Goal: Ask a question: Seek information or help from site administrators or community

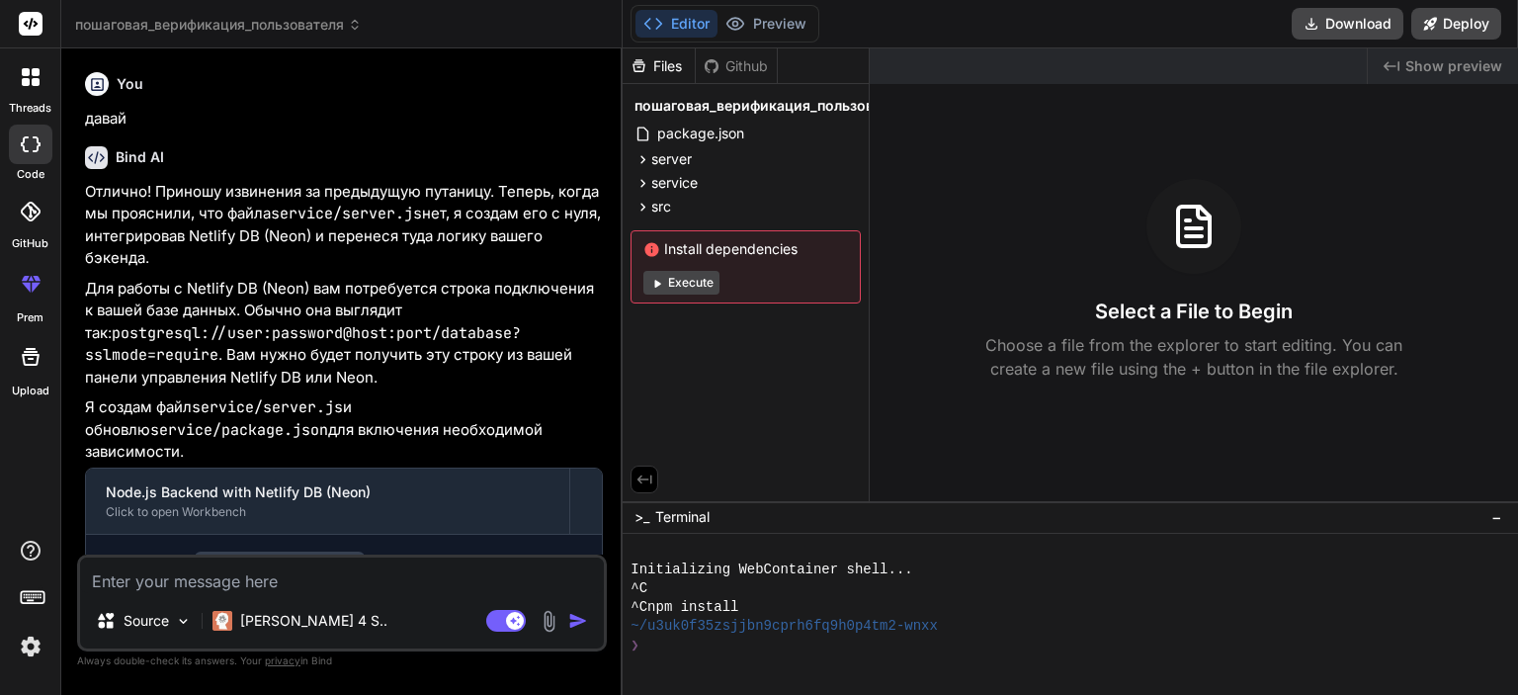
scroll to position [5039, 0]
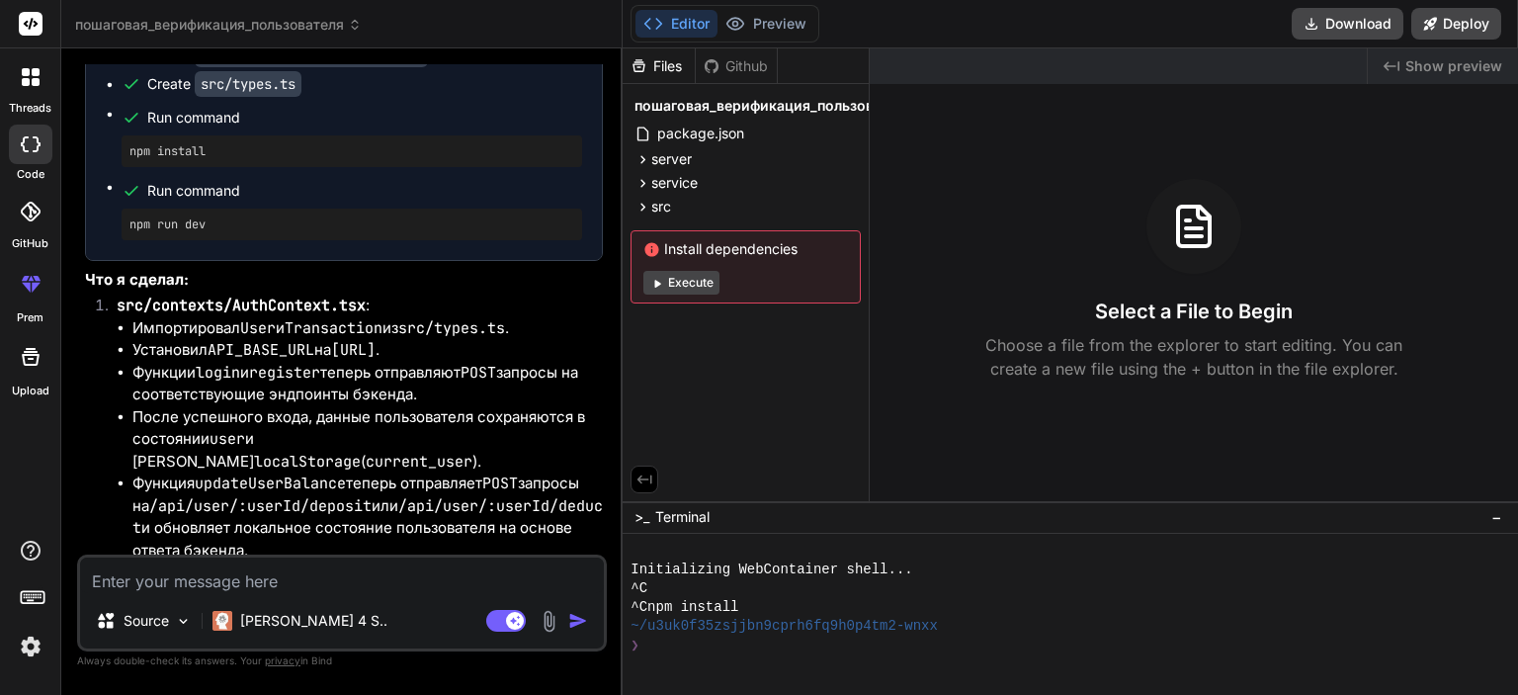
type textarea "у"
type textarea "x"
type textarea "у"
type textarea "x"
type textarea "у м"
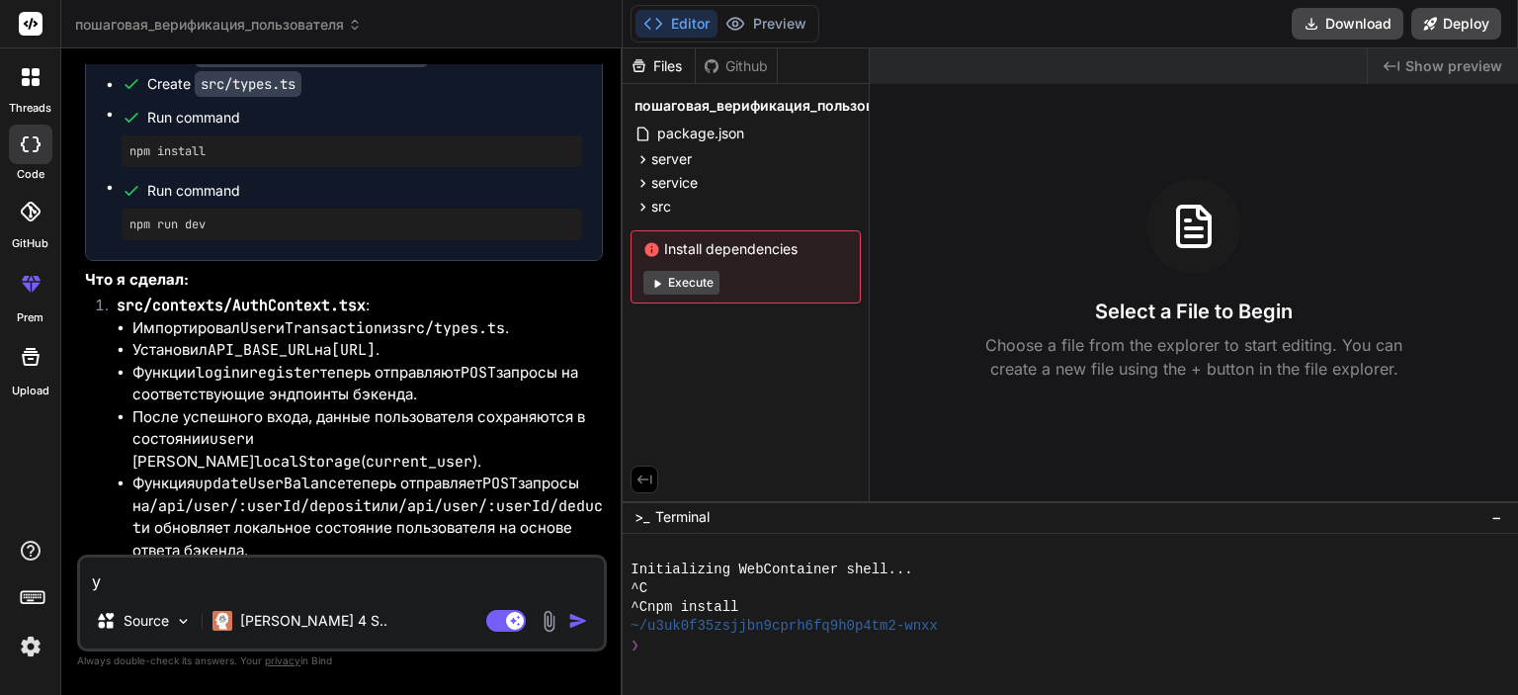
type textarea "x"
type textarea "у [GEOGRAPHIC_DATA]"
type textarea "x"
type textarea "у мен"
type textarea "x"
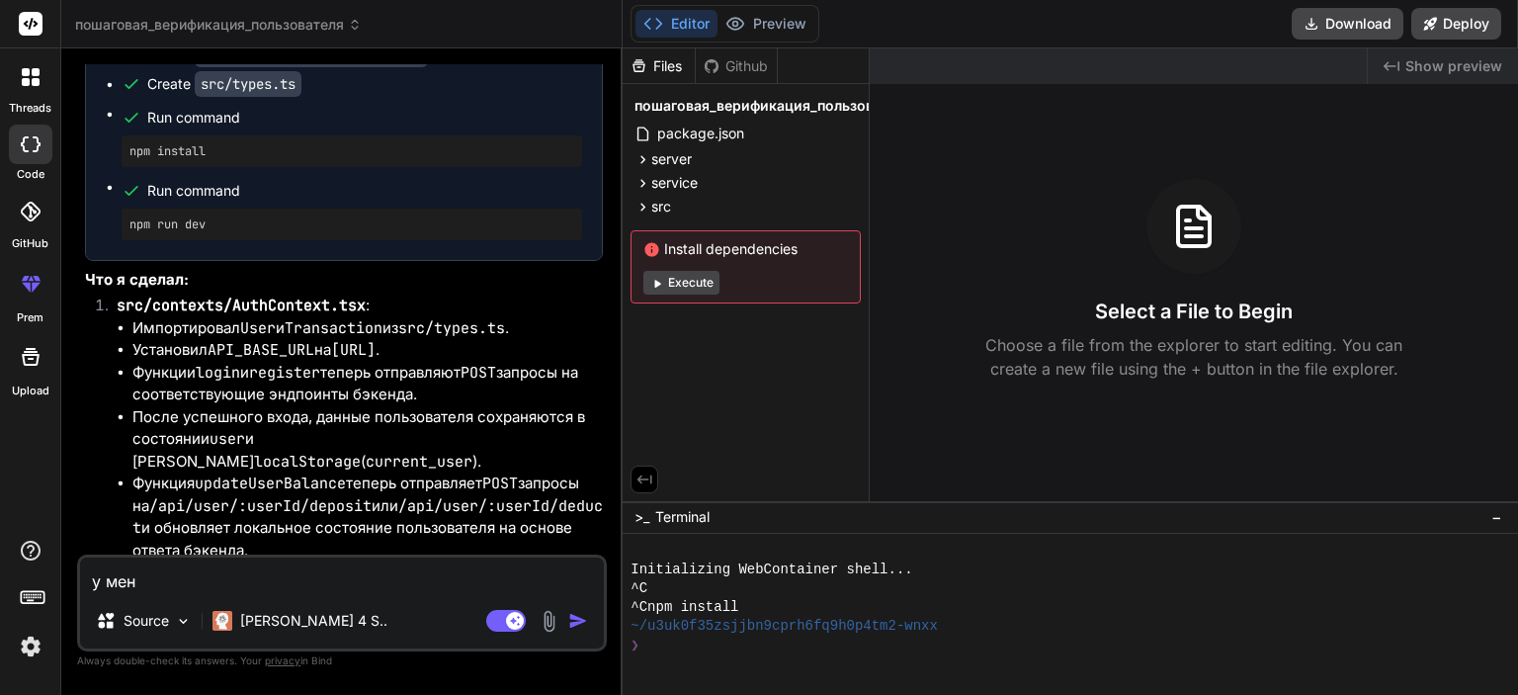
type textarea "у меня"
type textarea "x"
type textarea "у меня"
type textarea "x"
type textarea "у меня о"
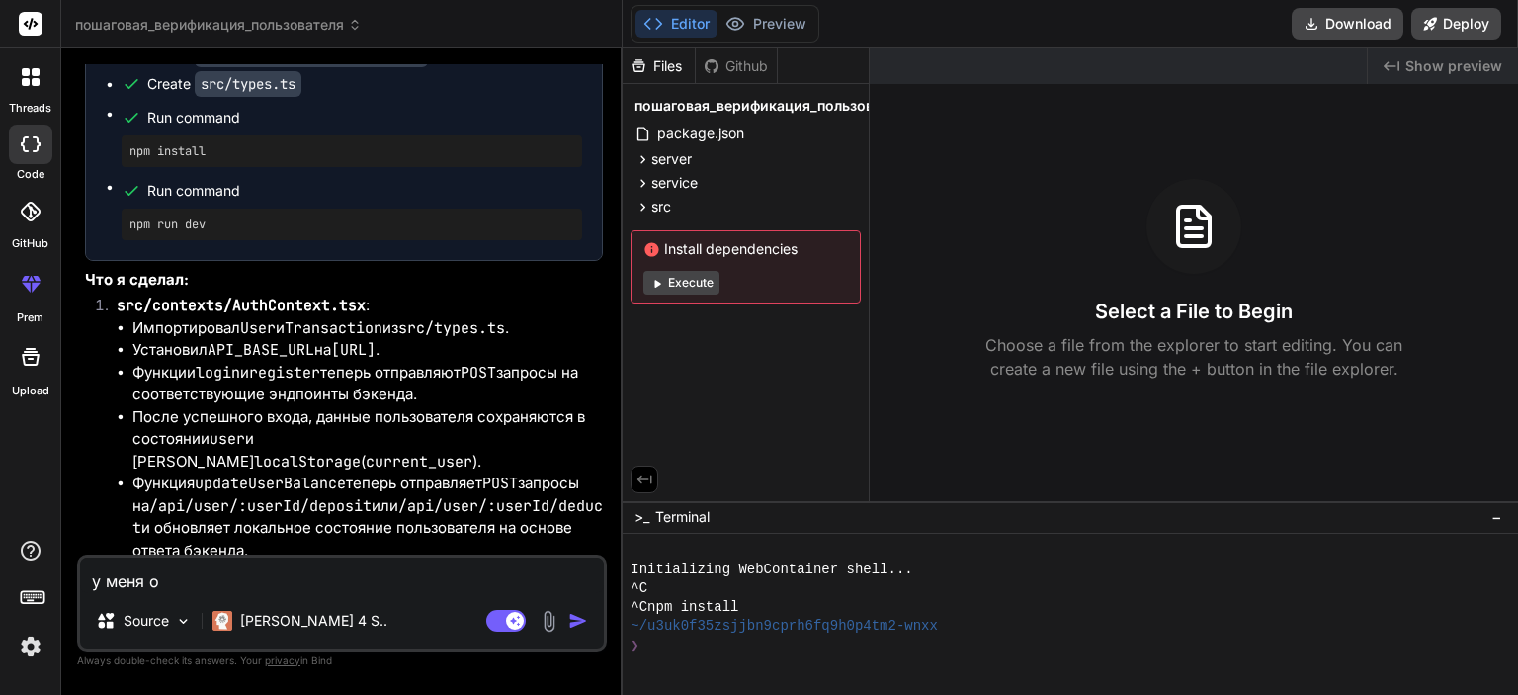
type textarea "x"
type textarea "у меня ош"
type textarea "x"
type textarea "у меня оши"
type textarea "x"
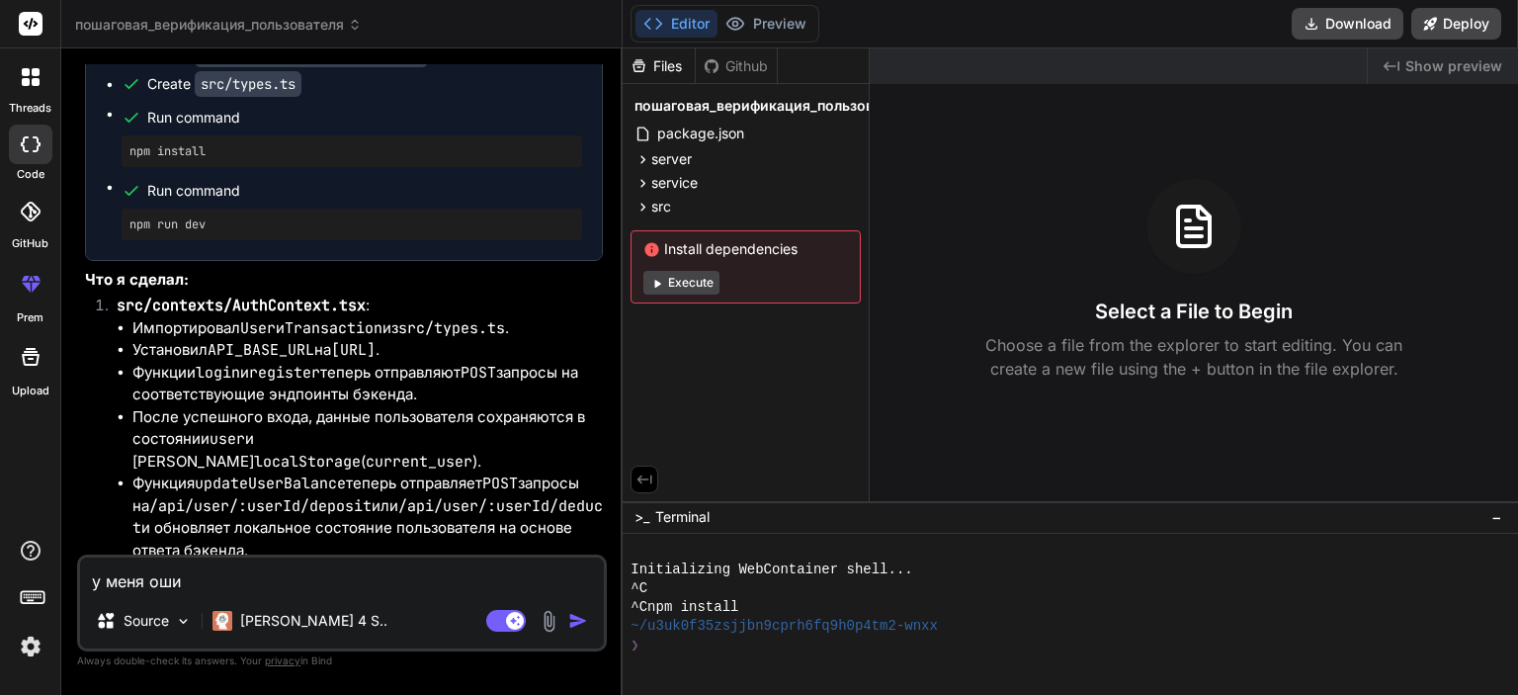
type textarea "у меня ошиб"
type textarea "x"
type textarea "у меня ошибк"
type textarea "x"
type textarea "у меня ошибка"
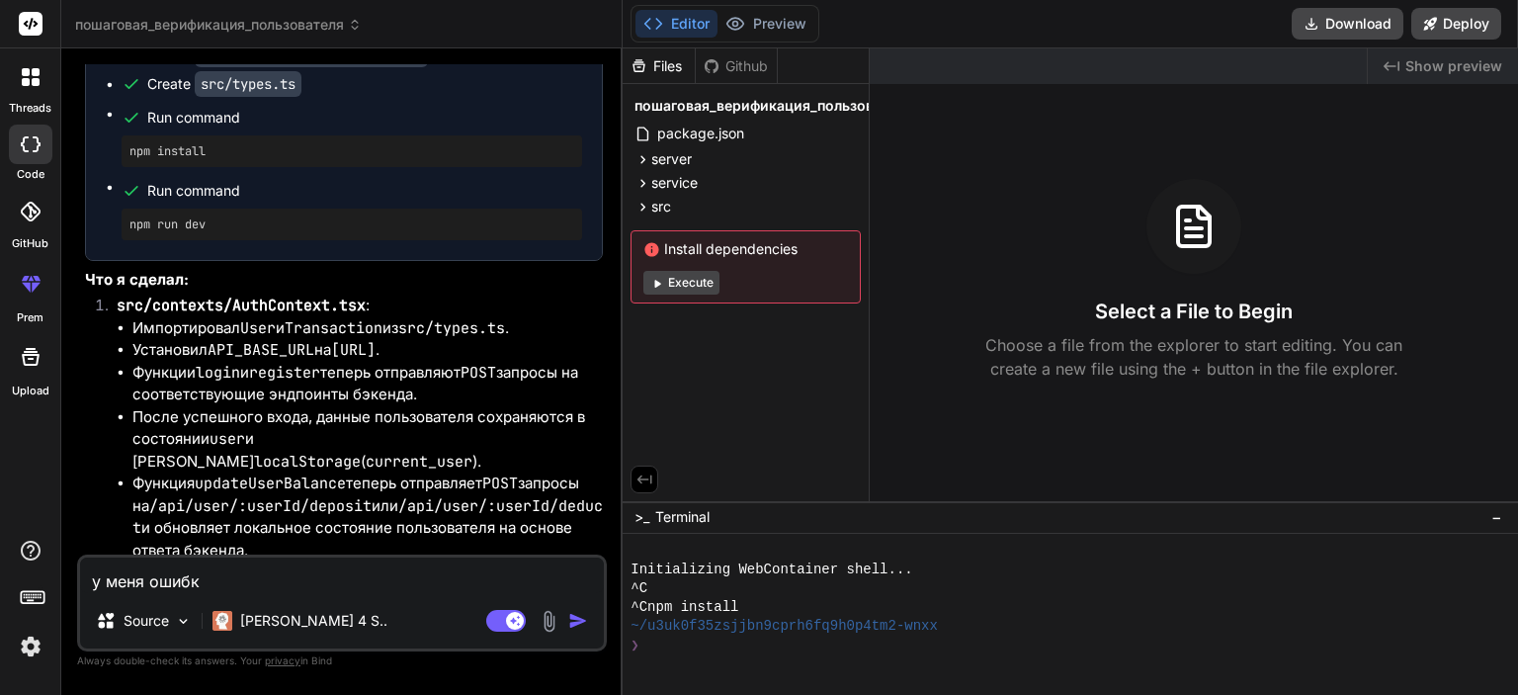
type textarea "x"
type textarea "у меня ошибка"
type textarea "x"
type textarea "у меня ошибка [PERSON_NAME]"
type textarea "x"
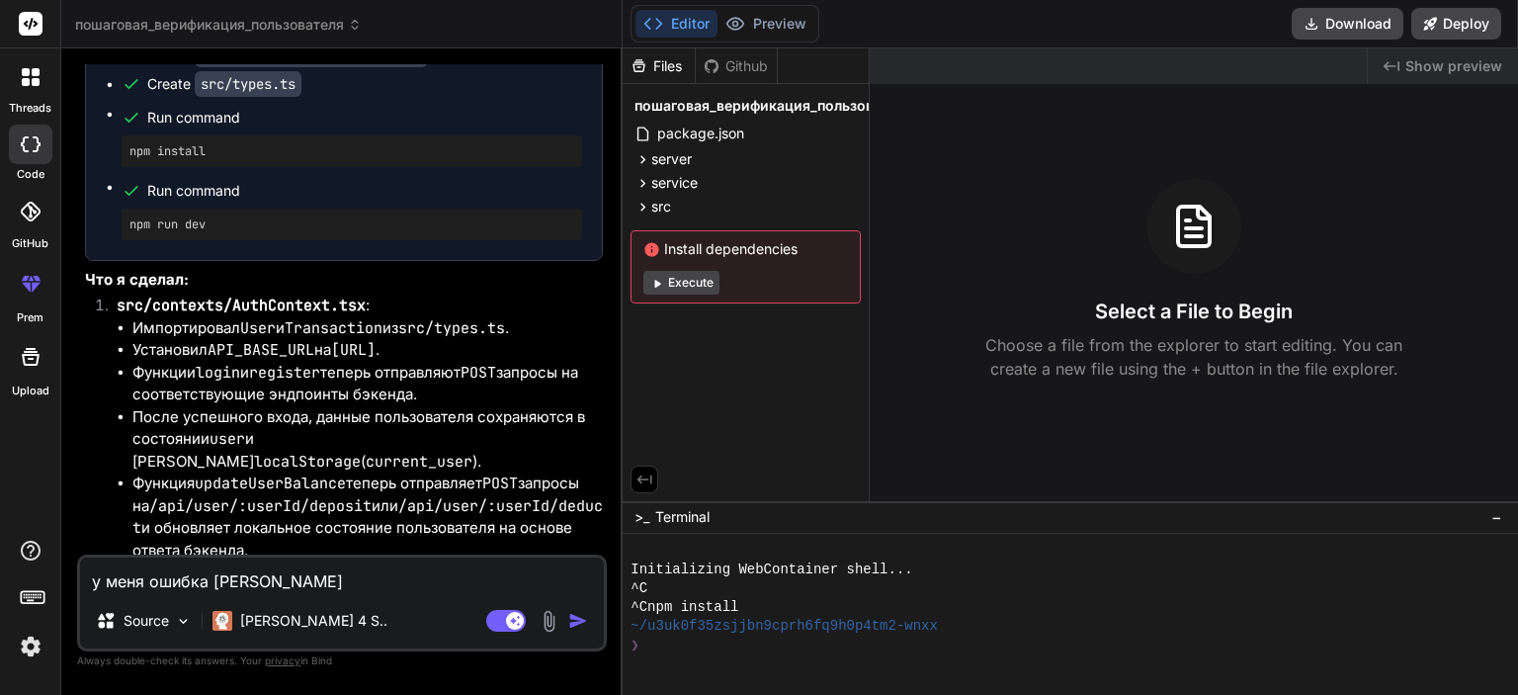
type textarea "у меня ошибка на"
type textarea "x"
type textarea "у меня ошибка на"
type textarea "x"
type textarea "у меня ошибка на [PERSON_NAME]"
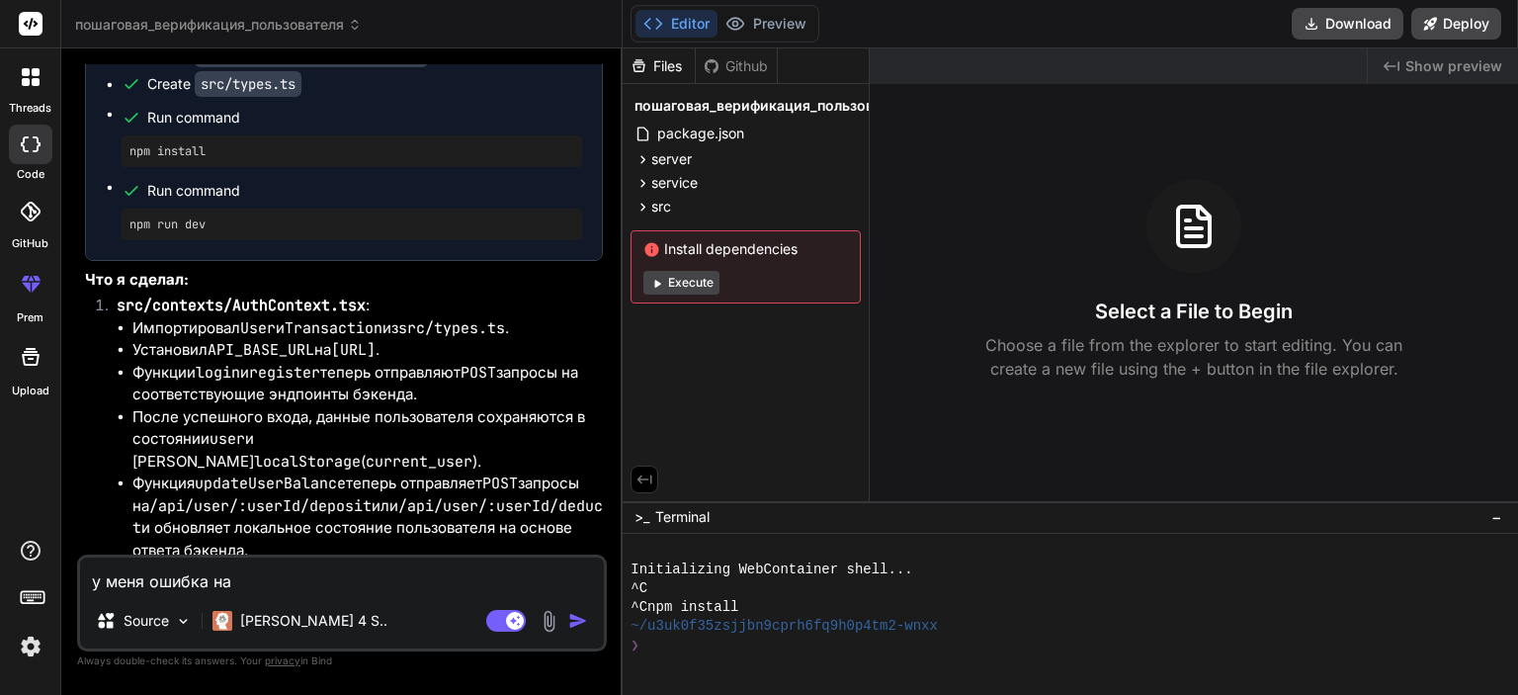
type textarea "x"
type textarea "у меня ошибка на но"
type textarea "x"
type textarea "у меня ошибка на нов"
type textarea "x"
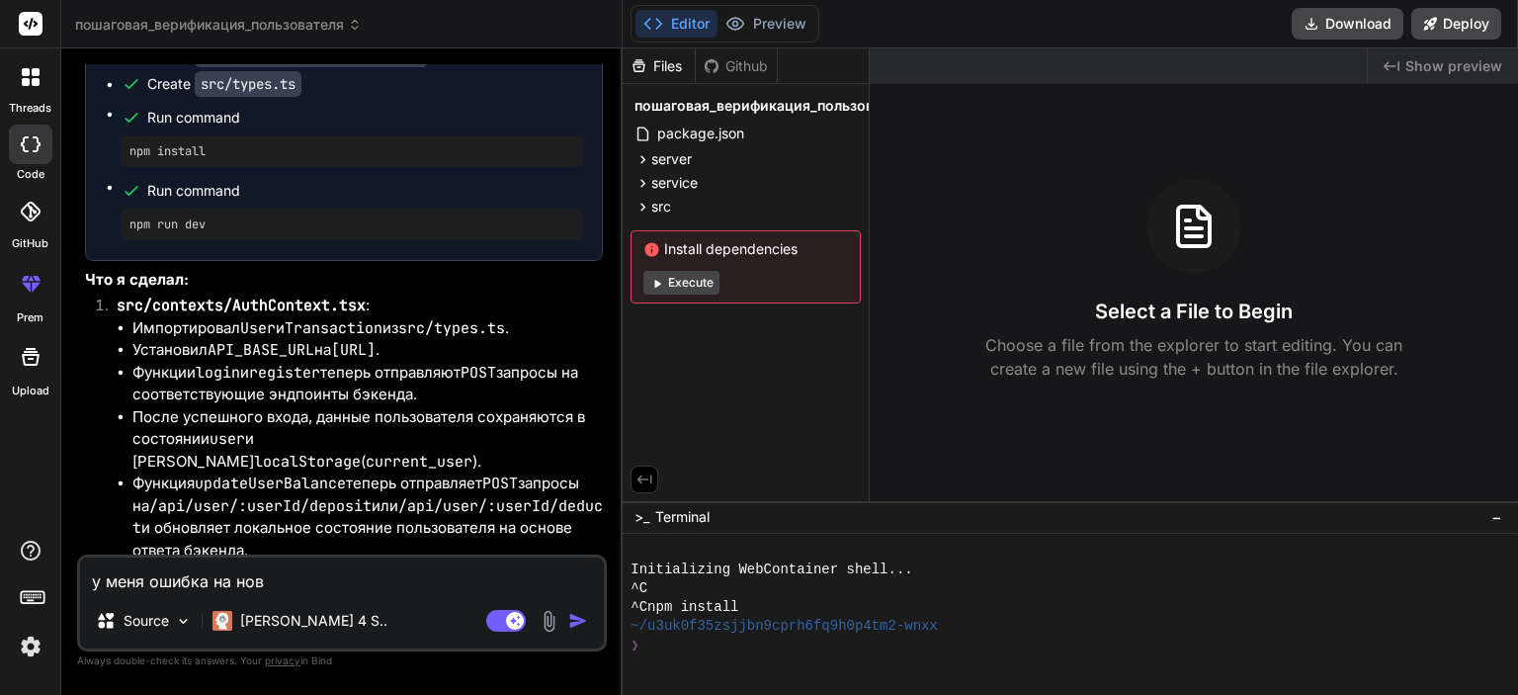
type textarea "у меня ошибка на ново"
type textarea "x"
type textarea "у меня ошибка на новом"
type textarea "x"
type textarea "у меня ошибка на новом"
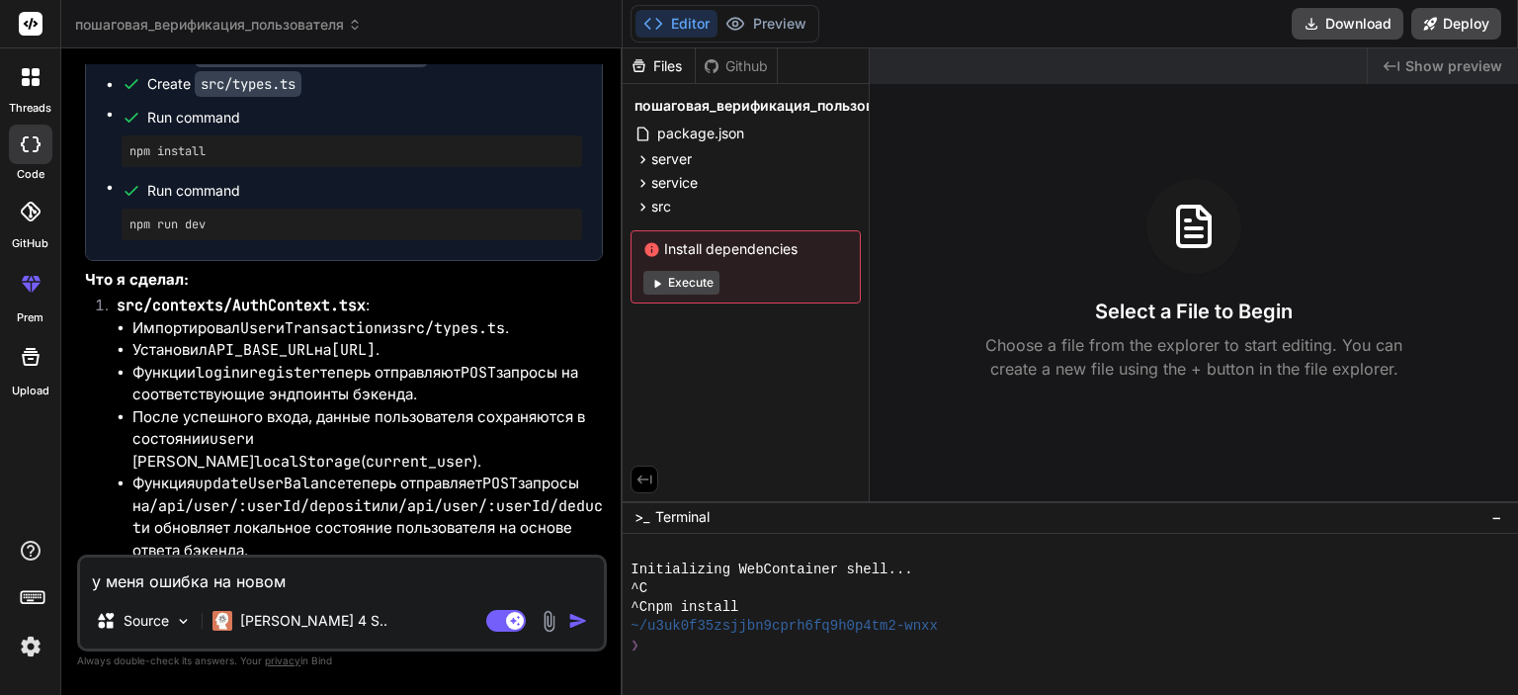
type textarea "x"
type textarea "у меня ошибка на новом п"
type textarea "x"
type textarea "у меня ошибка на новом пр"
type textarea "x"
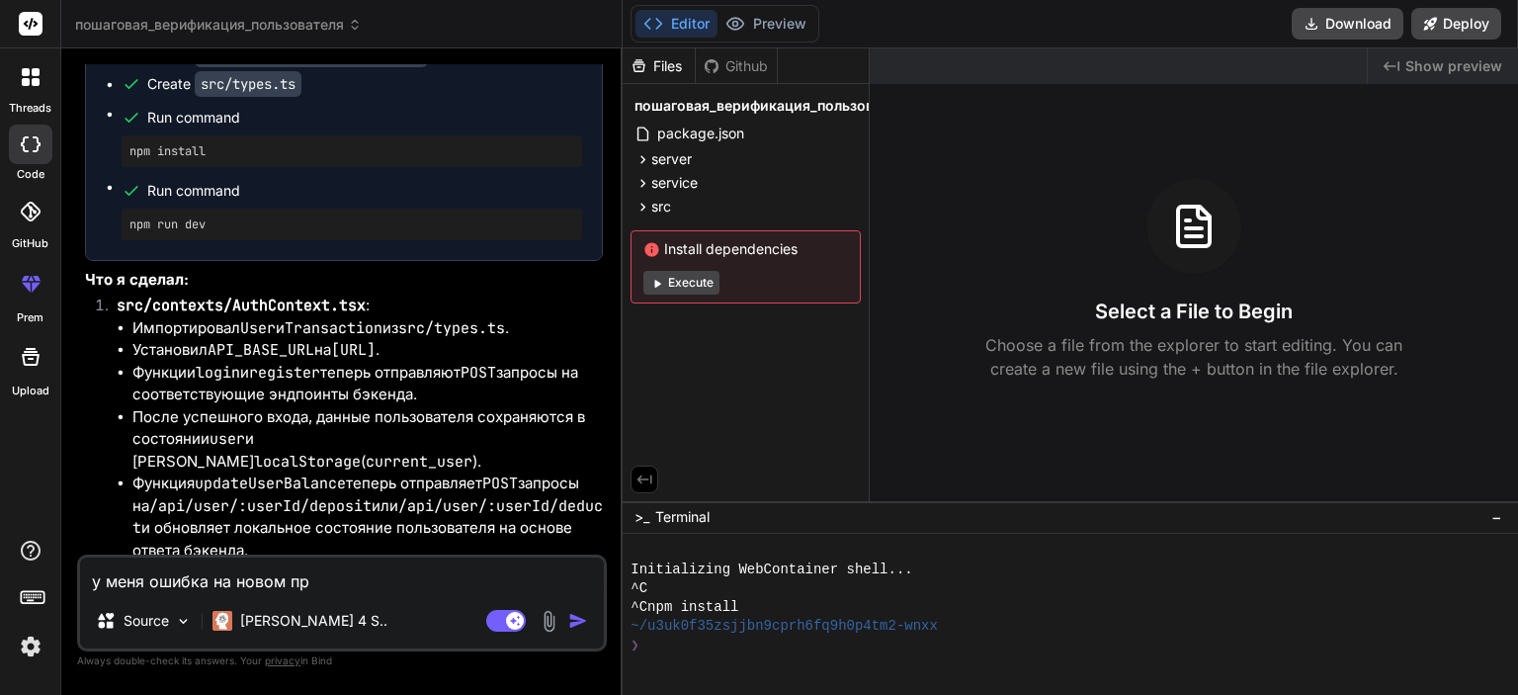
type textarea "у меня ошибка на новом про"
type textarea "x"
type textarea "у меня ошибка на новом прое"
type textarea "x"
type textarea "у меня ошибка на новом проек"
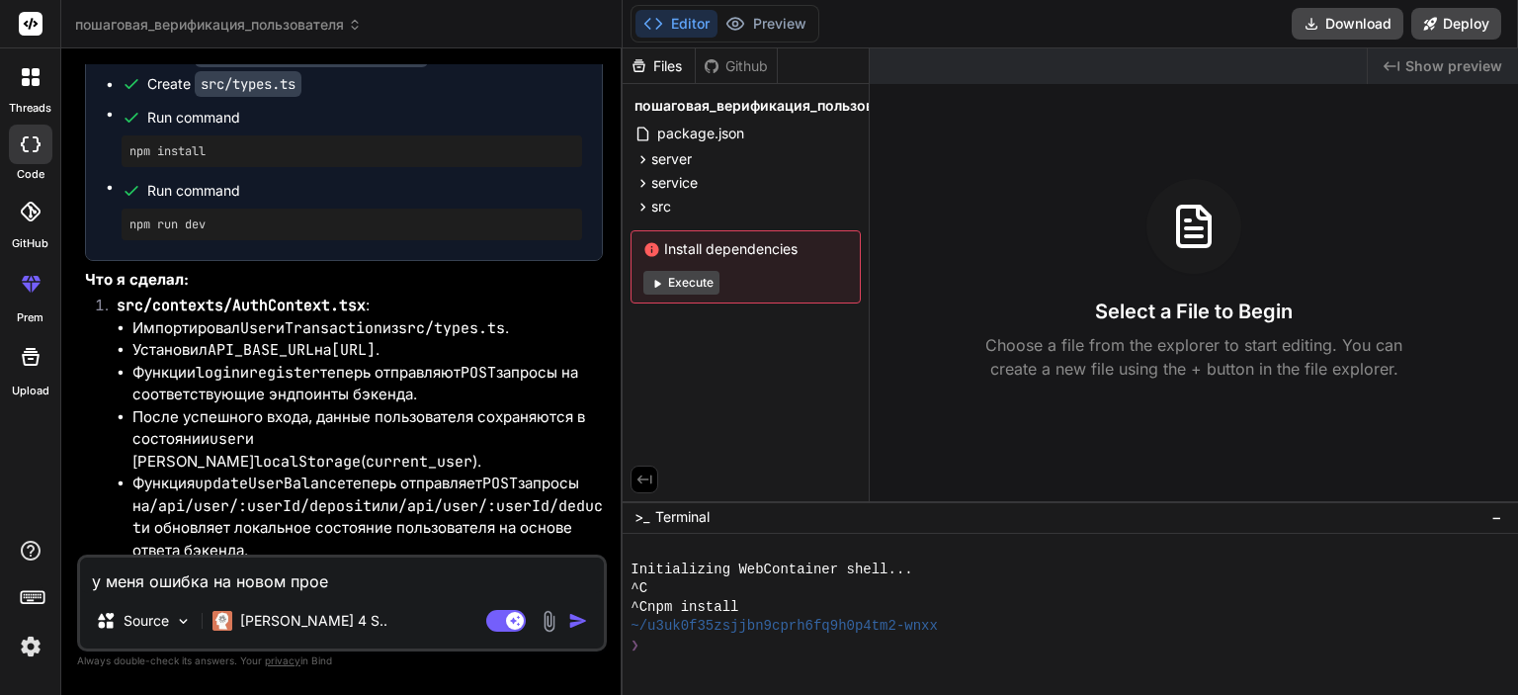
type textarea "x"
type textarea "у меня ошибка на новом проект"
type textarea "x"
type textarea "у меня ошибка на новом проекте"
type textarea "x"
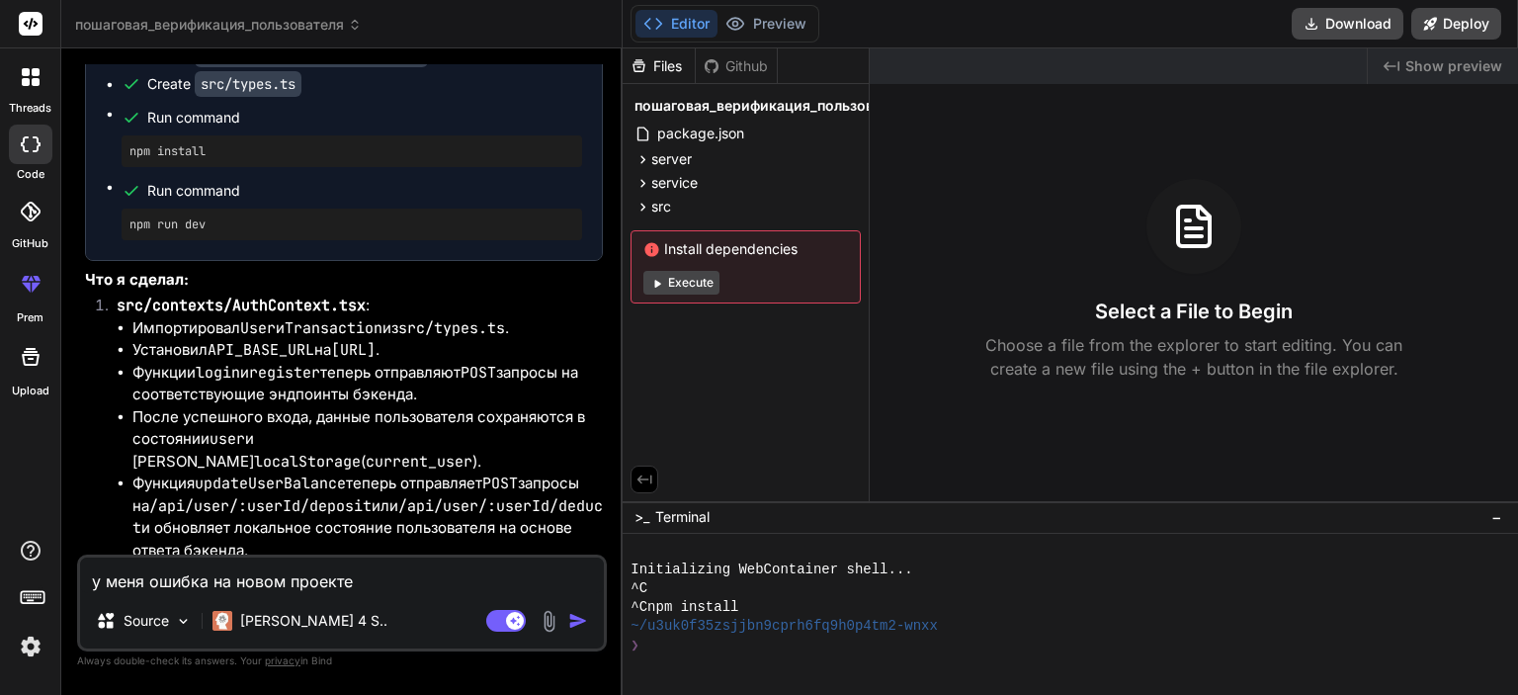
type textarea "у меня ошибка на новом проекте"
type textarea "x"
type textarea "у меня ошибка на новом проекте п"
type textarea "x"
type textarea "у меня ошибка на новом проекте по"
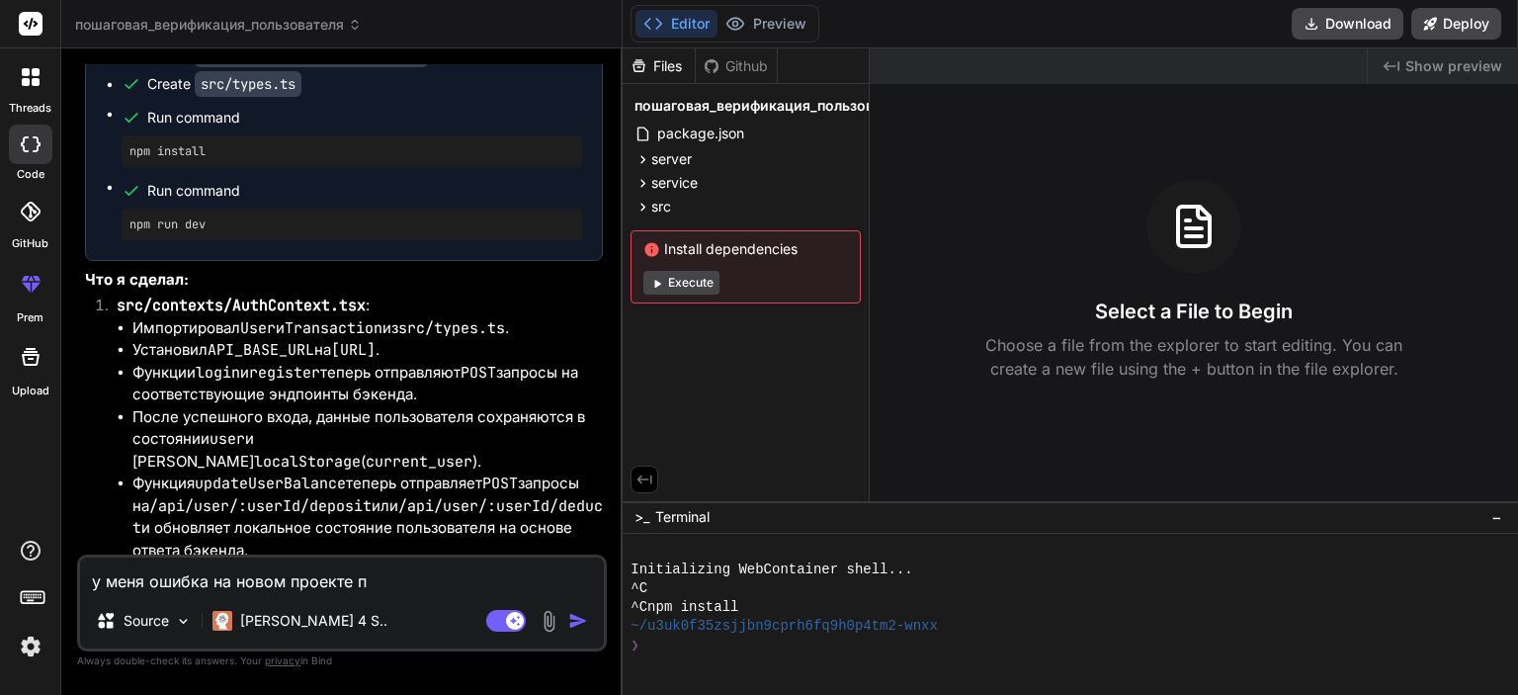
type textarea "x"
type textarea "у меня ошибка на новом проекте пом"
type textarea "x"
type textarea "у меня ошибка на новом проекте поми"
type textarea "x"
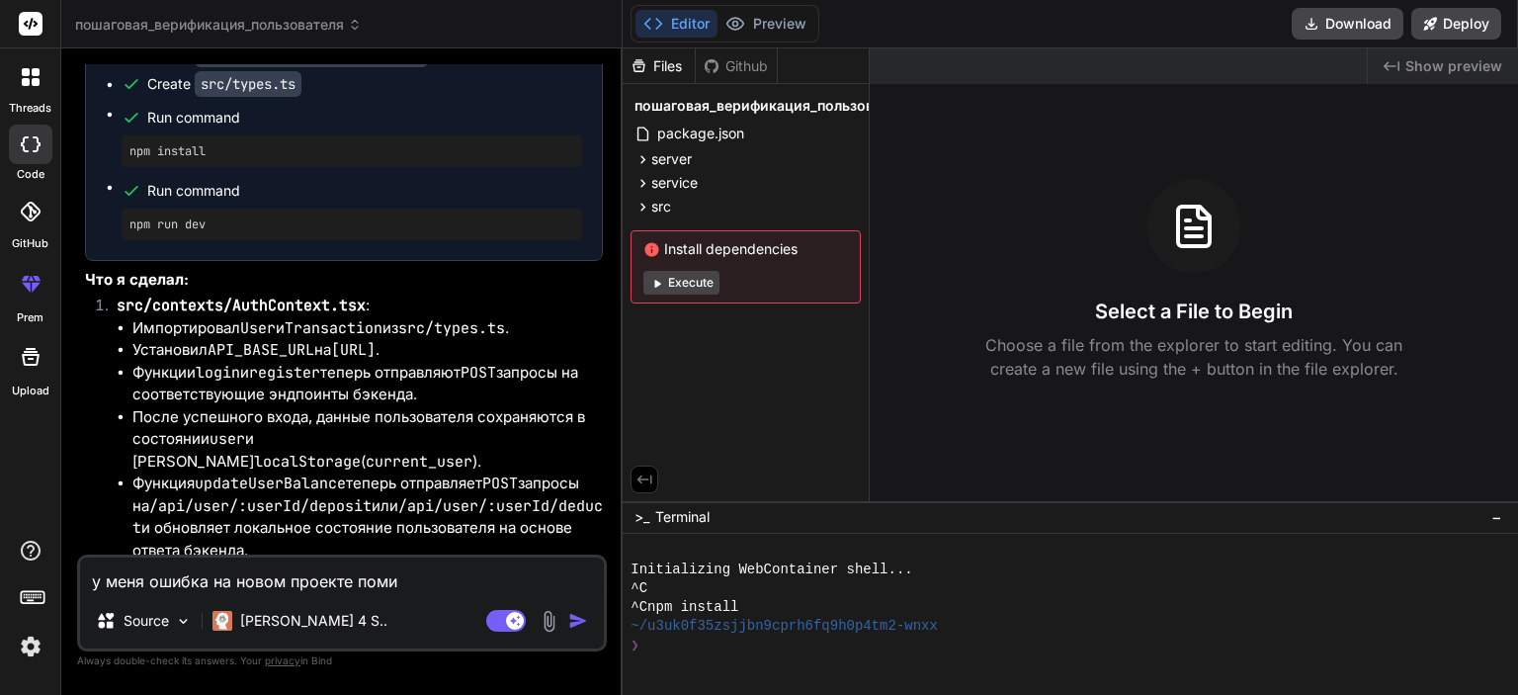
type textarea "у меня ошибка на новом проекте помиг"
type textarea "x"
type textarea "у меня ошибка на новом проекте помиги"
type textarea "x"
type textarea "у меня ошибка на новом проекте помиги"
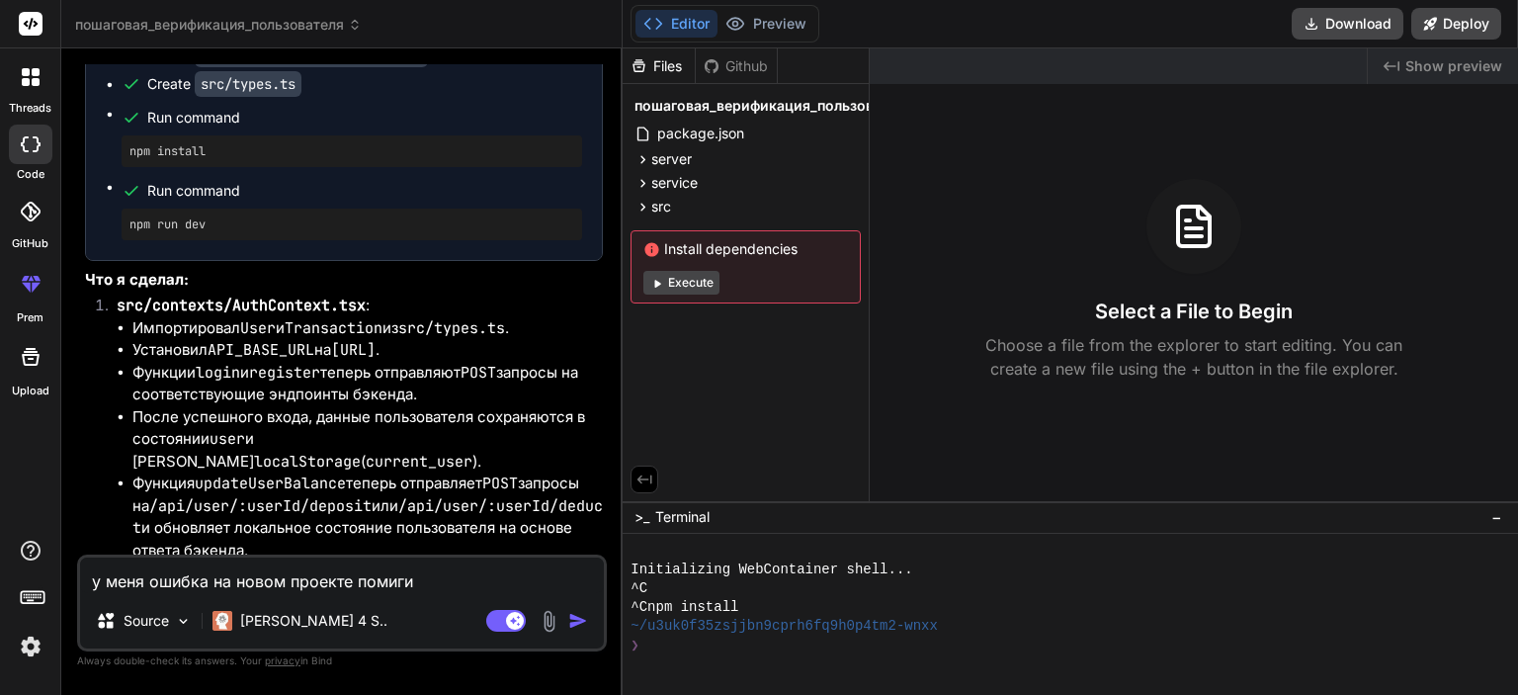
type textarea "x"
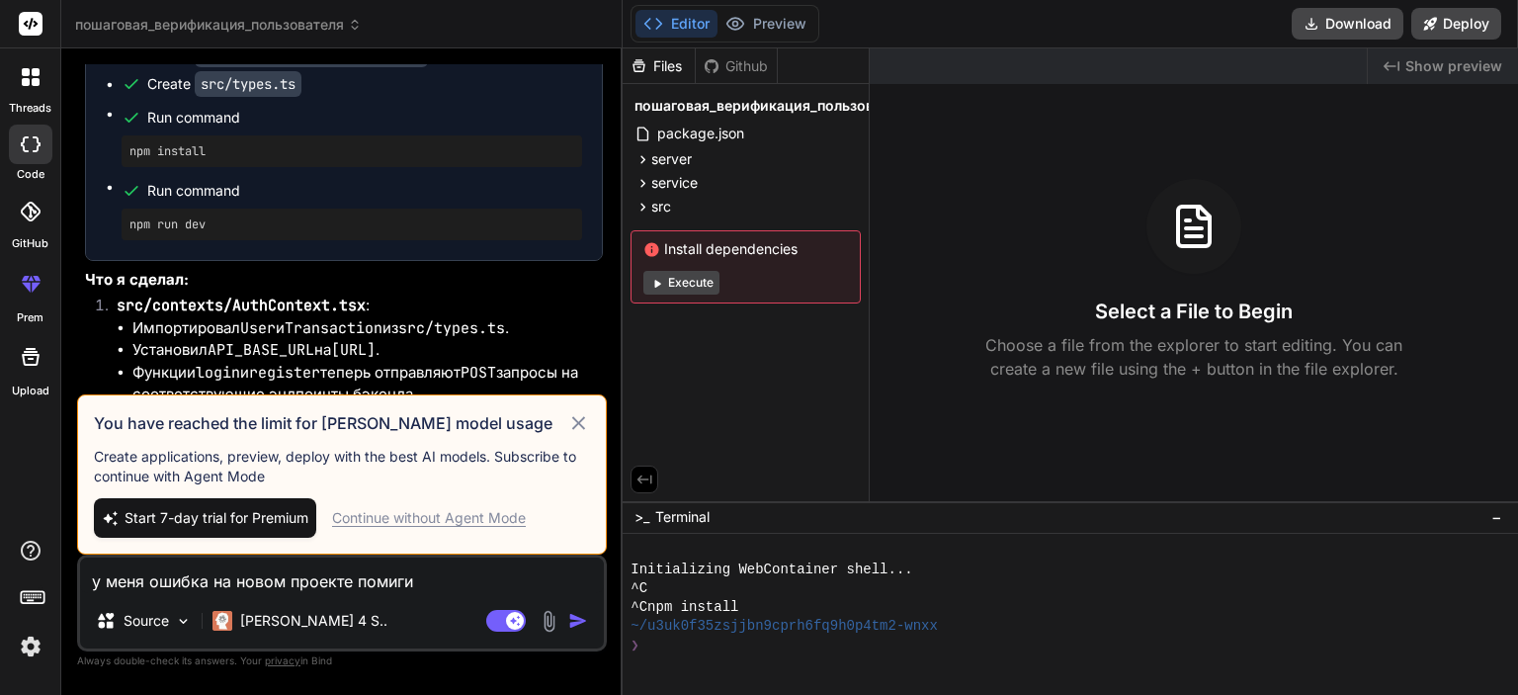
type textarea "у меня ошибка на новом проекте помиги"
click at [395, 517] on div "Continue without Agent Mode" at bounding box center [429, 518] width 194 height 20
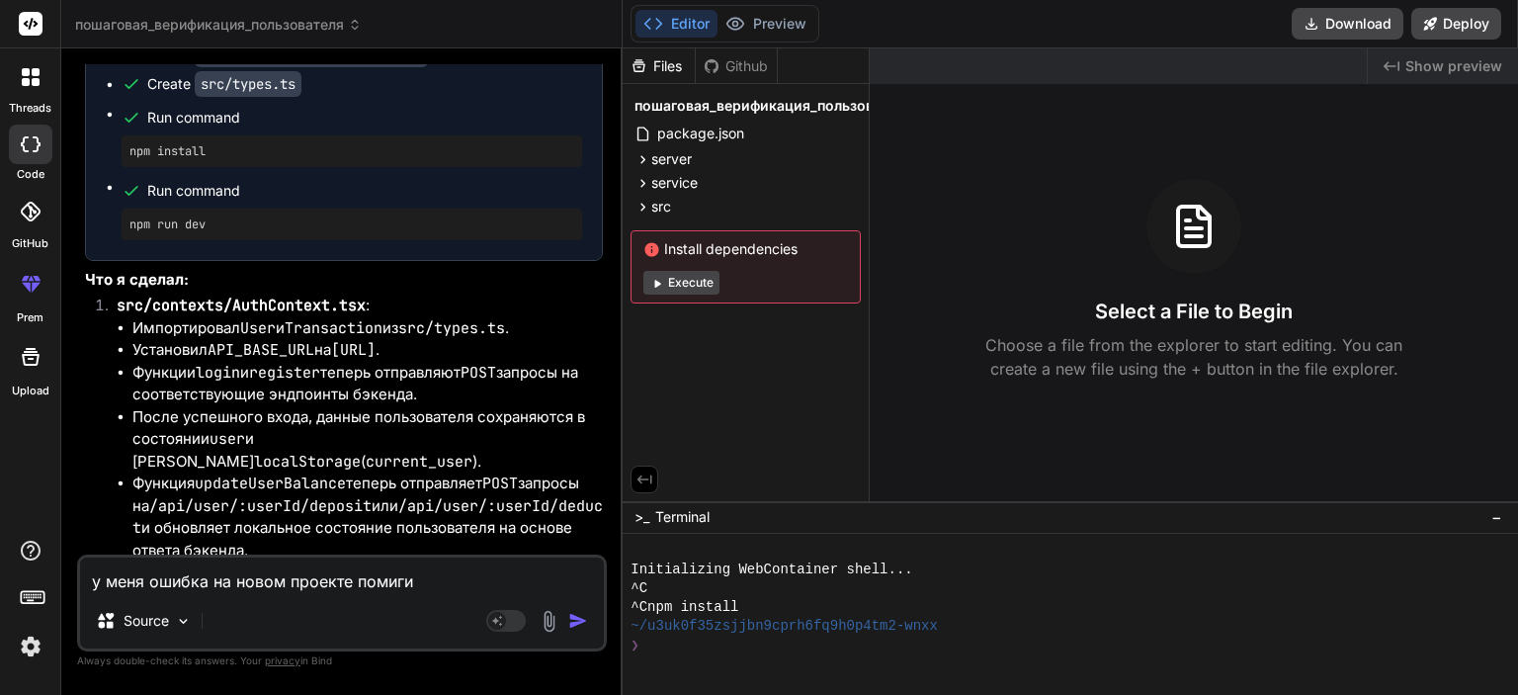
click at [577, 619] on img "button" at bounding box center [578, 621] width 20 height 20
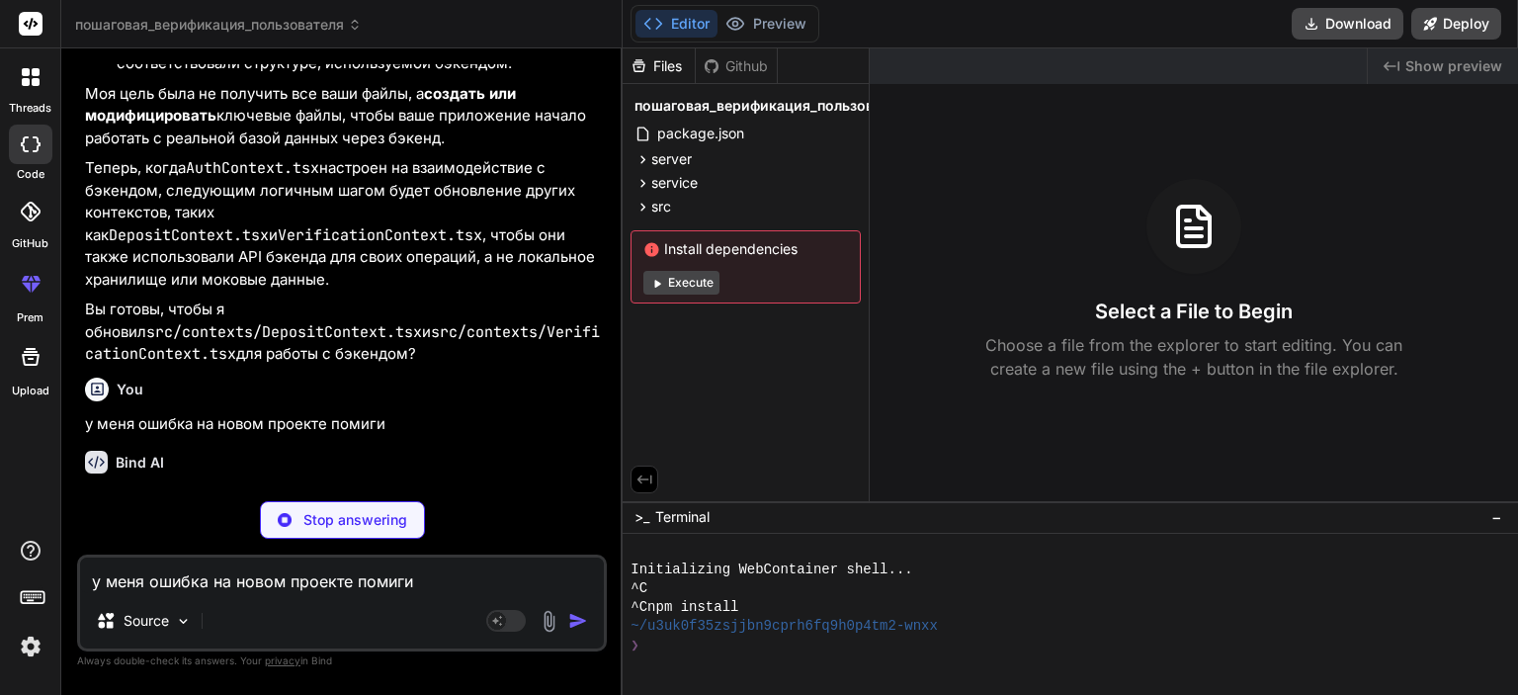
scroll to position [6786, 0]
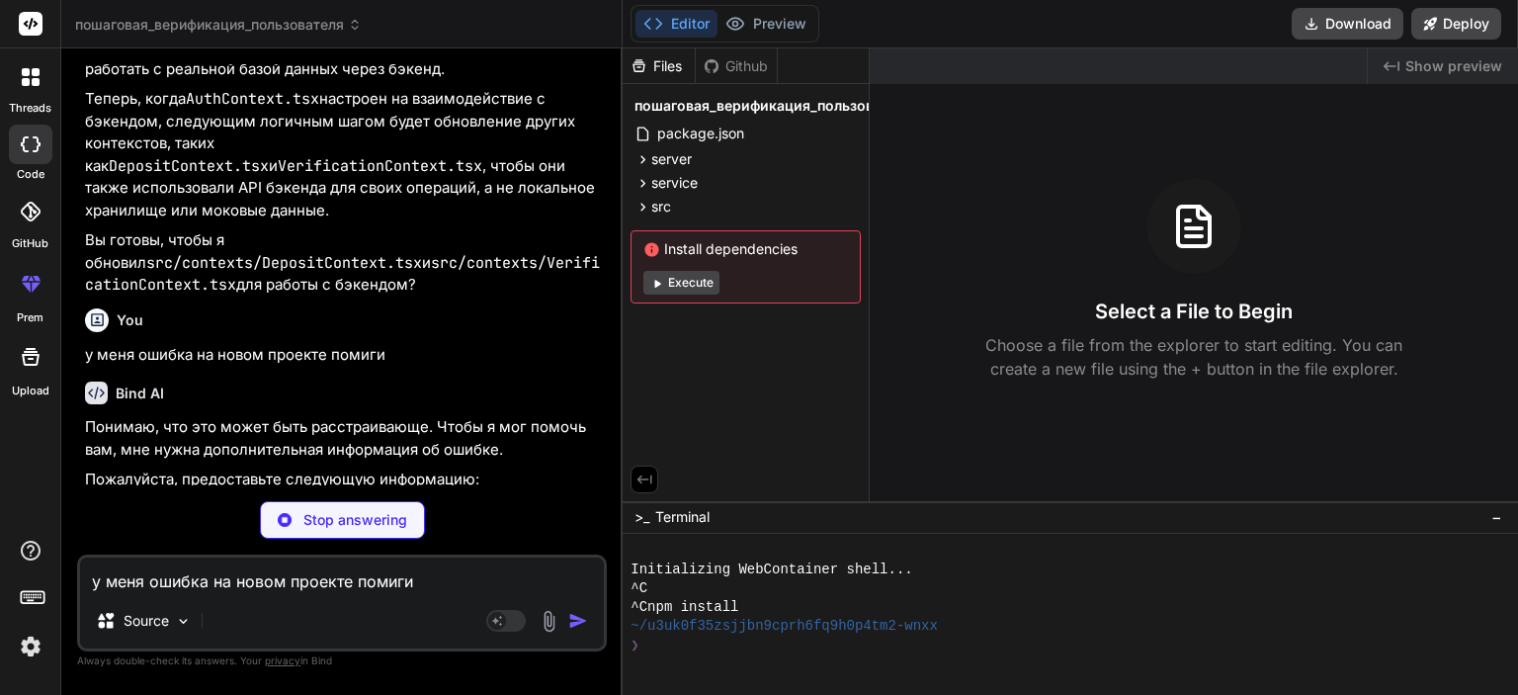
type textarea "x"
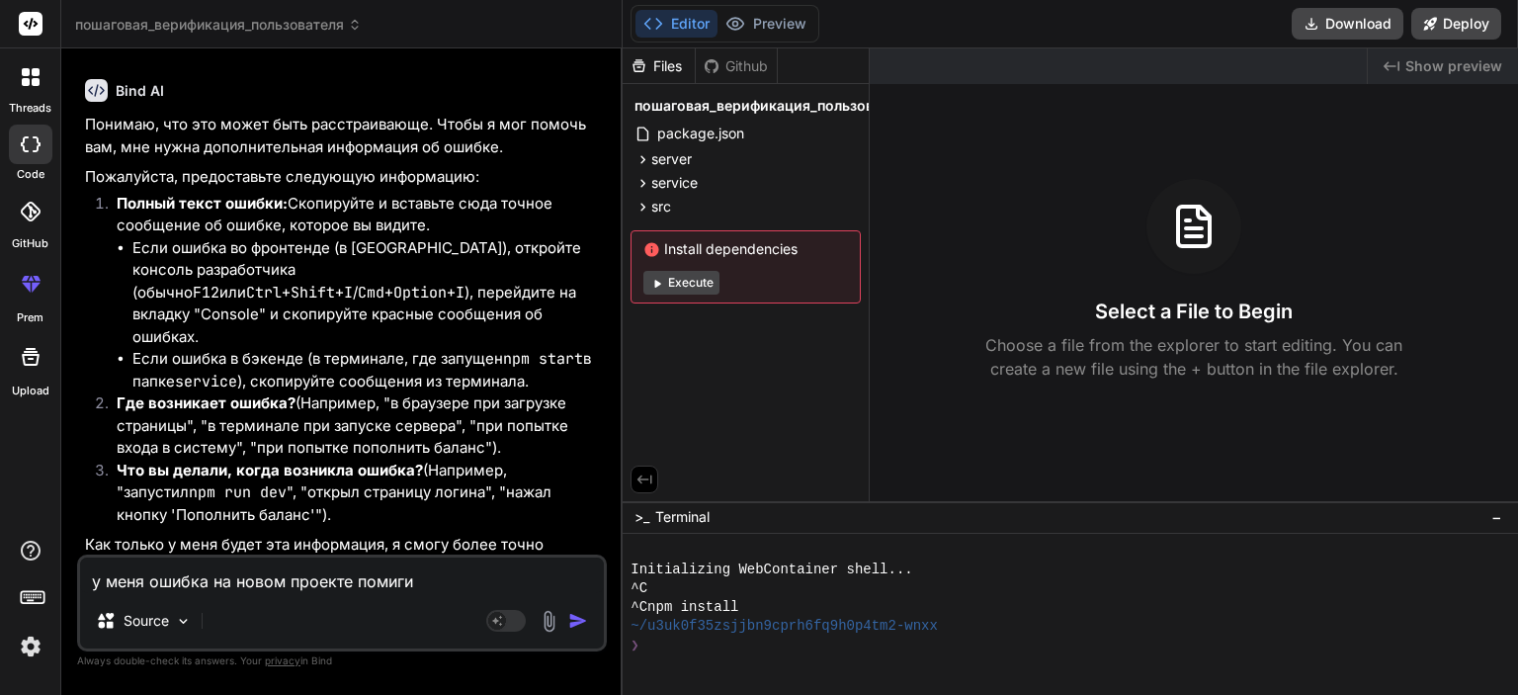
scroll to position [7143, 0]
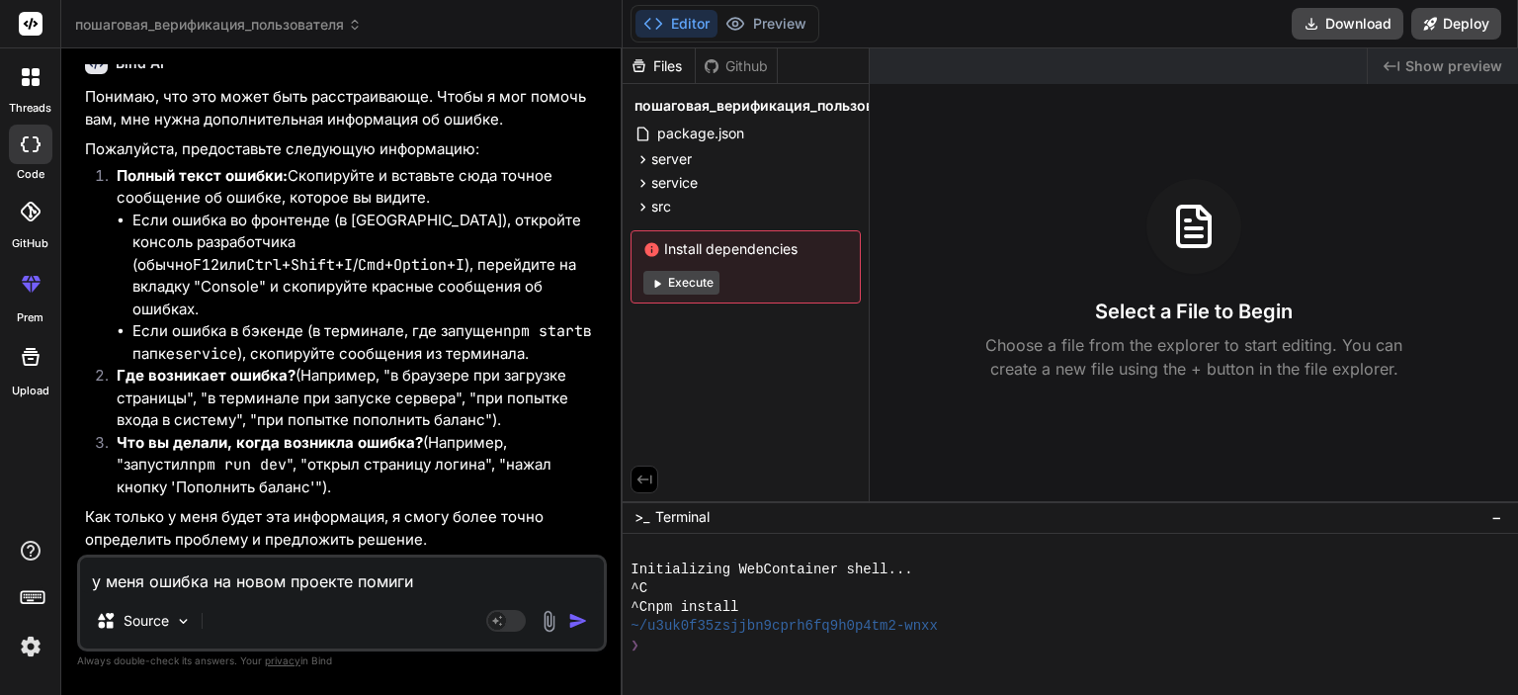
click at [272, 588] on textarea "у меня ошибка на новом проекте помиги" at bounding box center [342, 575] width 524 height 36
paste textarea "Uncaught ModuleBuildError: Module build failed (from ./node_modules/next/dist/b…"
type textarea "Uncaught ModuleBuildError: Module build failed (from ./node_modules/next/dist/b…"
type textarea "x"
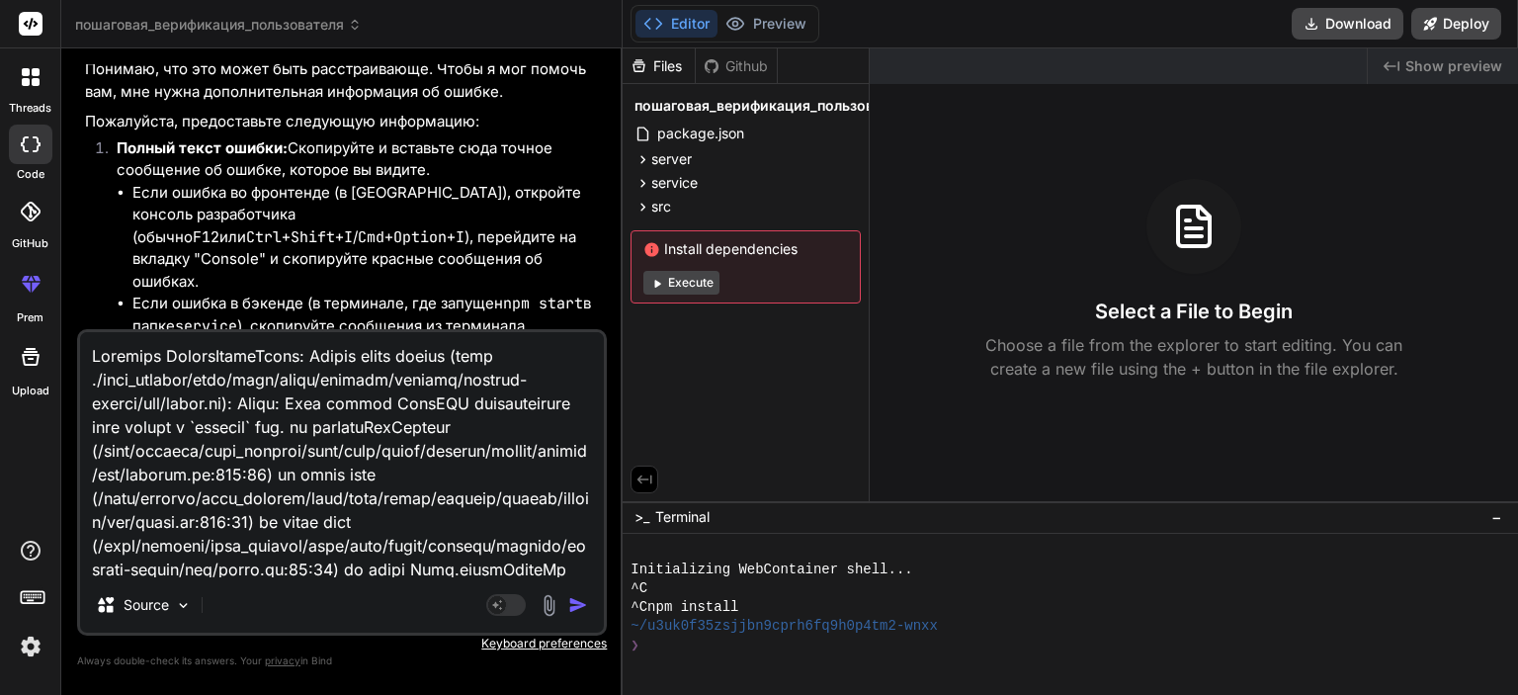
scroll to position [1543, 0]
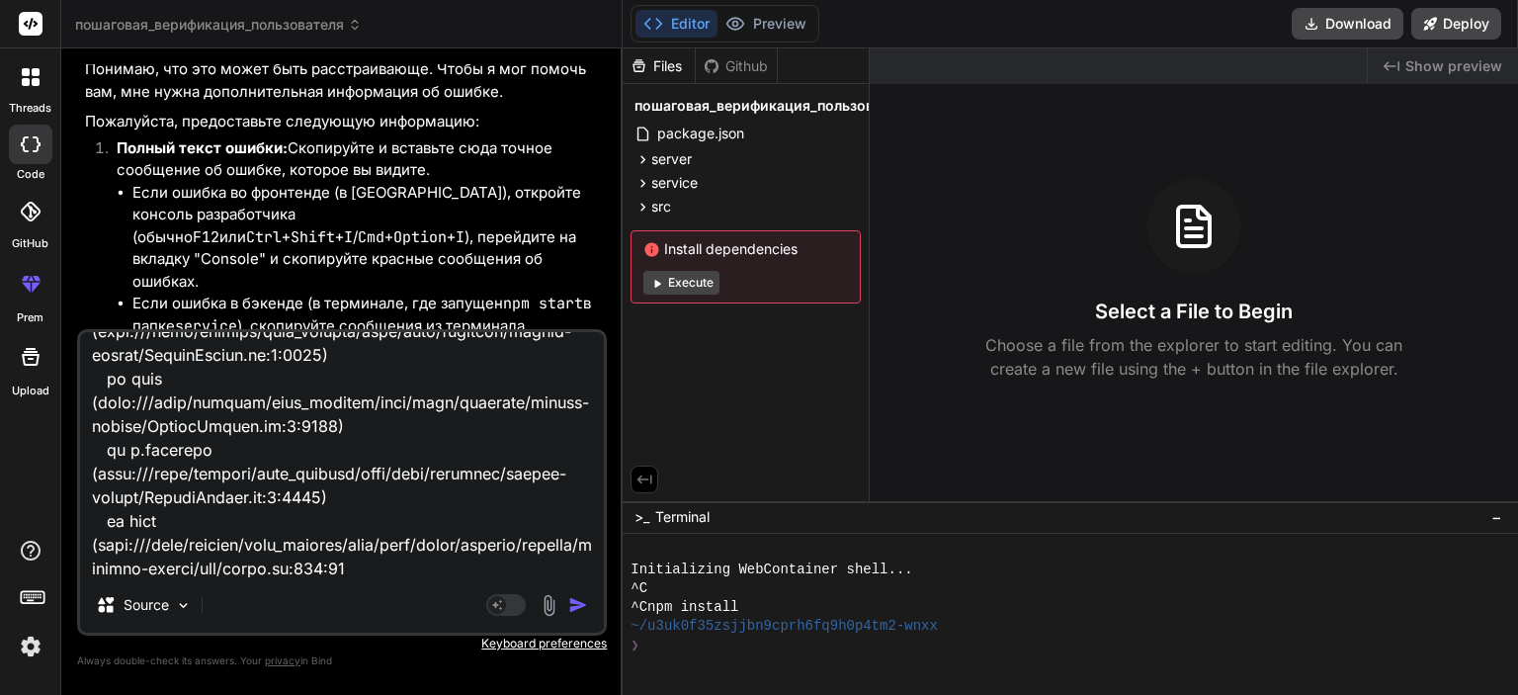
type textarea "Uncaught ModuleBuildError: Module build failed (from ./node_modules/next/dist/b…"
click at [569, 599] on img "button" at bounding box center [578, 605] width 20 height 20
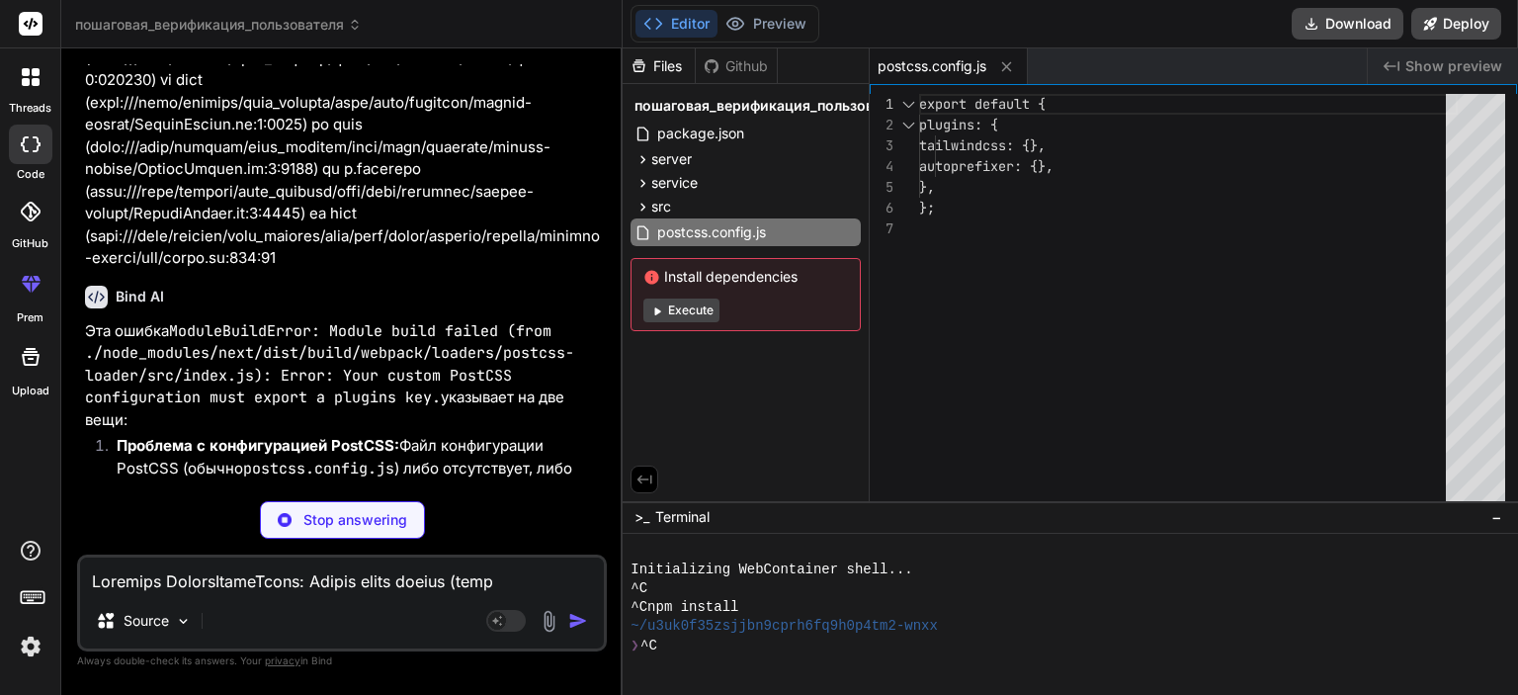
scroll to position [8786, 0]
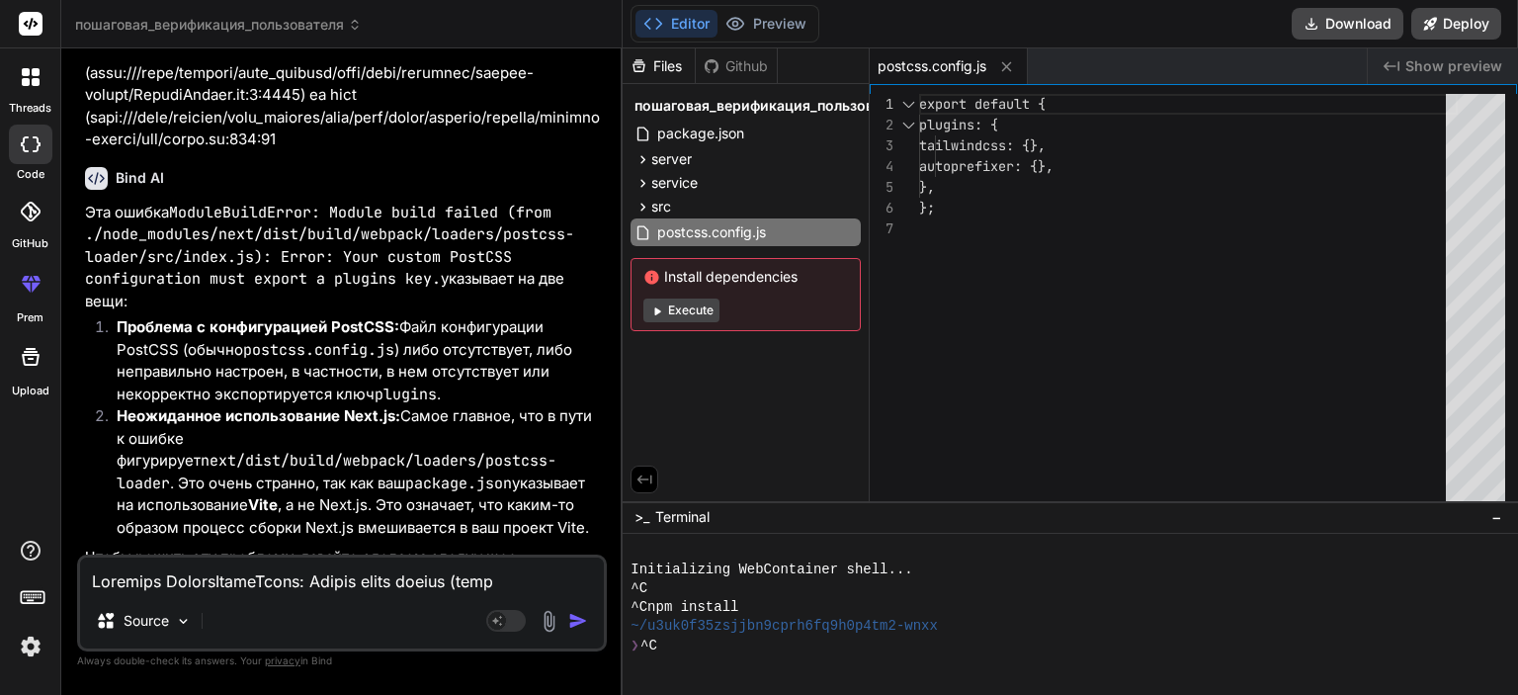
type textarea "x"
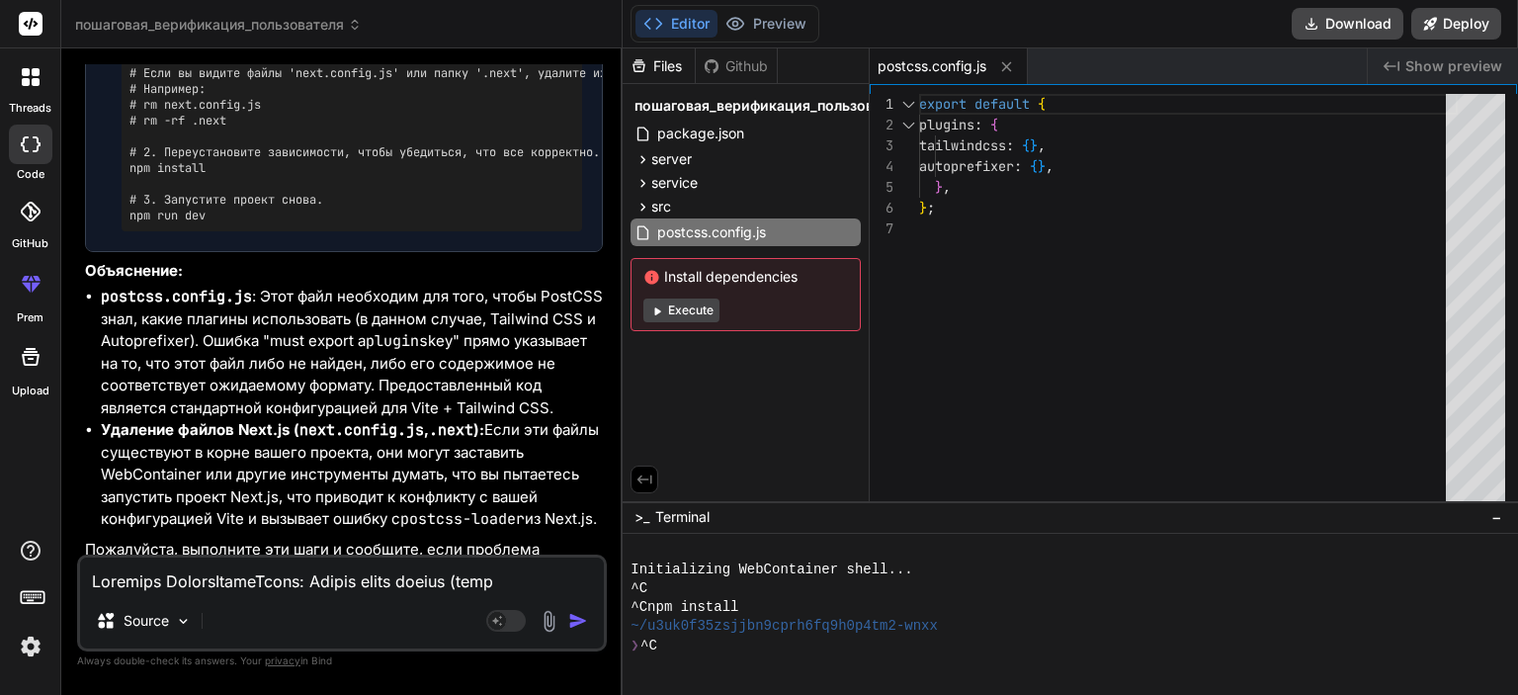
scroll to position [9618, 0]
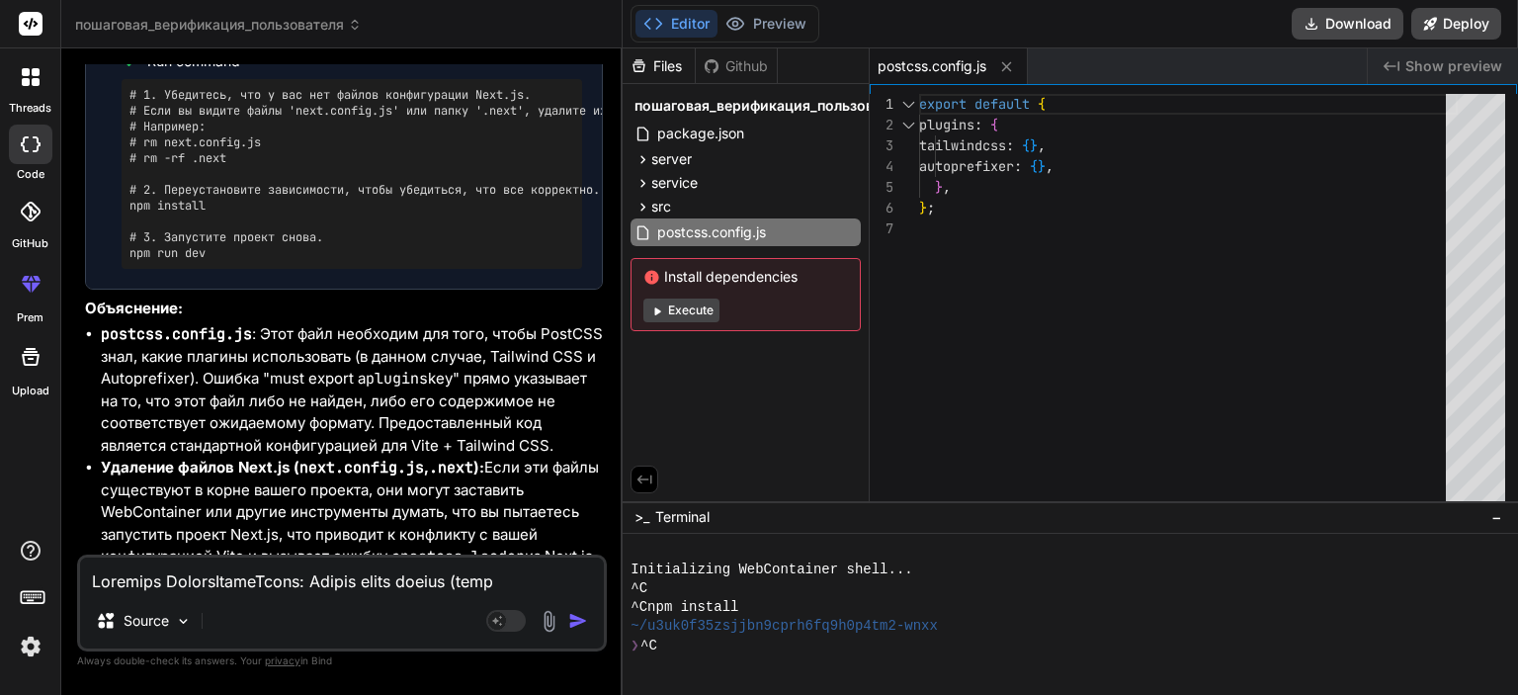
click at [277, 580] on textarea at bounding box center [342, 575] width 524 height 36
type textarea "с"
type textarea "x"
type textarea "се"
type textarea "x"
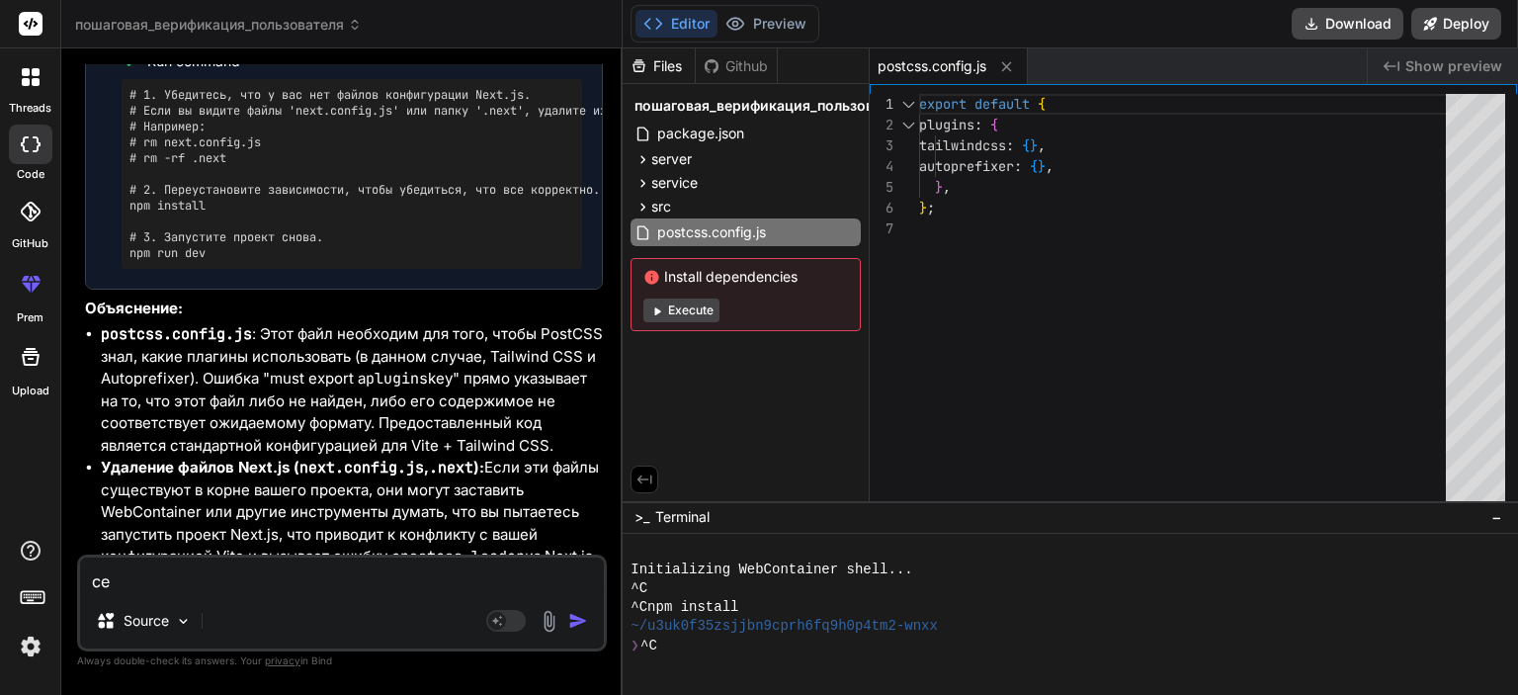
type textarea "сей"
type textarea "x"
type textarea "сейч"
type textarea "x"
type textarea "сейча"
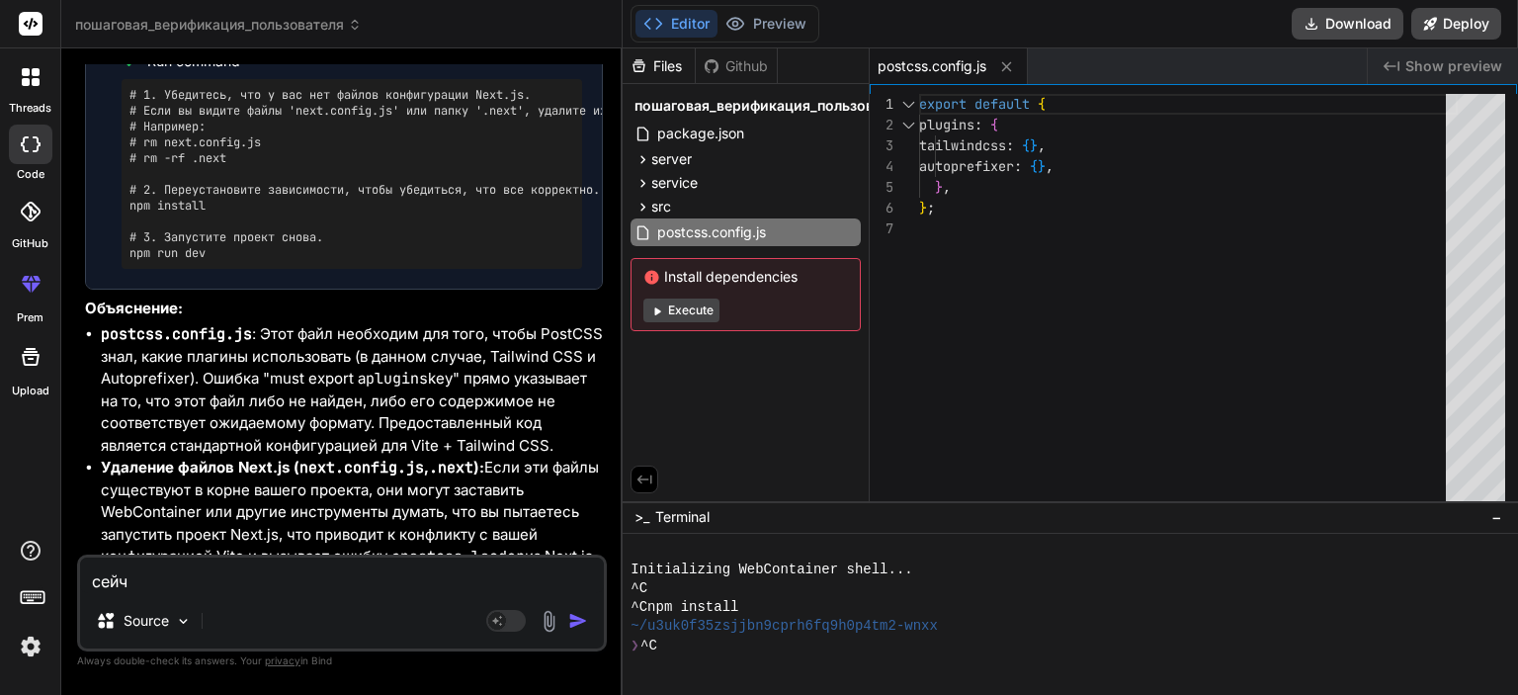
type textarea "x"
type textarea "сейчас"
type textarea "x"
type textarea "сейчас"
type textarea "x"
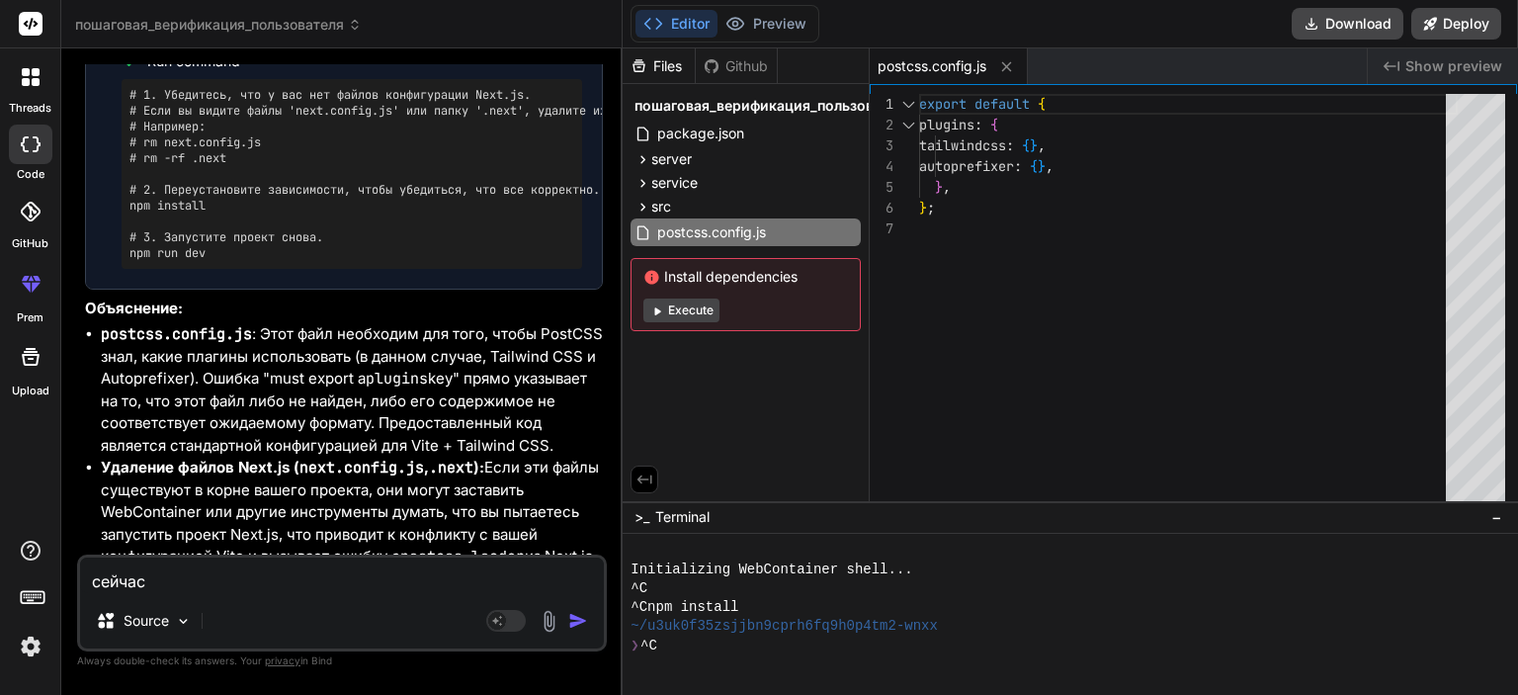
type textarea "сейчас е"
type textarea "x"
type textarea "сейчас ещ"
type textarea "x"
type textarea "сейчас ещё"
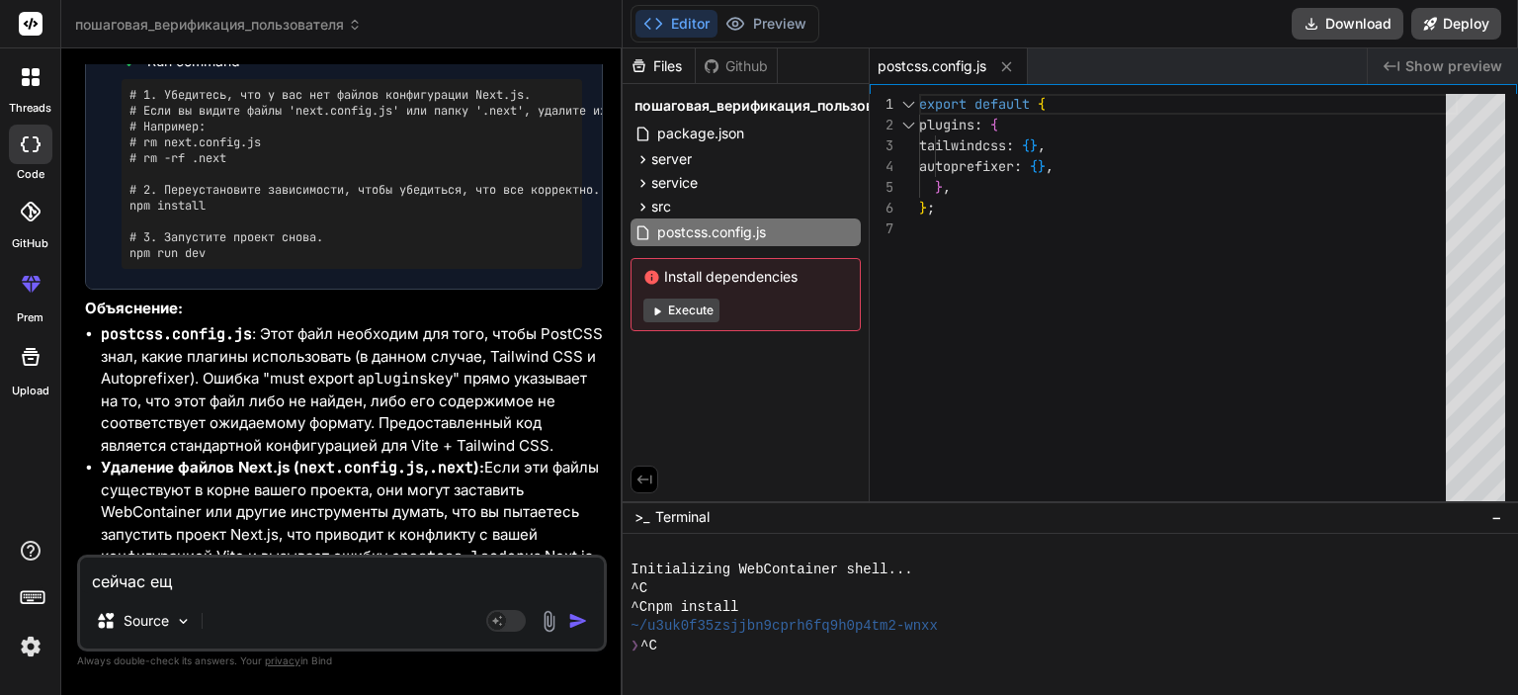
type textarea "x"
type textarea "сейчас ещё"
type textarea "x"
type textarea "сейчас ещё 2"
type textarea "x"
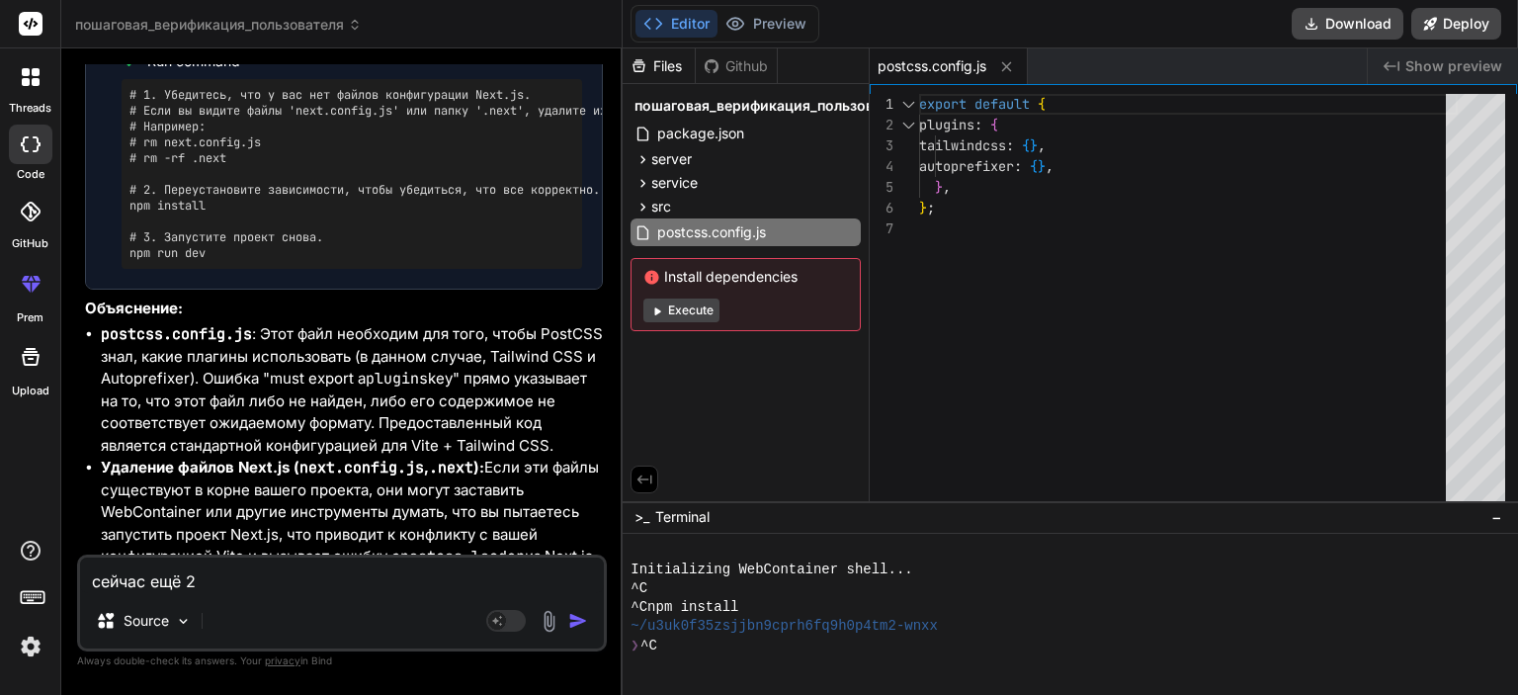
type textarea "сейчас ещё 2"
type textarea "x"
type textarea "сейчас ещё 2 о"
type textarea "x"
type textarea "сейчас ещё 2 ош"
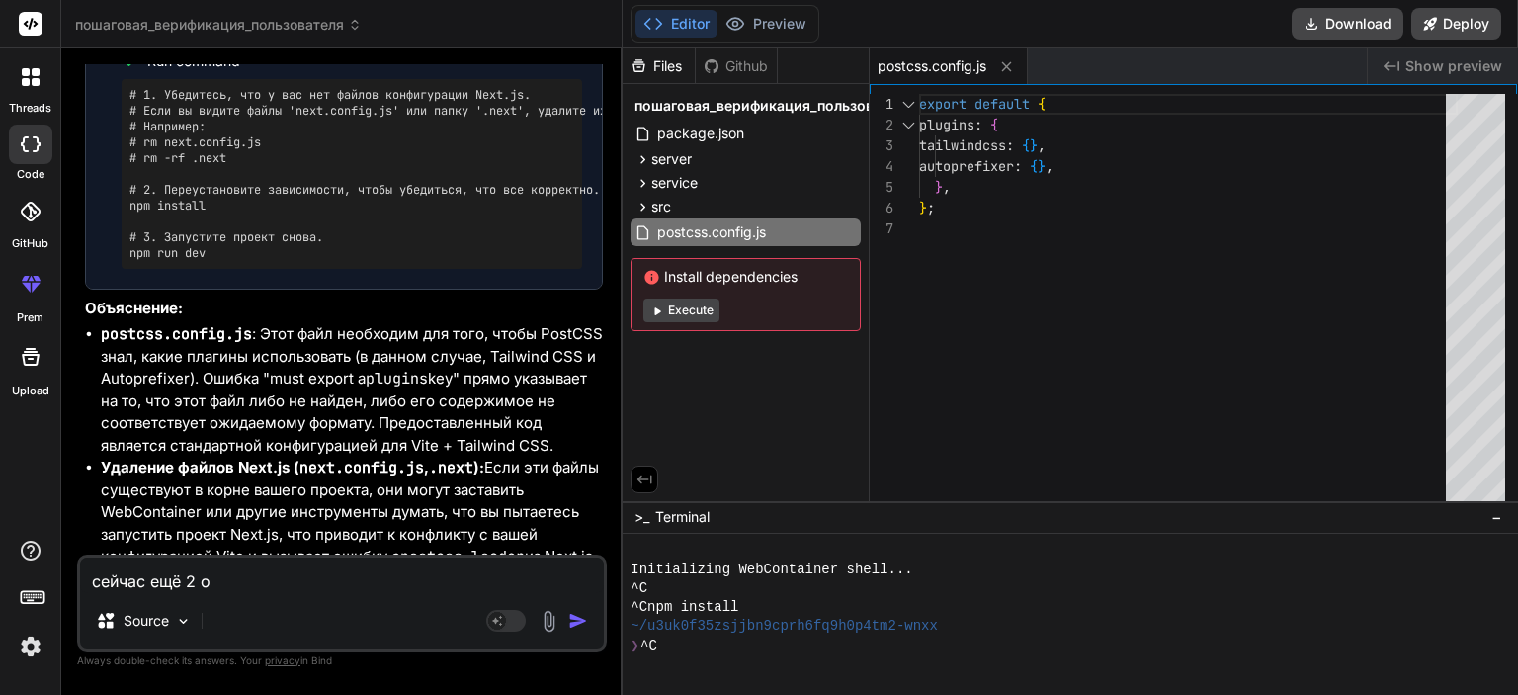
type textarea "x"
type textarea "сейчас ещё 2 оши"
type textarea "x"
type textarea "сейчас ещё 2 ошиб"
type textarea "x"
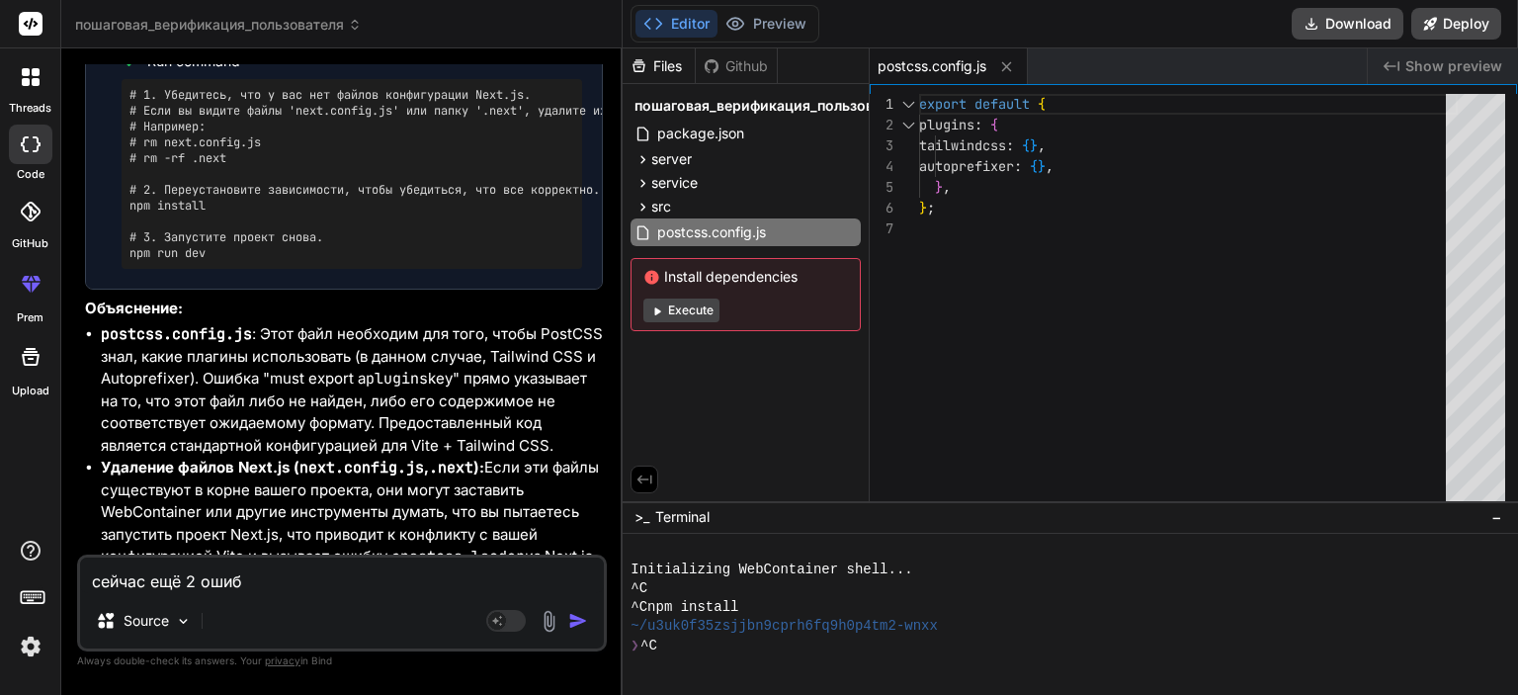
type textarea "сейчас ещё 2 ошибк"
type textarea "x"
type textarea "сейчас ещё 2 ошибки"
type textarea "x"
type textarea "сейчас ещё 2 ошибки"
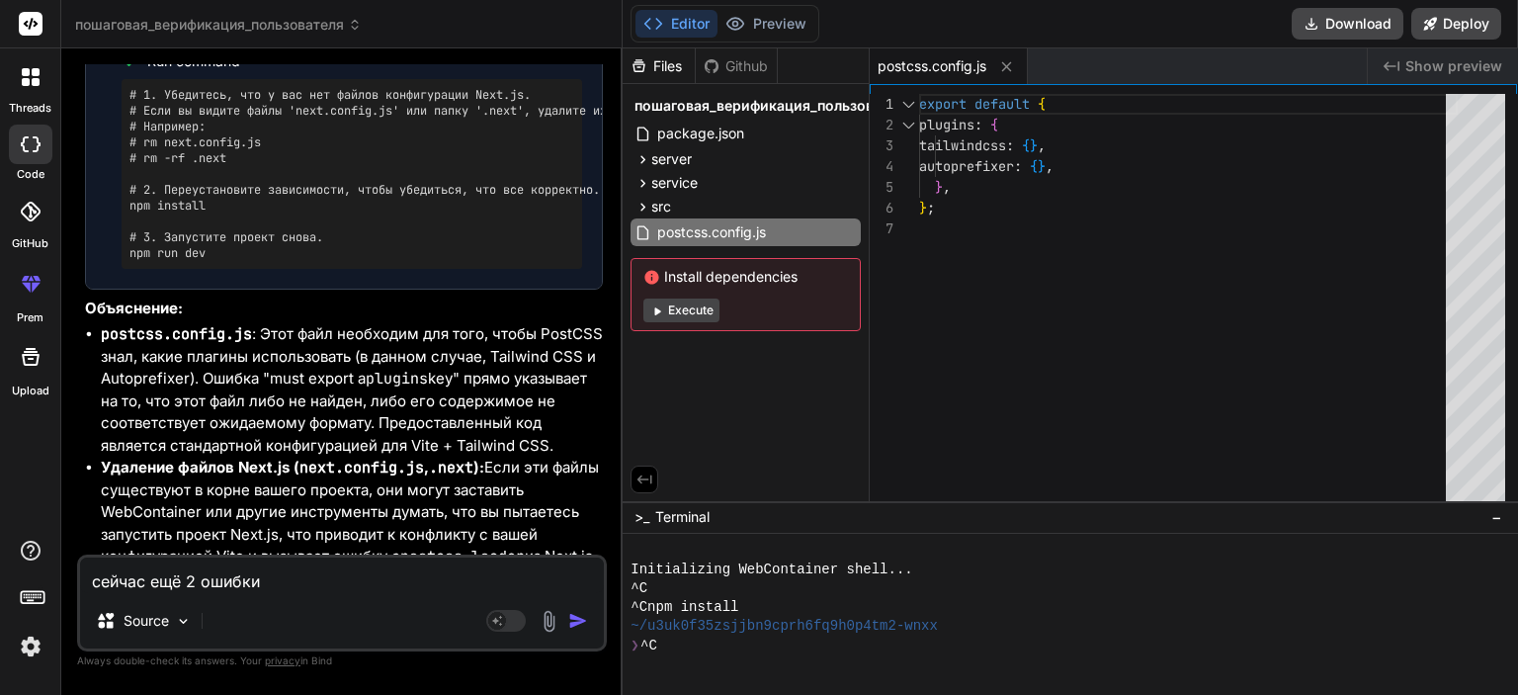
type textarea "x"
type textarea "сейчас ещё 2 ошибки [PERSON_NAME]"
type textarea "x"
type textarea "сейчас ещё 2 ошибки да"
type textarea "x"
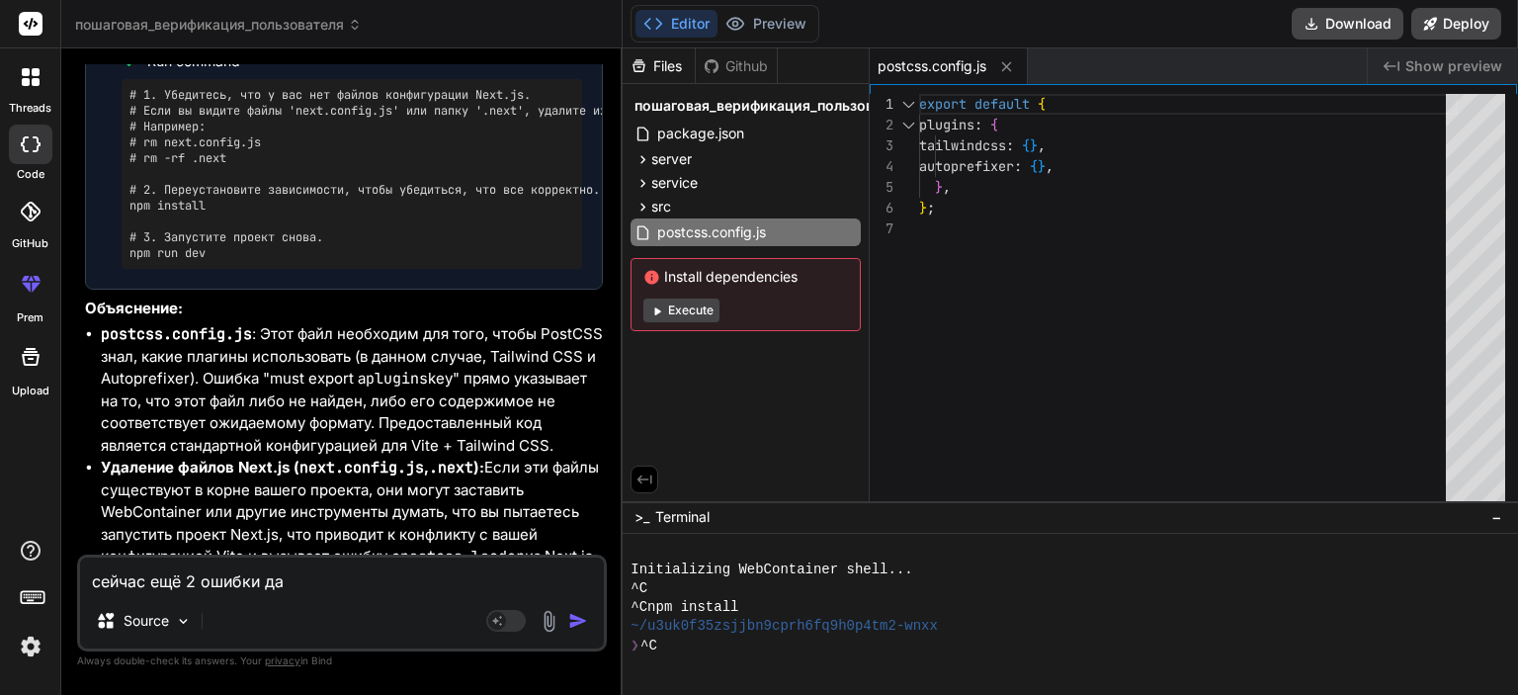
type textarea "сейчас ещё 2 ошибки дам"
type textarea "x"
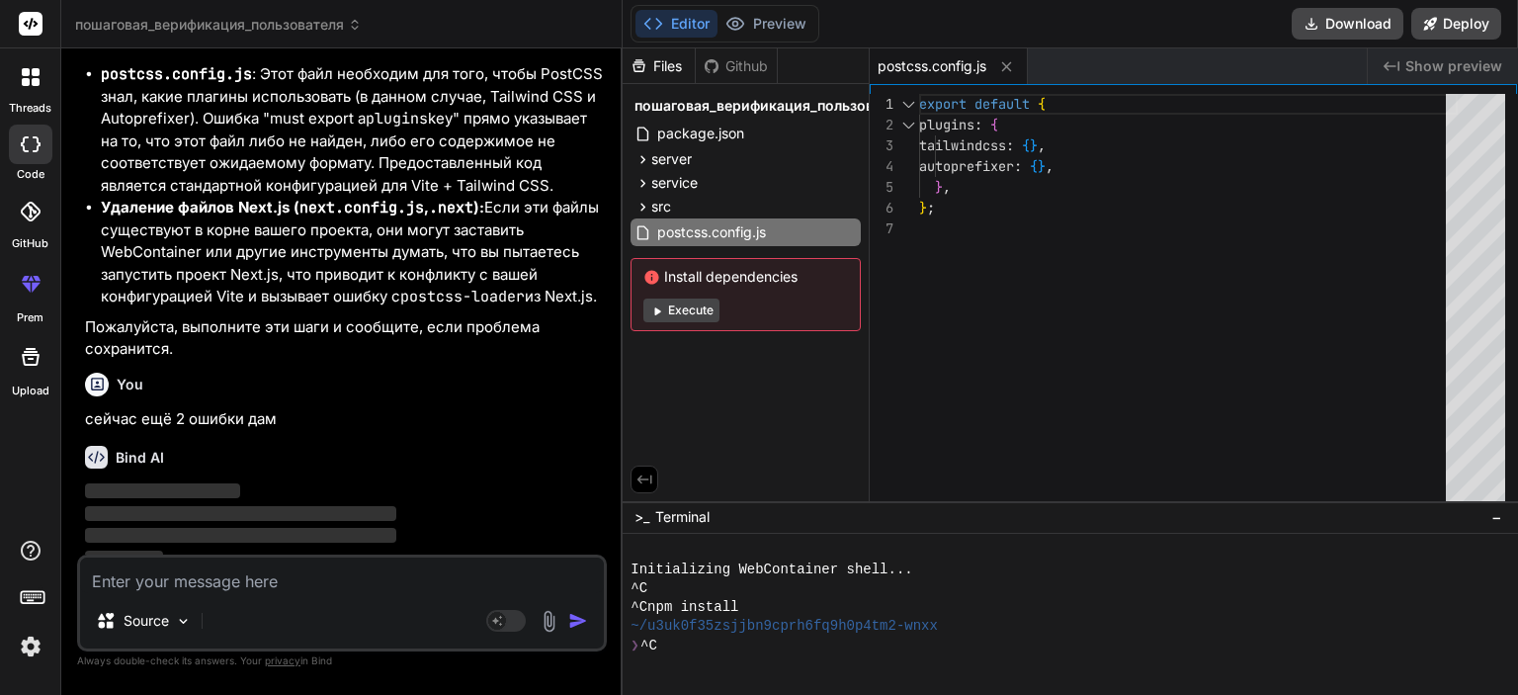
scroll to position [9942, 0]
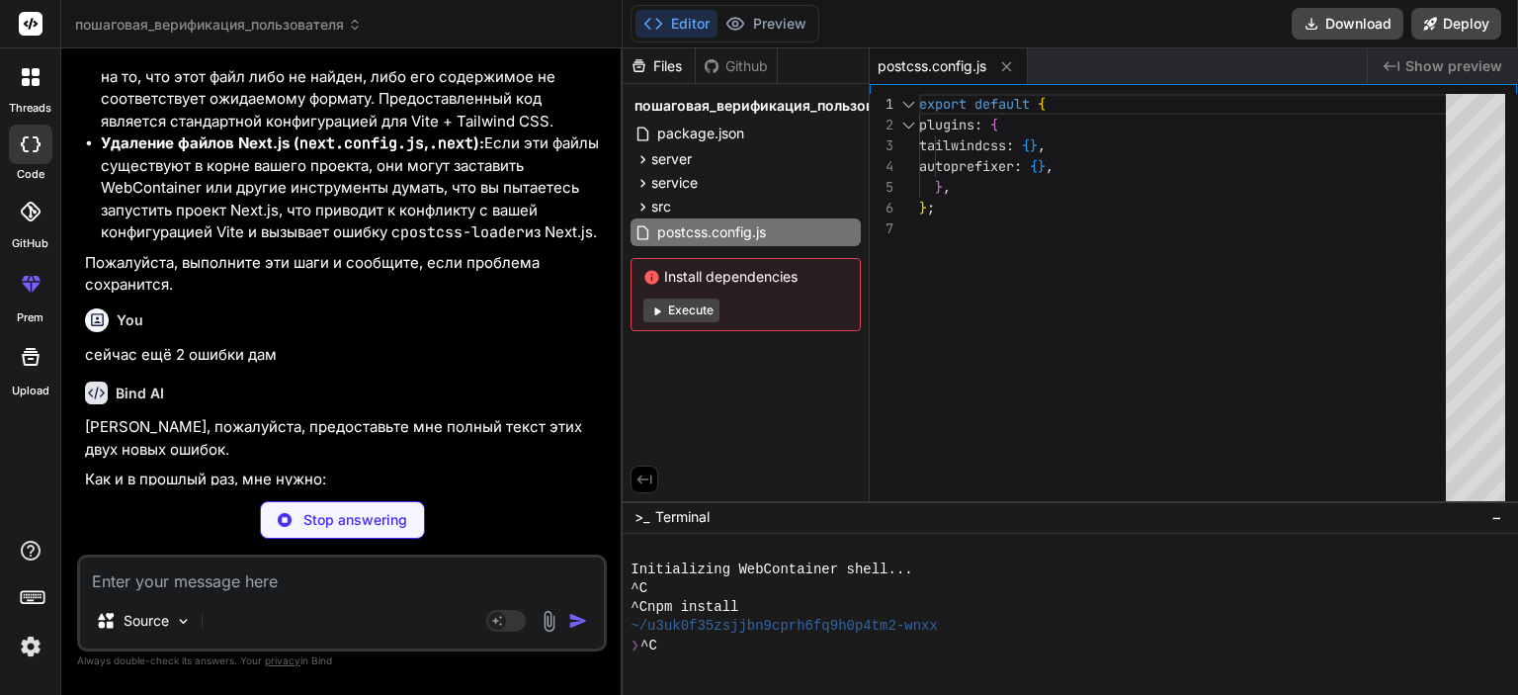
type textarea "x"
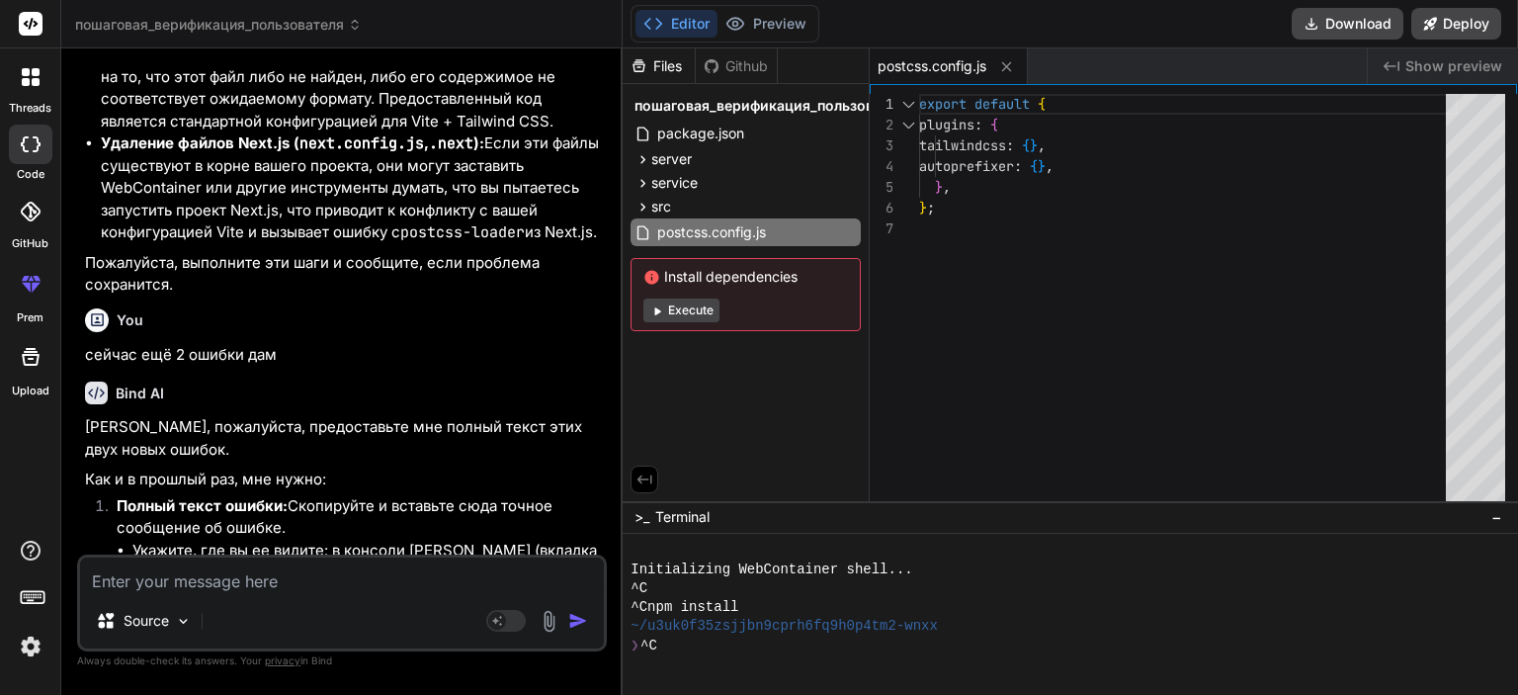
paste textarea "X ./node_modules/next/dist/build/webpack/loaders/css-loader/src/index.js??ruleS…"
type textarea "X ./node_modules/next/dist/build/webpack/loaders/css-loader/src/index.js??ruleS…"
type textarea "x"
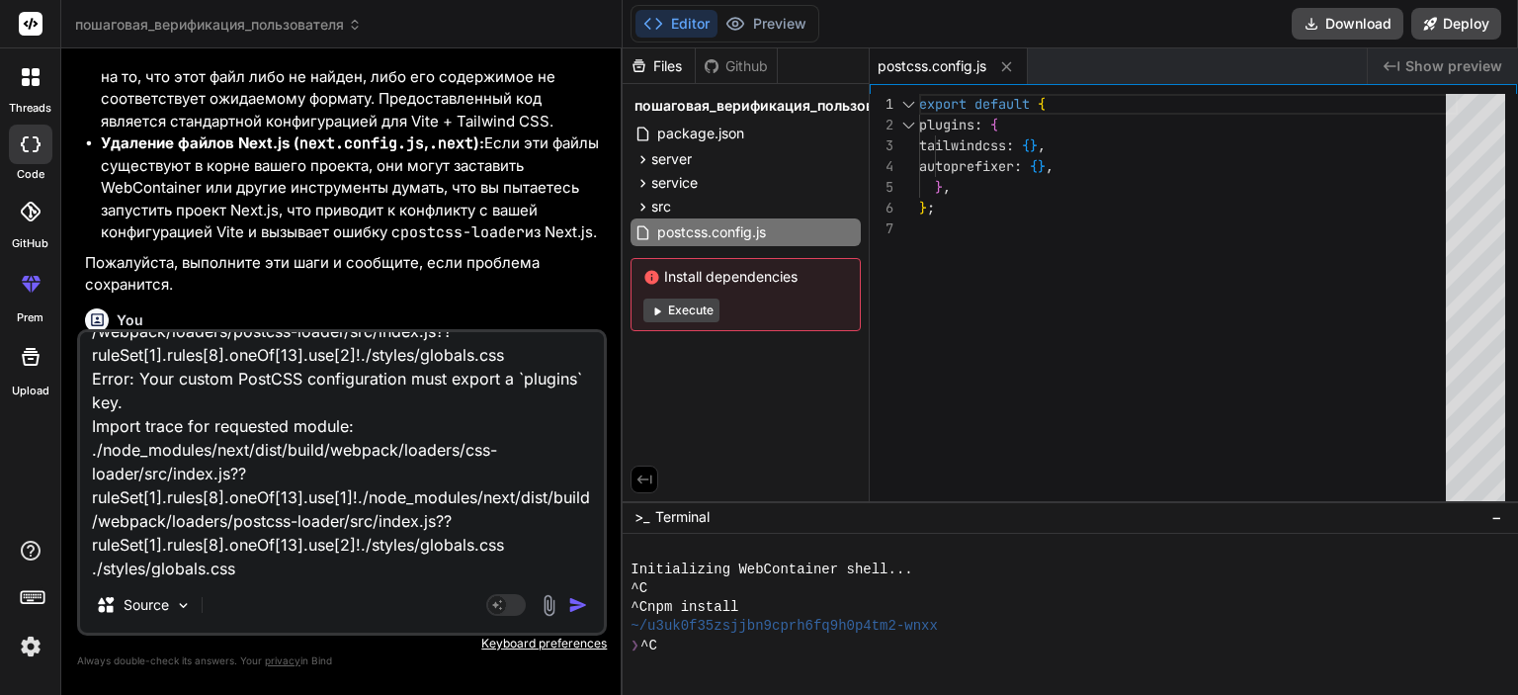
type textarea "X ./node_modules/next/dist/build/webpack/loaders/css-loader/src/index.js??ruleS…"
type textarea "x"
type textarea "X ./node_modules/next/dist/build/webpack/loaders/css-loader/src/index.js??ruleS…"
type textarea "x"
type textarea "X ./node_modules/next/dist/build/webpack/loaders/css-loader/src/index.js??ruleS…"
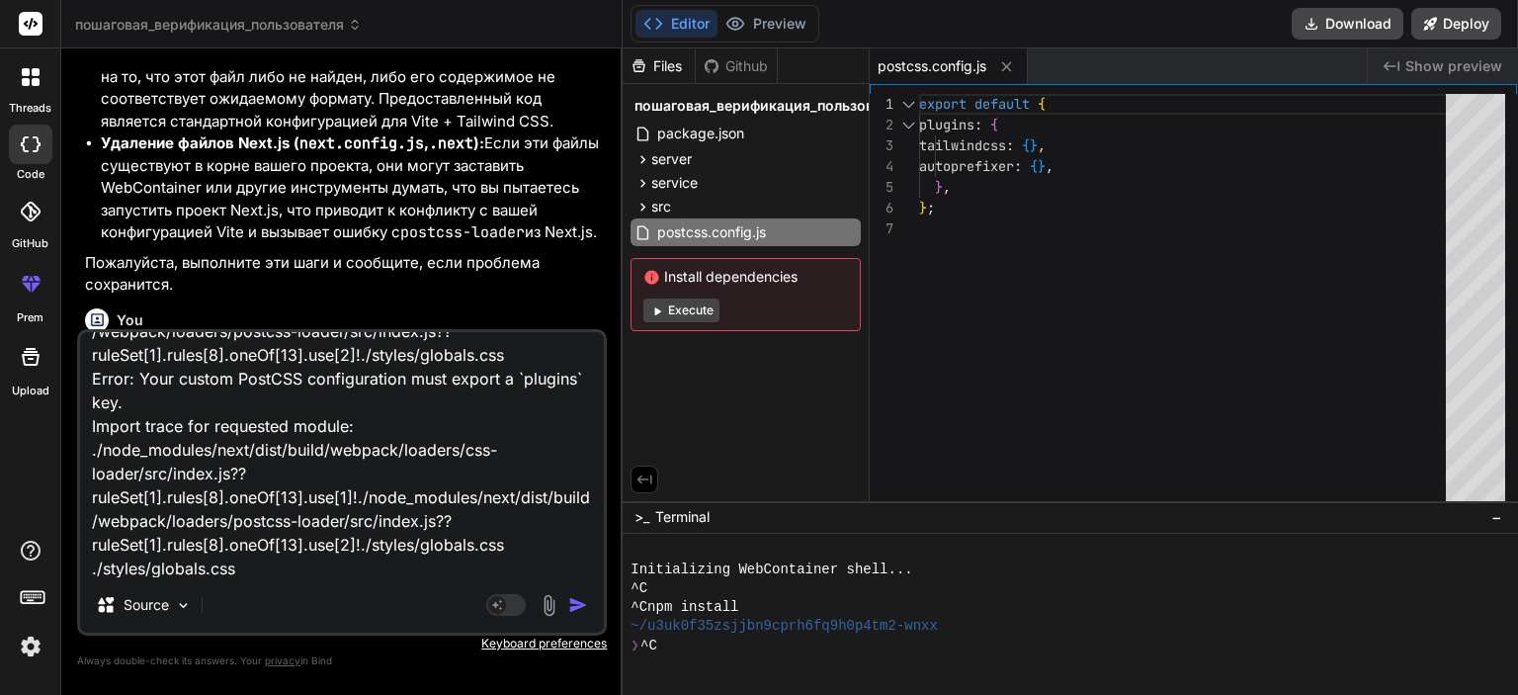
type textarea "x"
type textarea "X ./node_modules/next/dist/build/webpack/loaders/css-loader/src/index.js??ruleS…"
type textarea "x"
type textarea "X ./node_modules/next/dist/build/webpack/loaders/css-loader/src/index.js??ruleS…"
type textarea "x"
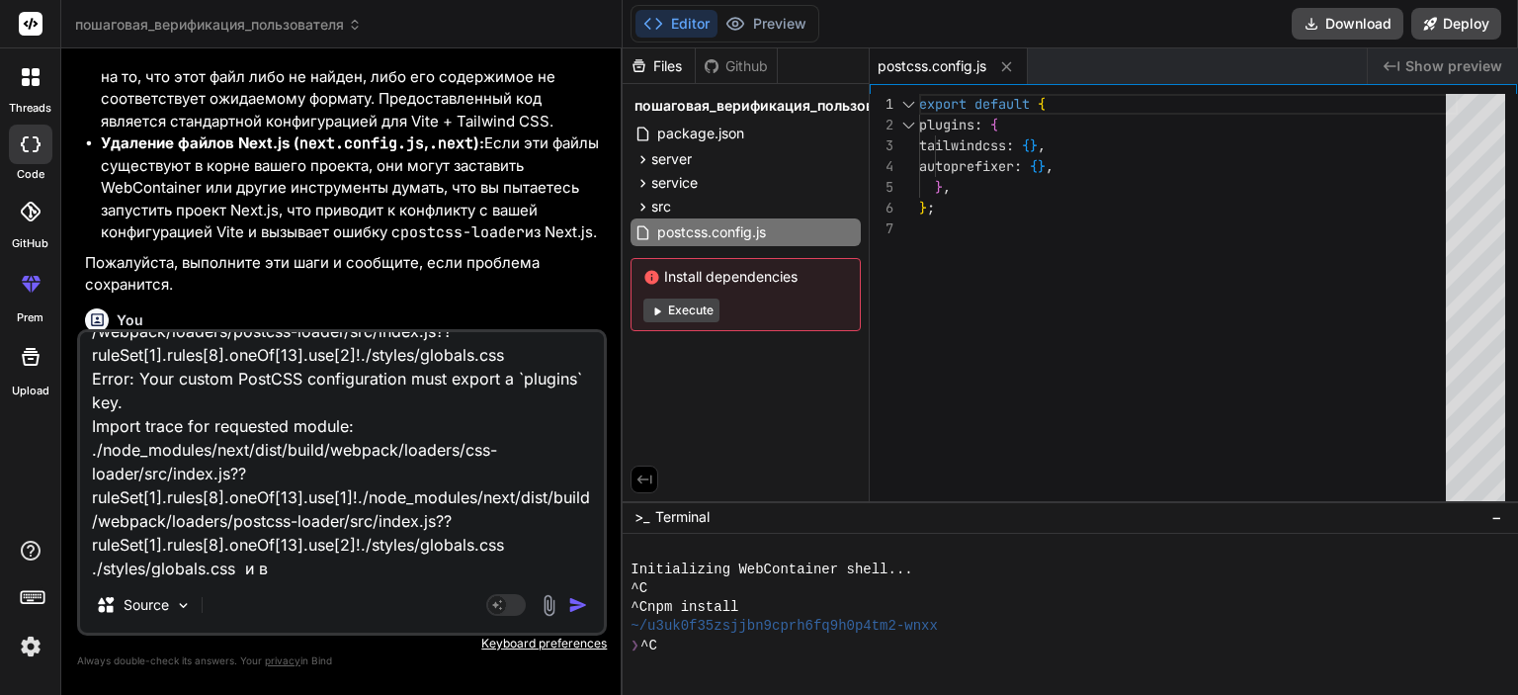
type textarea "X ./node_modules/next/dist/build/webpack/loaders/css-loader/src/index.js??ruleS…"
type textarea "x"
type textarea "X ./node_modules/next/dist/build/webpack/loaders/css-loader/src/index.js??ruleS…"
type textarea "x"
type textarea "X ./node_modules/next/dist/build/webpack/loaders/css-loader/src/index.js??ruleS…"
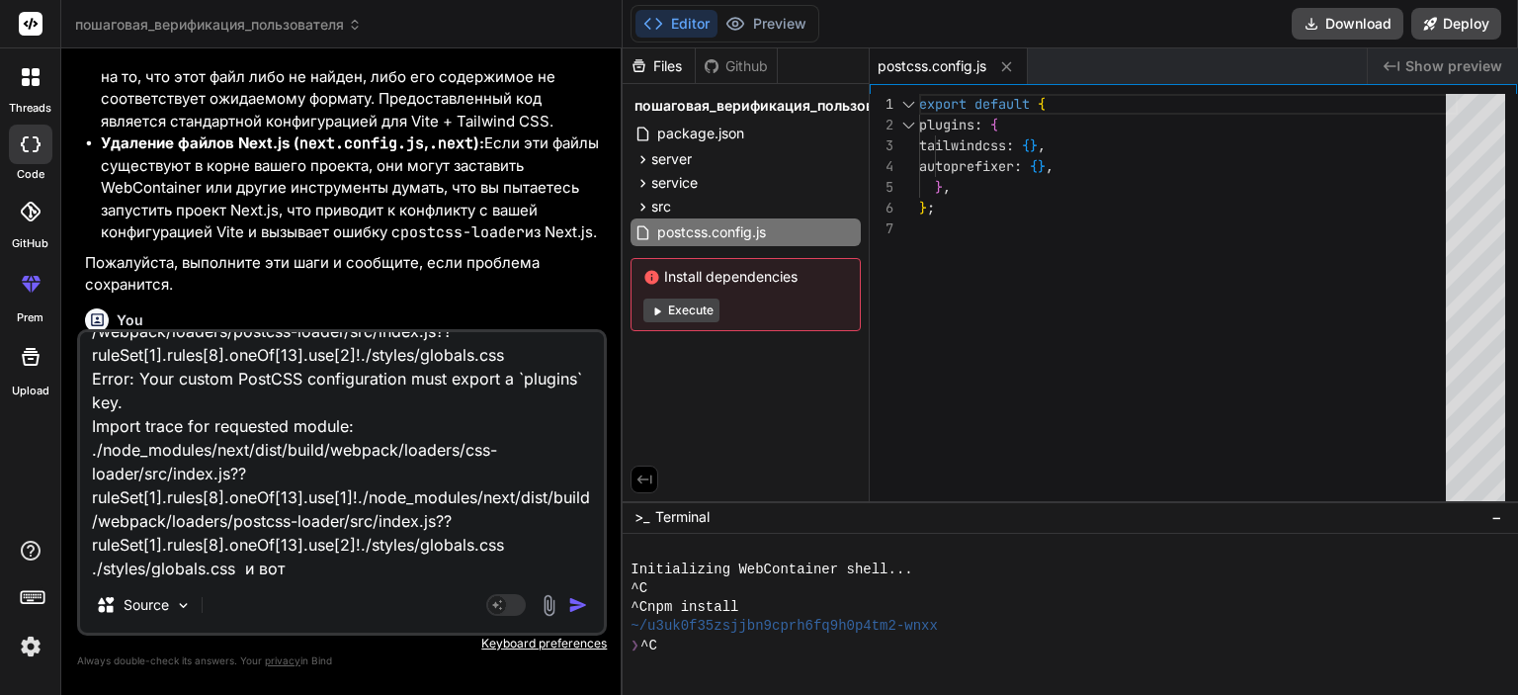
type textarea "x"
type textarea "X ./node_modules/next/dist/build/webpack/loaders/css-loader/src/index.js??ruleS…"
type textarea "x"
type textarea "X ./node_modules/next/dist/build/webpack/loaders/css-loader/src/index.js??ruleS…"
type textarea "x"
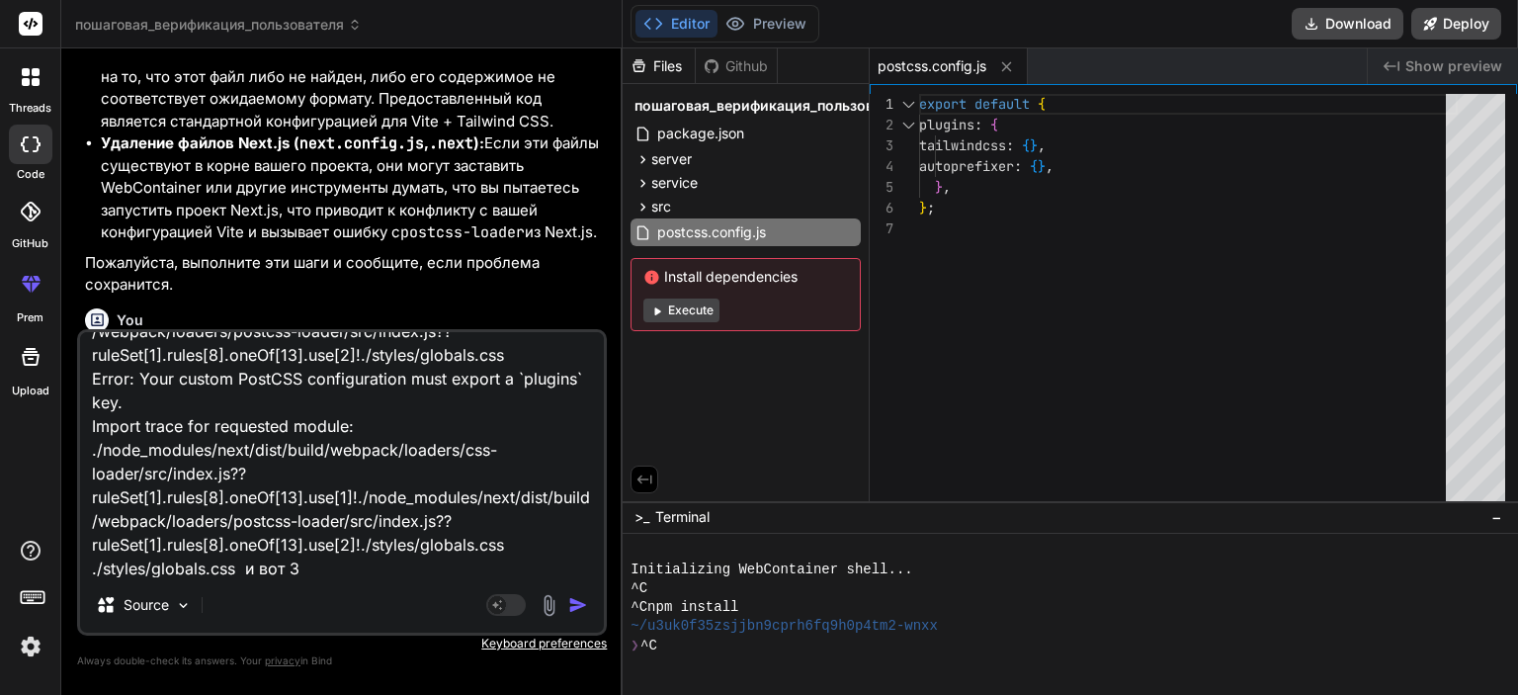
paste textarea ""./pages/_app.tsx:2:0 Module not found: Can't resolve '../contexts/AuthContext'…"
type textarea "L ./ipsu_dolorsi/amet/cons/adipi/elitsed/doeiusm/tem-incidi/utl/etdol.ma??aliqU…"
type textarea "x"
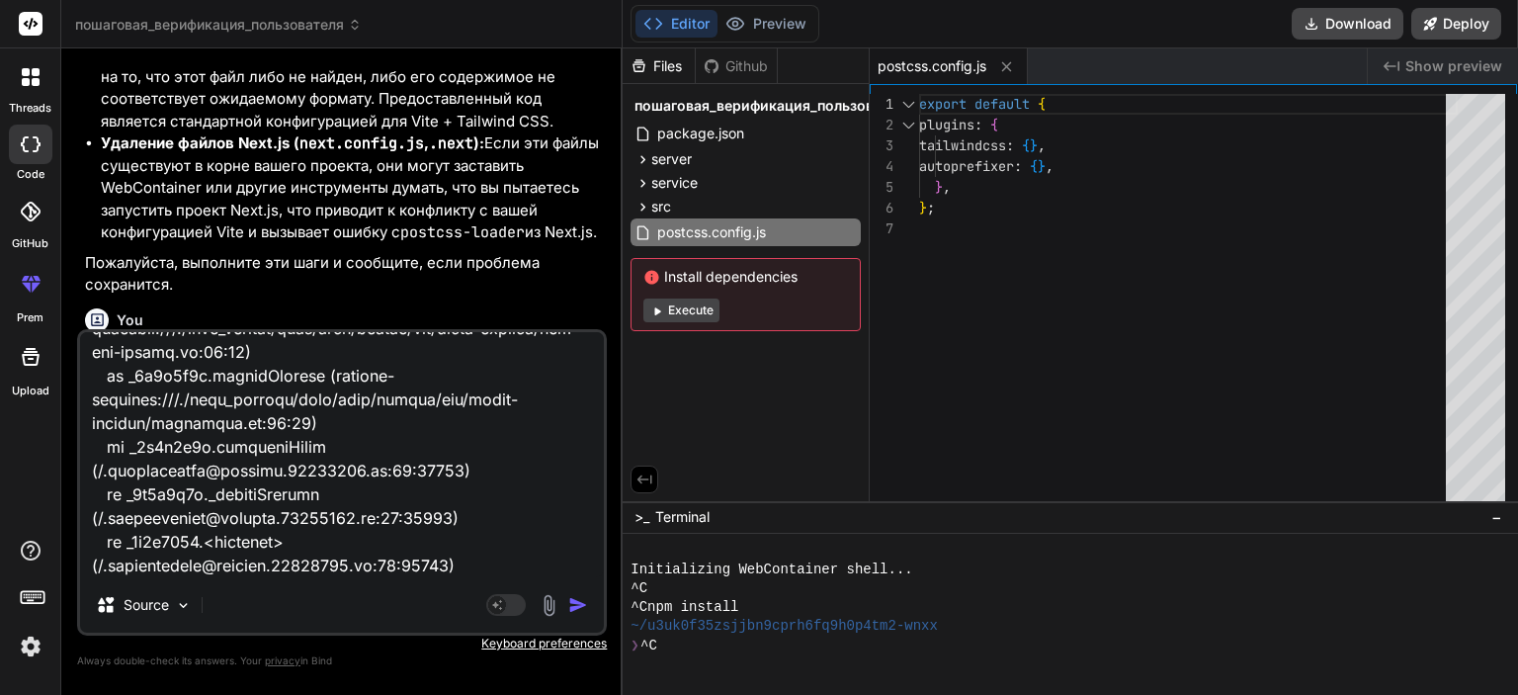
type textarea "L ./ipsu_dolorsi/amet/cons/adipi/elitsed/doeiusm/tem-incidi/utl/etdol.ma??aliqU…"
click at [575, 604] on img "button" at bounding box center [578, 605] width 20 height 20
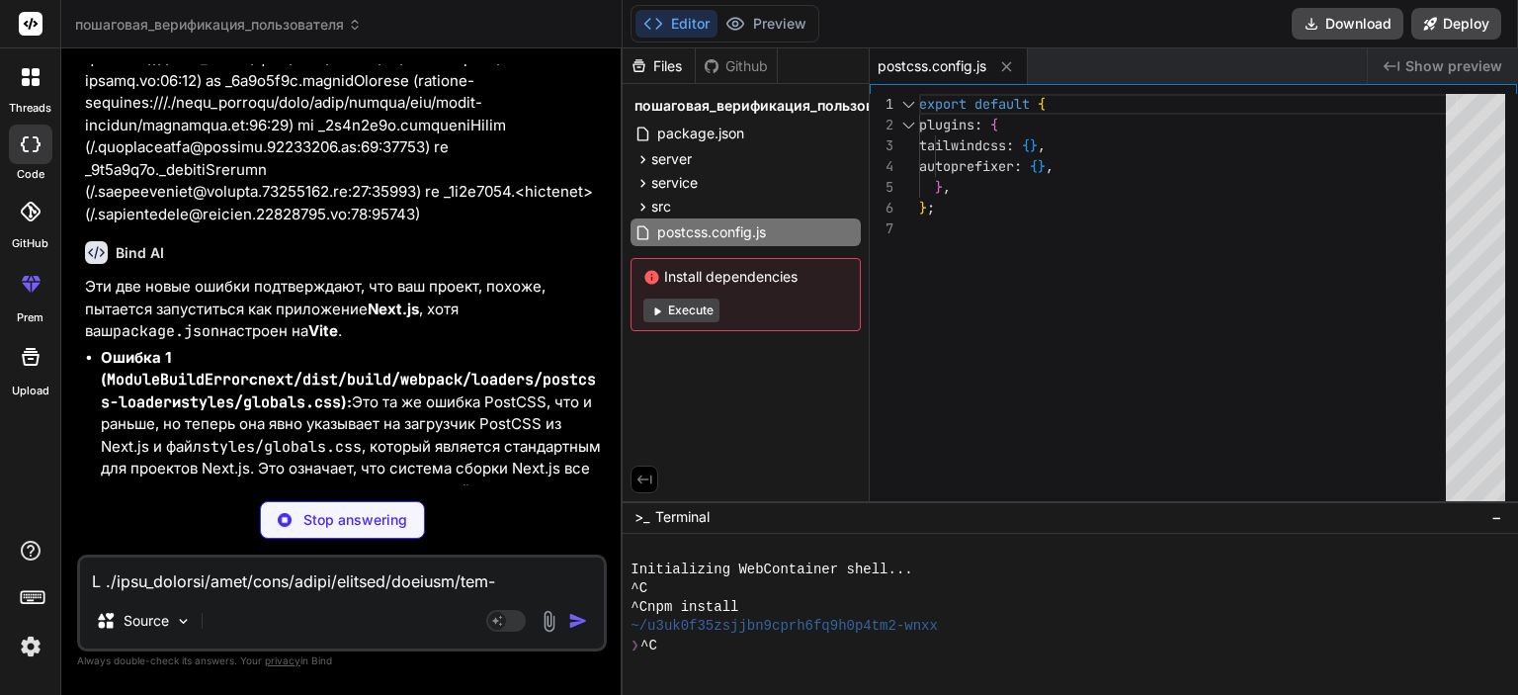
scroll to position [19, 0]
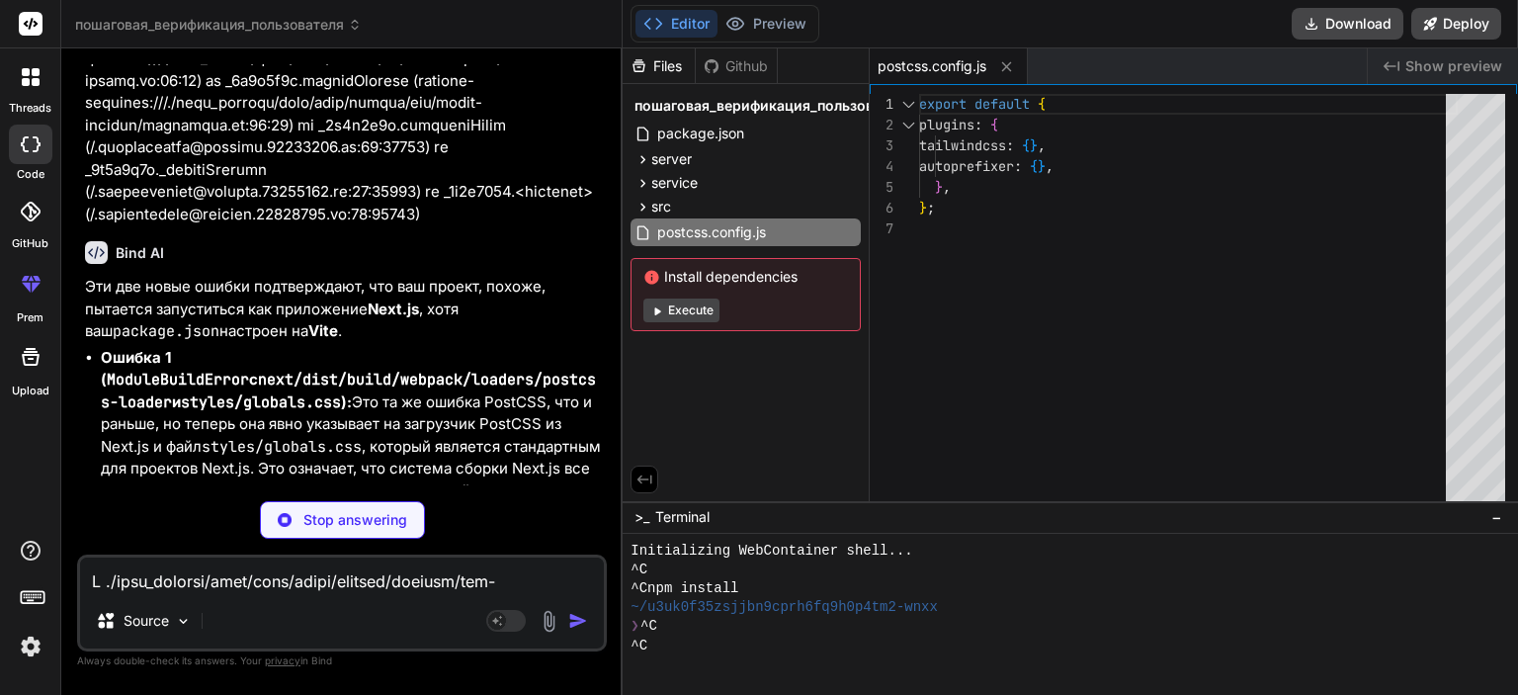
type textarea "x"
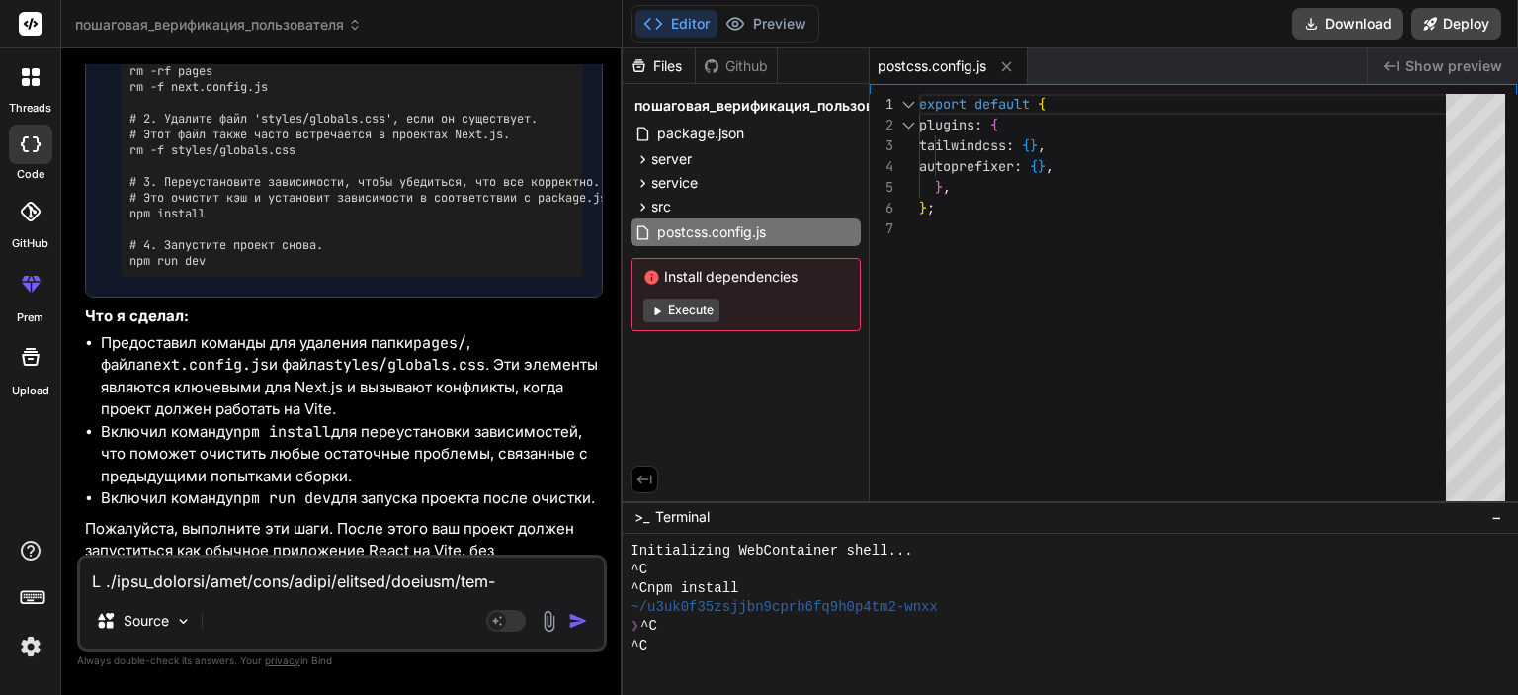
scroll to position [12108, 0]
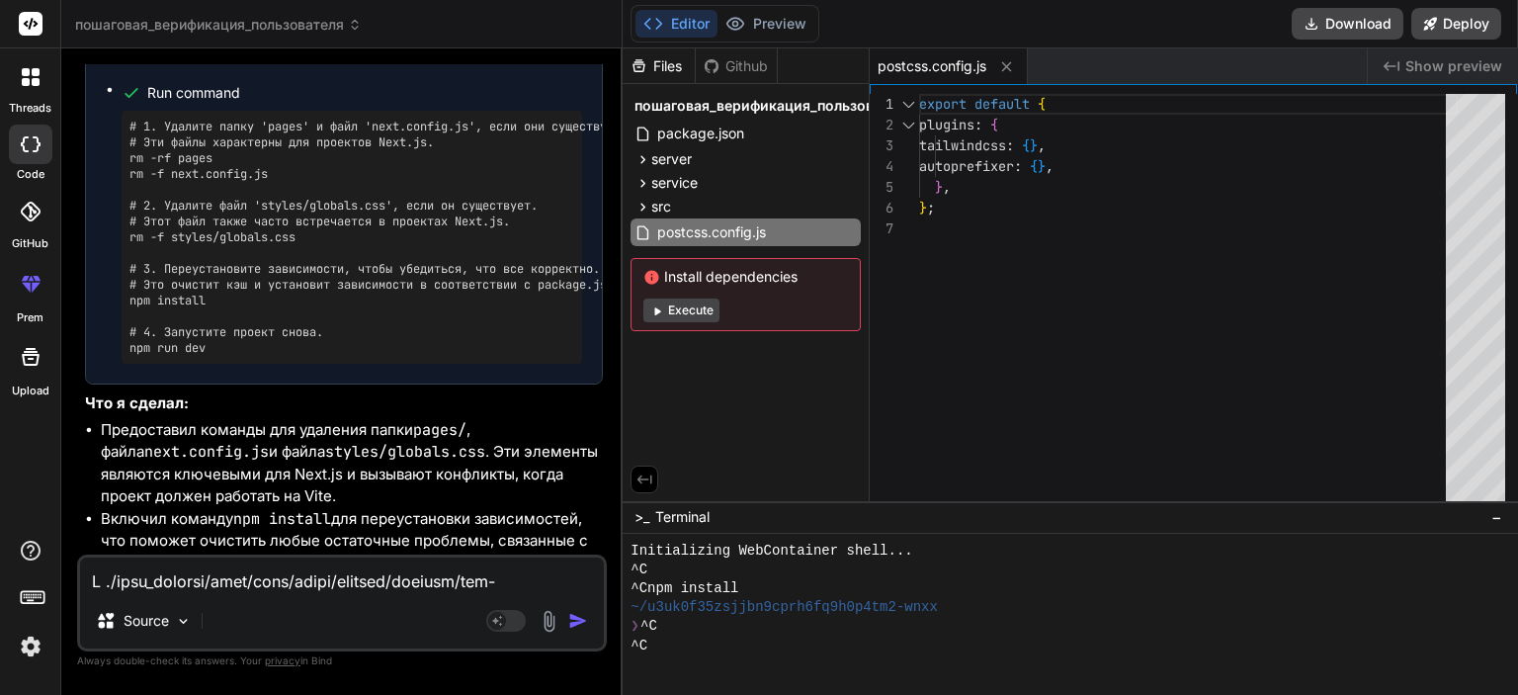
click at [289, 580] on textarea at bounding box center [342, 575] width 524 height 36
type textarea "д"
type textarea "x"
type textarea "да"
type textarea "x"
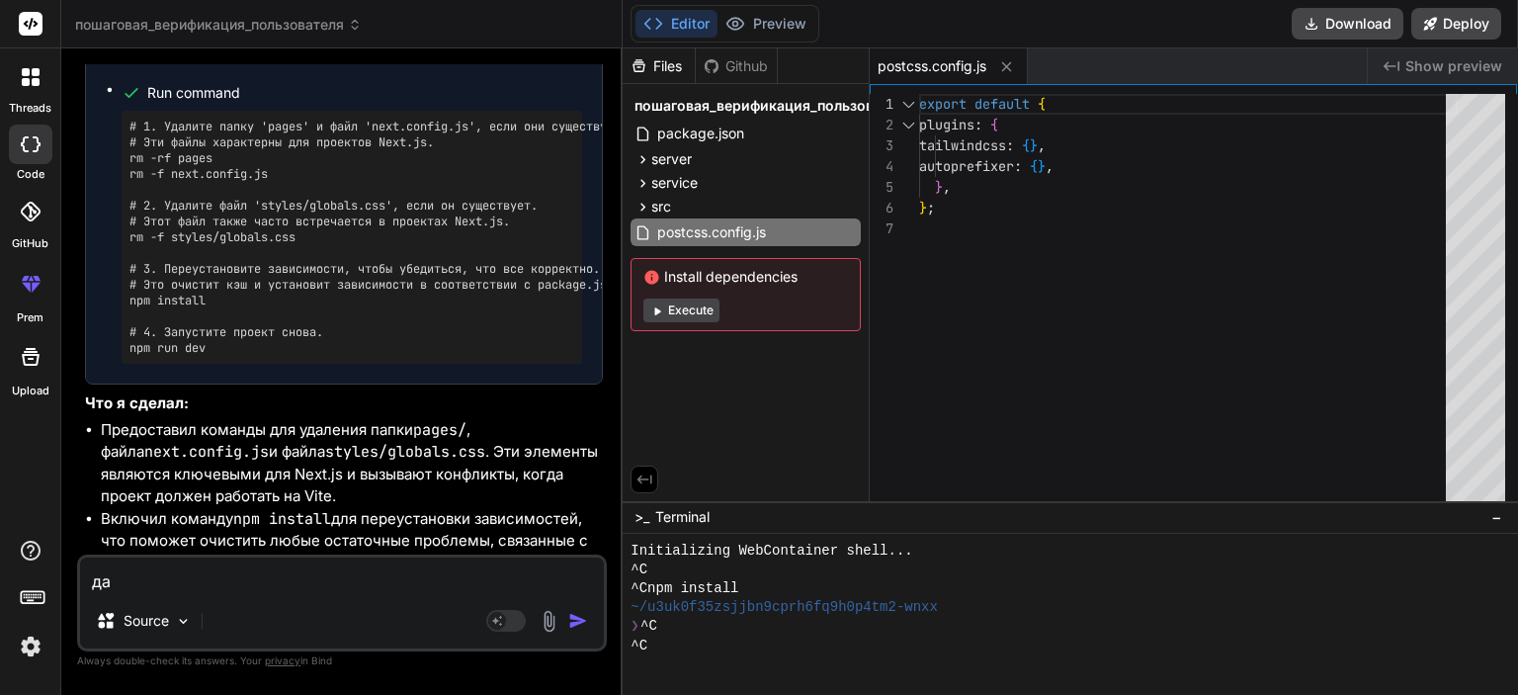
type textarea "дай"
type textarea "x"
type textarea "дай"
type textarea "x"
type textarea "дай к"
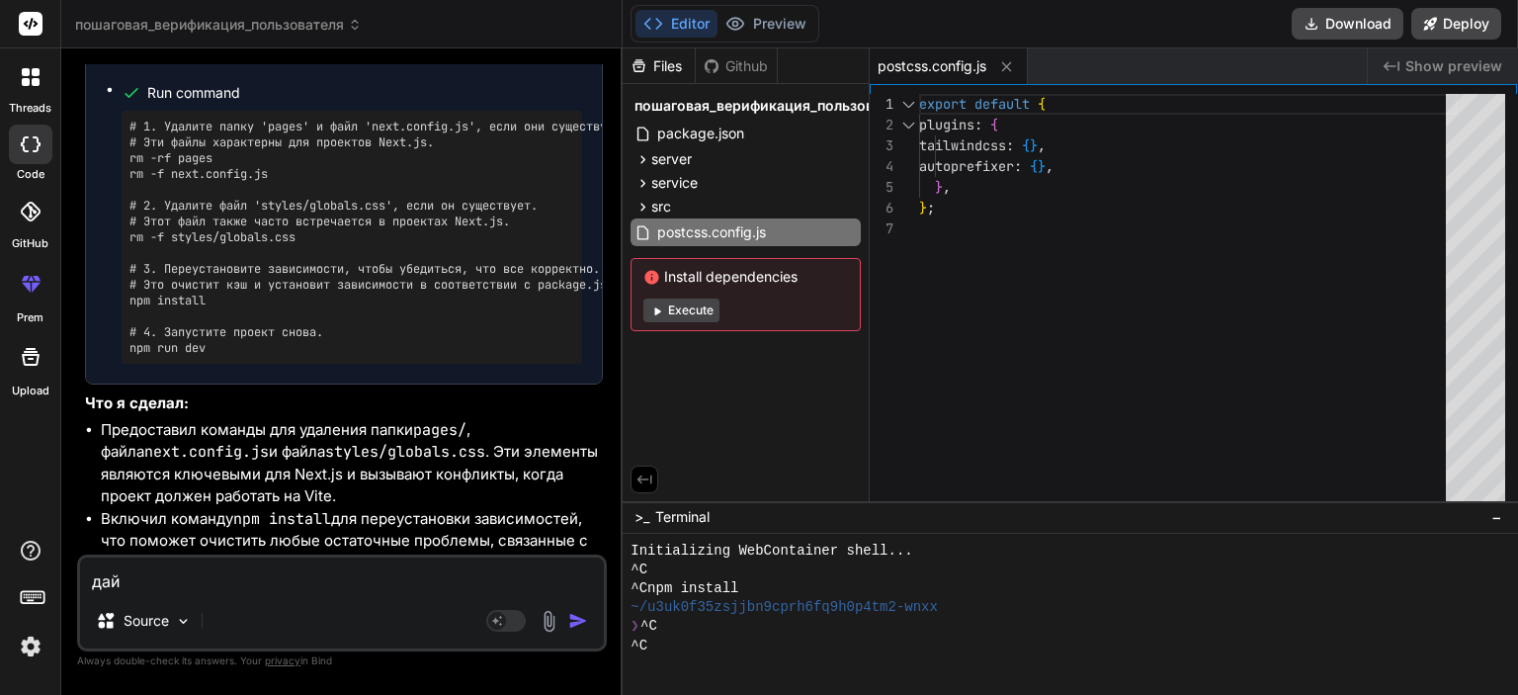
type textarea "x"
type textarea "дай ко"
type textarea "x"
type textarea "дай ком"
type textarea "x"
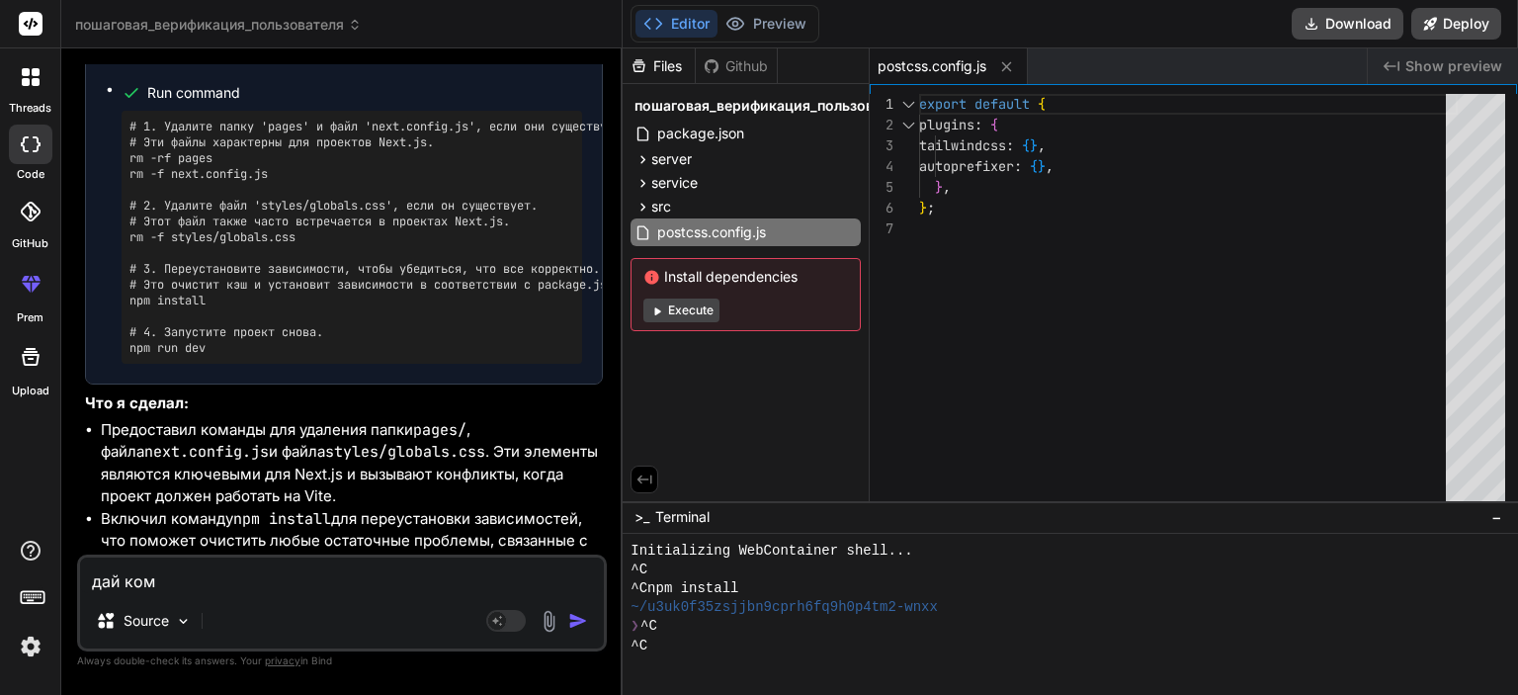
type textarea "дай кома"
type textarea "x"
type textarea "[PERSON_NAME]"
type textarea "x"
type textarea "дай команд"
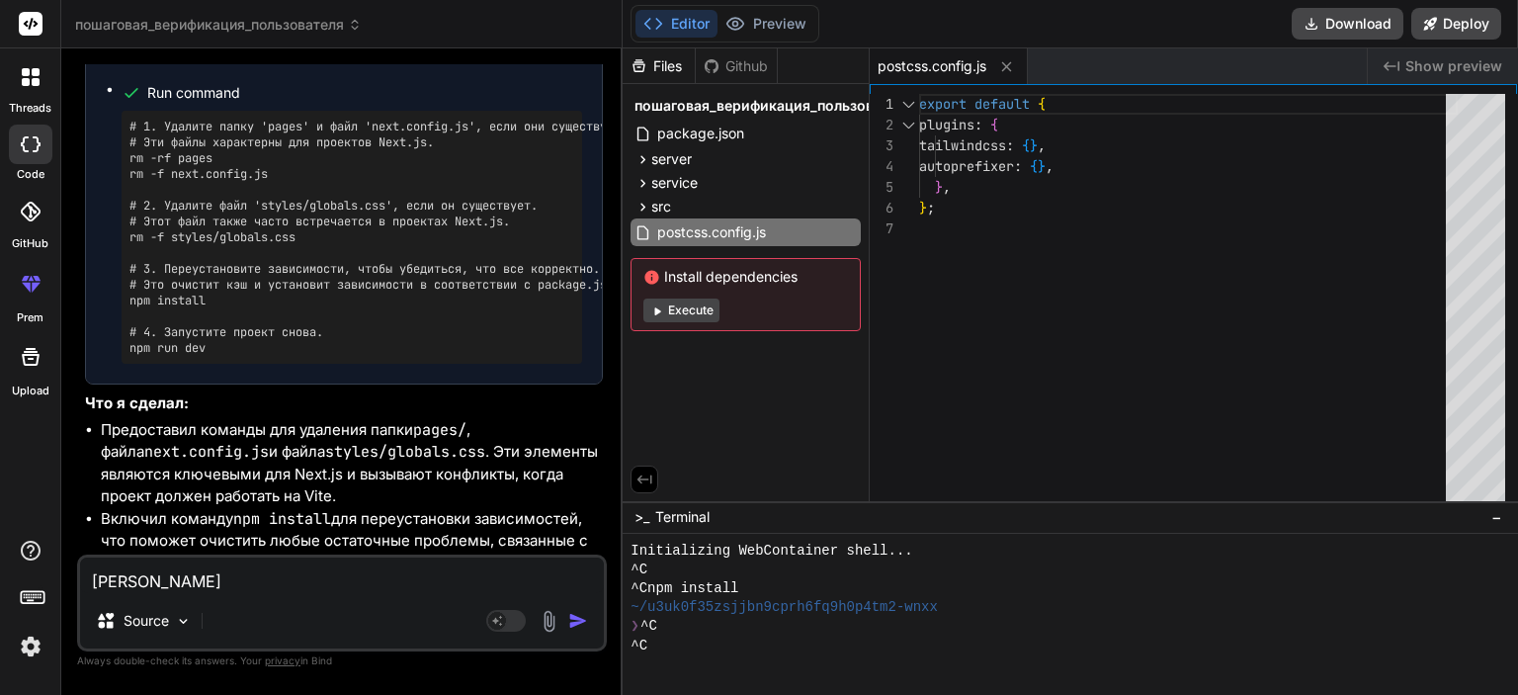
type textarea "x"
type textarea "дай команды"
type textarea "x"
type textarea "дай команды"
type textarea "x"
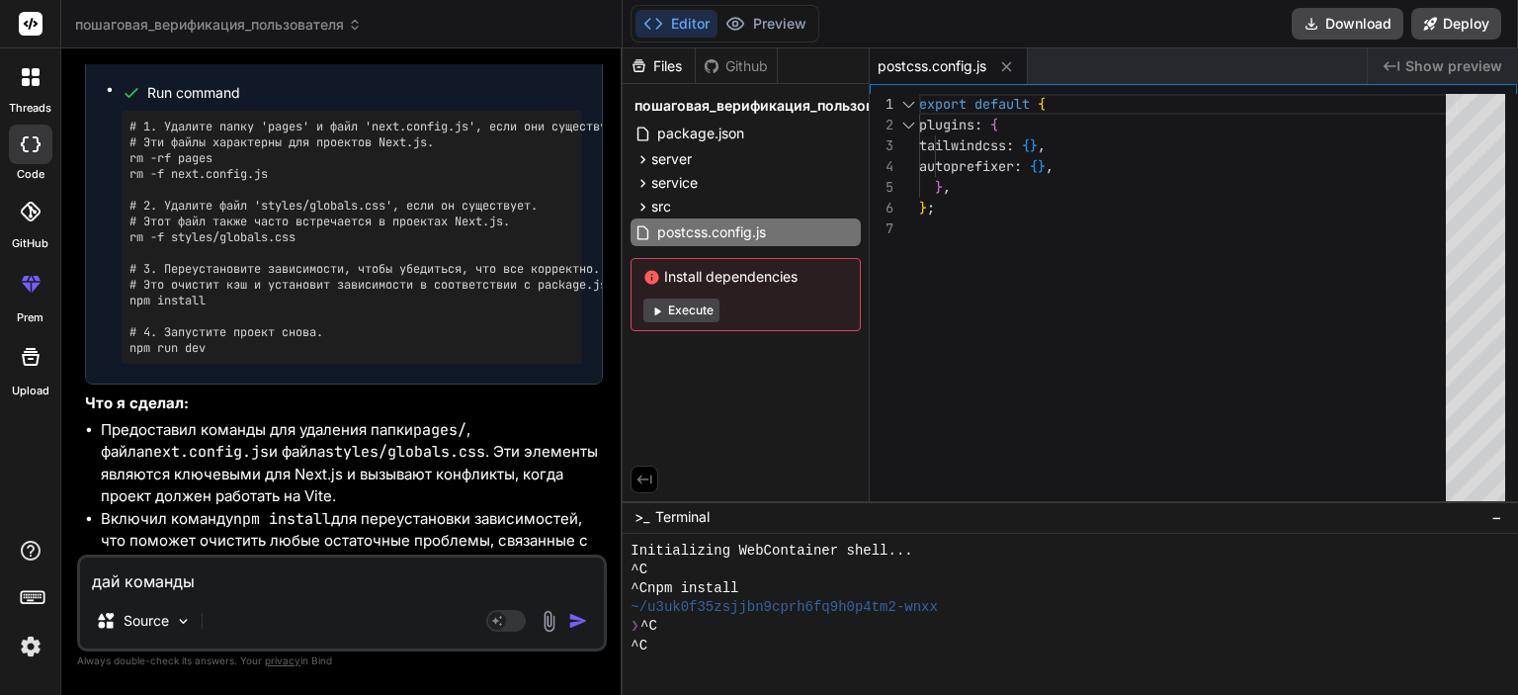
type textarea "дай команды э"
type textarea "x"
type textarea "дай команды эт"
type textarea "x"
type textarea "дай команды эти"
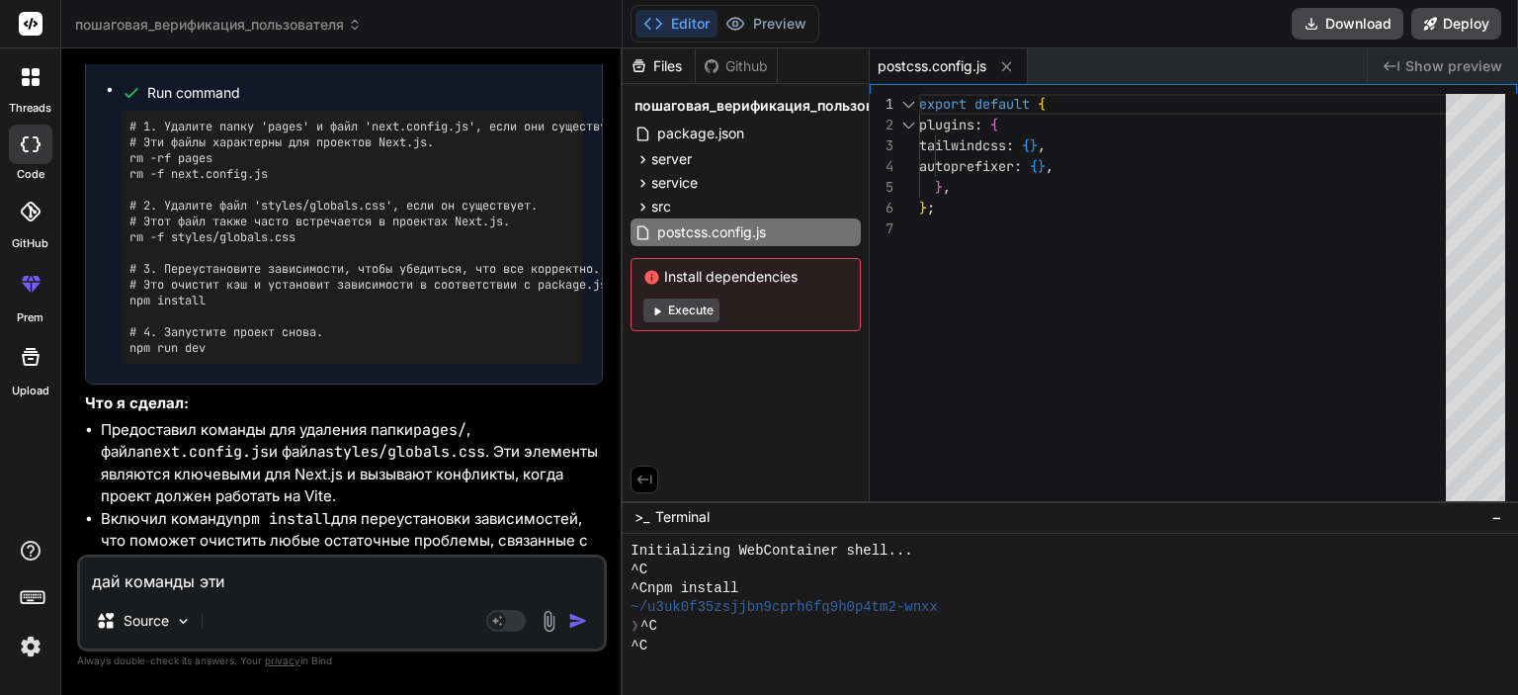
type textarea "x"
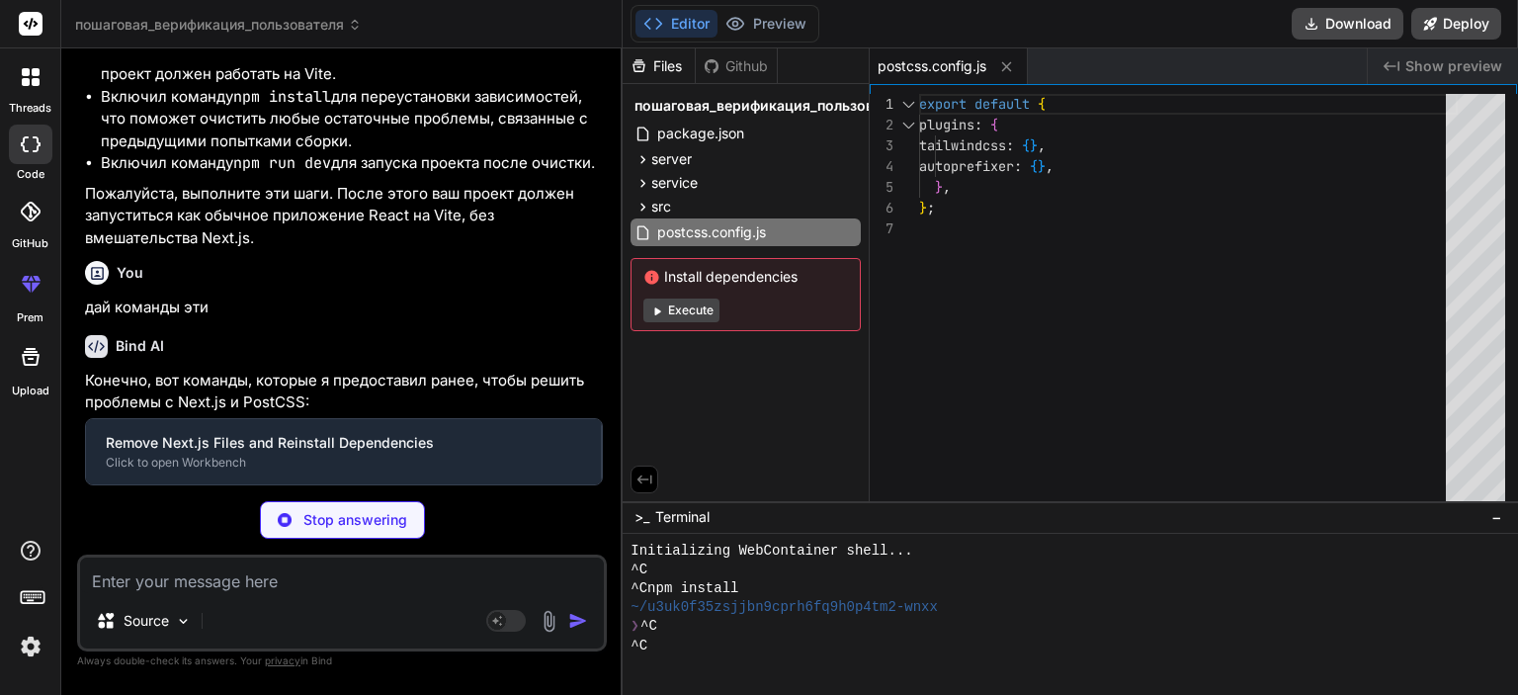
scroll to position [38, 0]
type textarea "x"
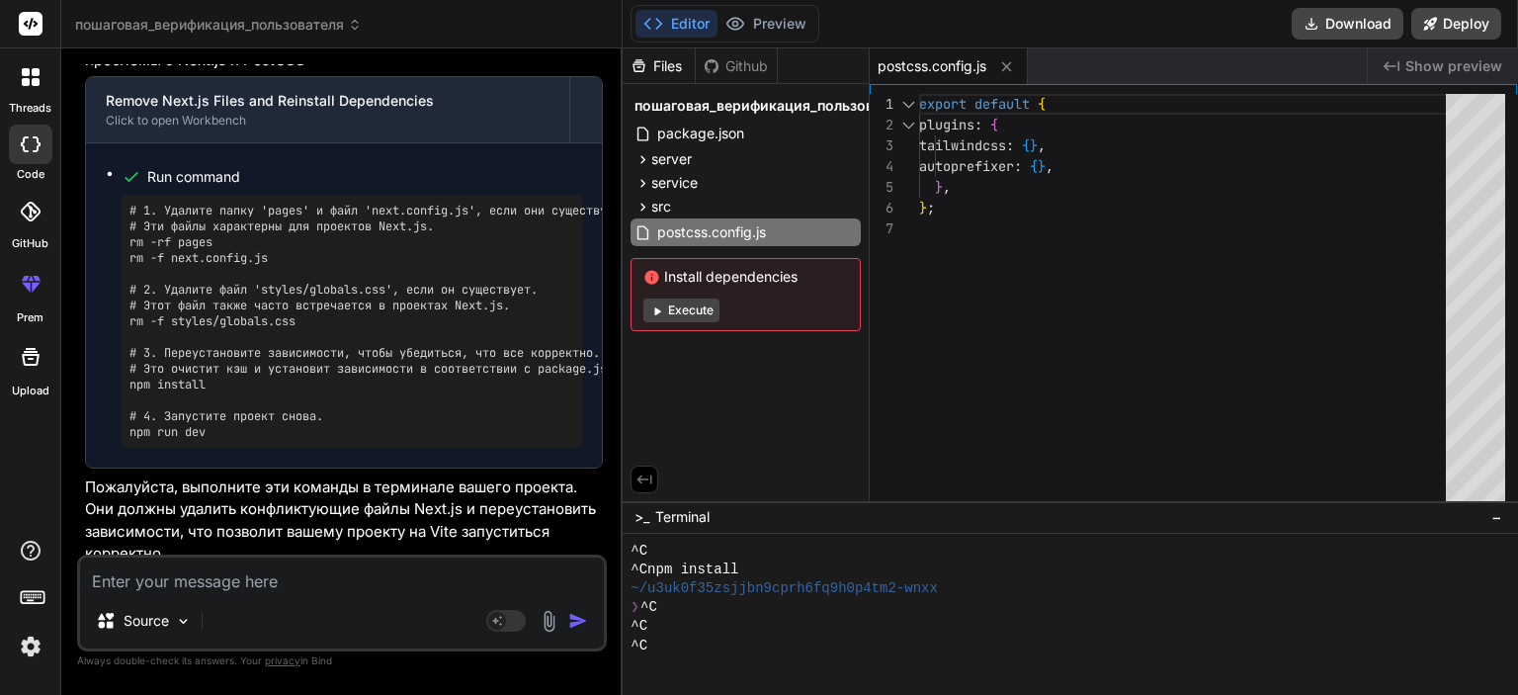
scroll to position [12906, 0]
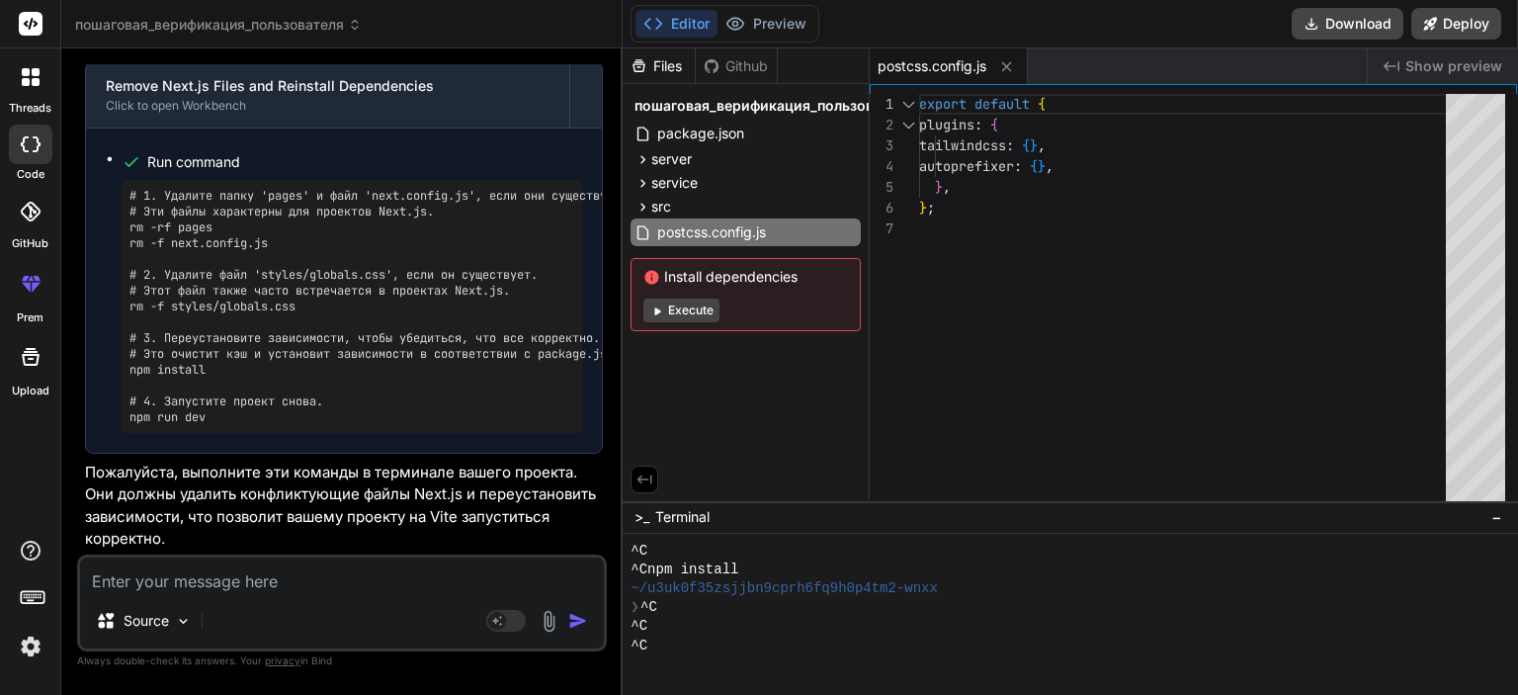
type textarea "[PERSON_NAME]"
type textarea "x"
type textarea "[PERSON_NAME]"
type textarea "x"
type textarea "а 1"
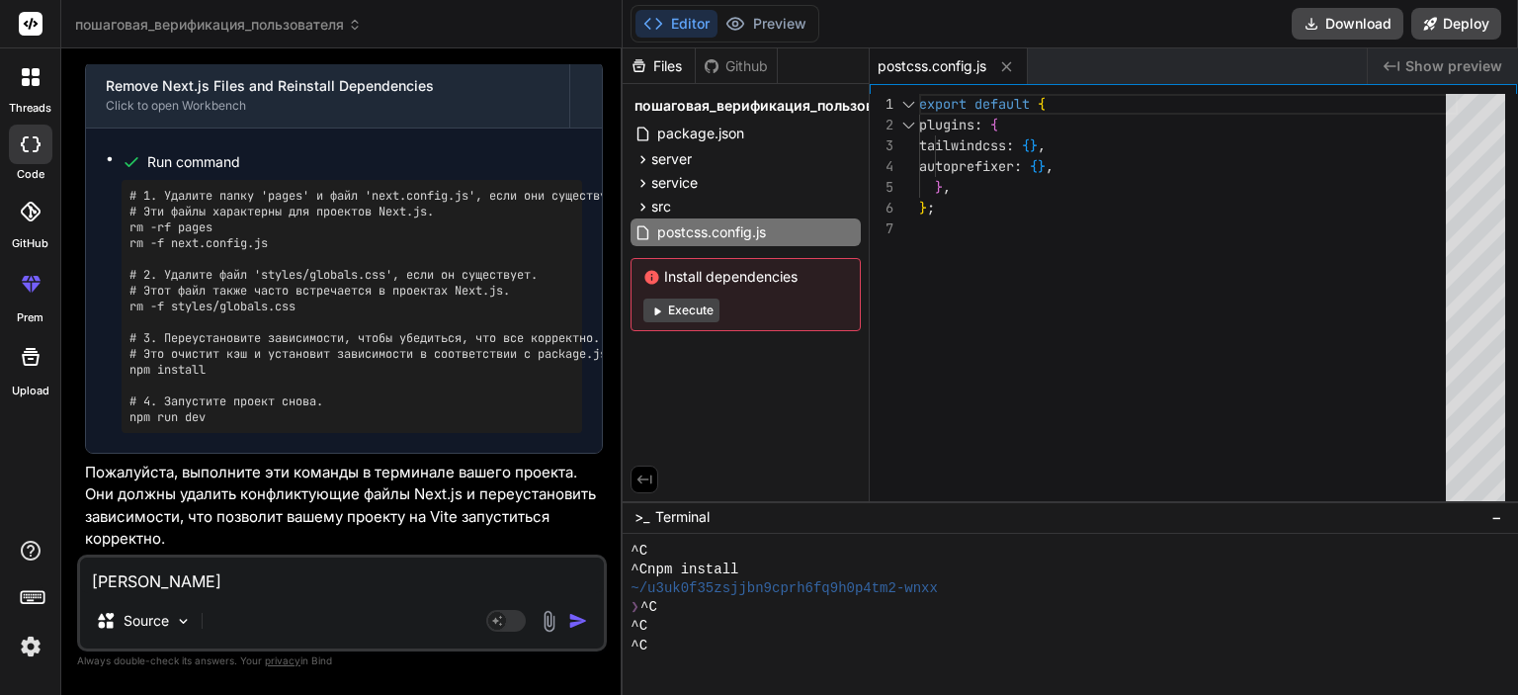
type textarea "x"
type textarea "а 1"
type textarea "x"
type textarea "а 1 к"
type textarea "x"
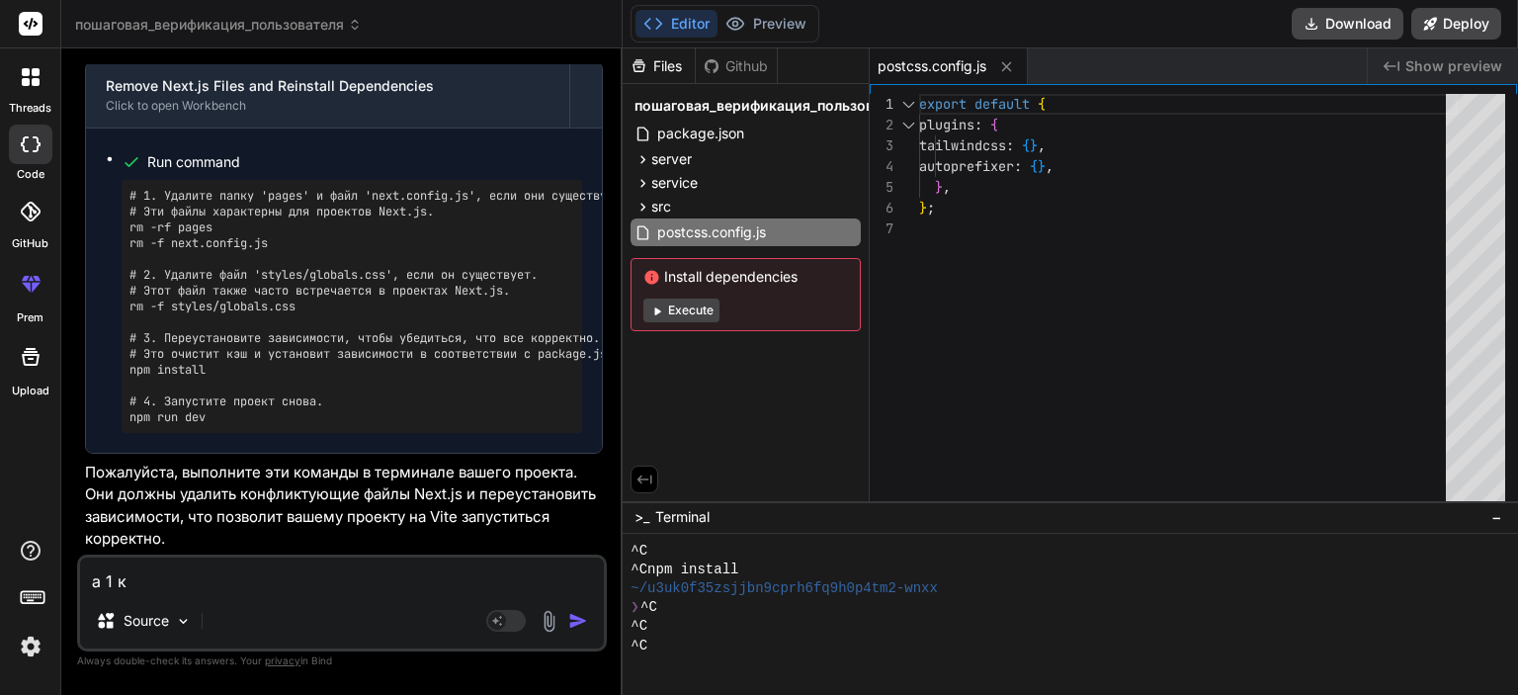
type textarea "а 1 ка"
type textarea "x"
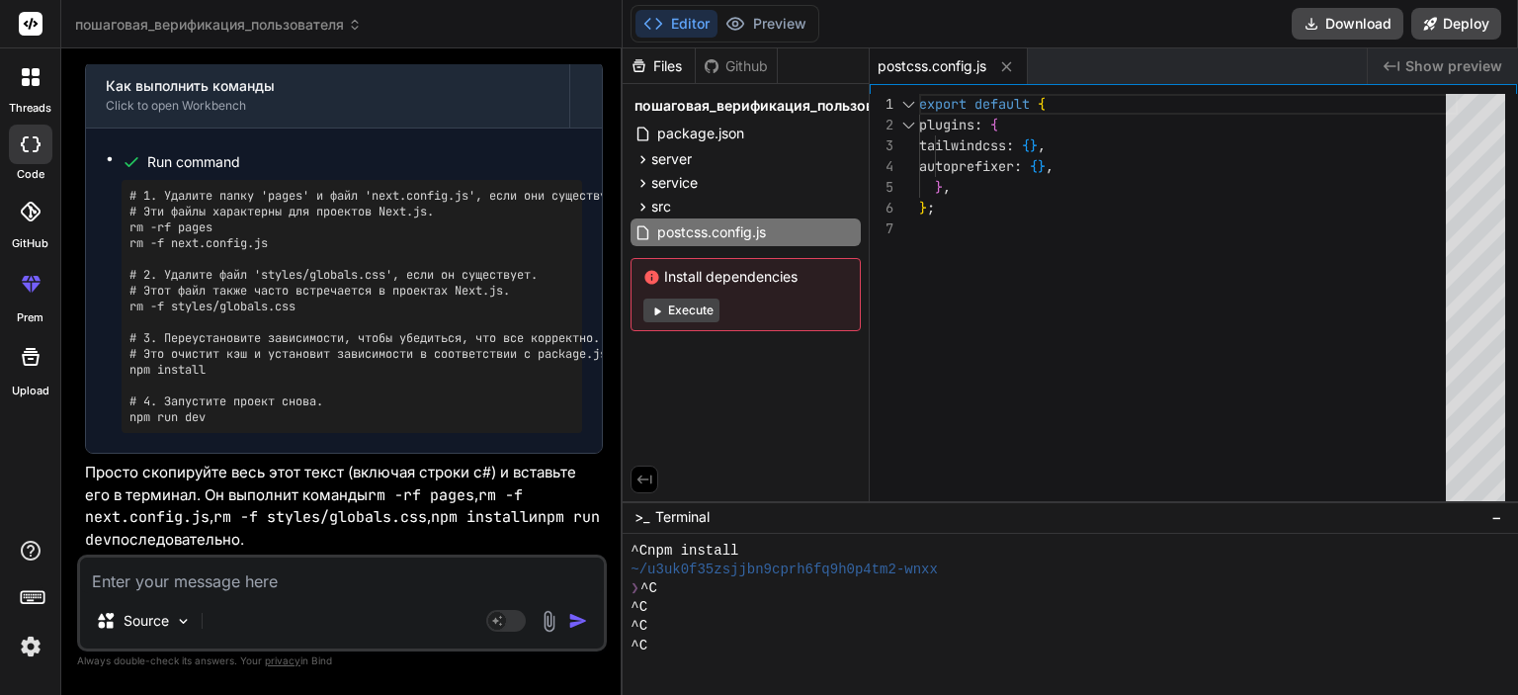
scroll to position [13869, 0]
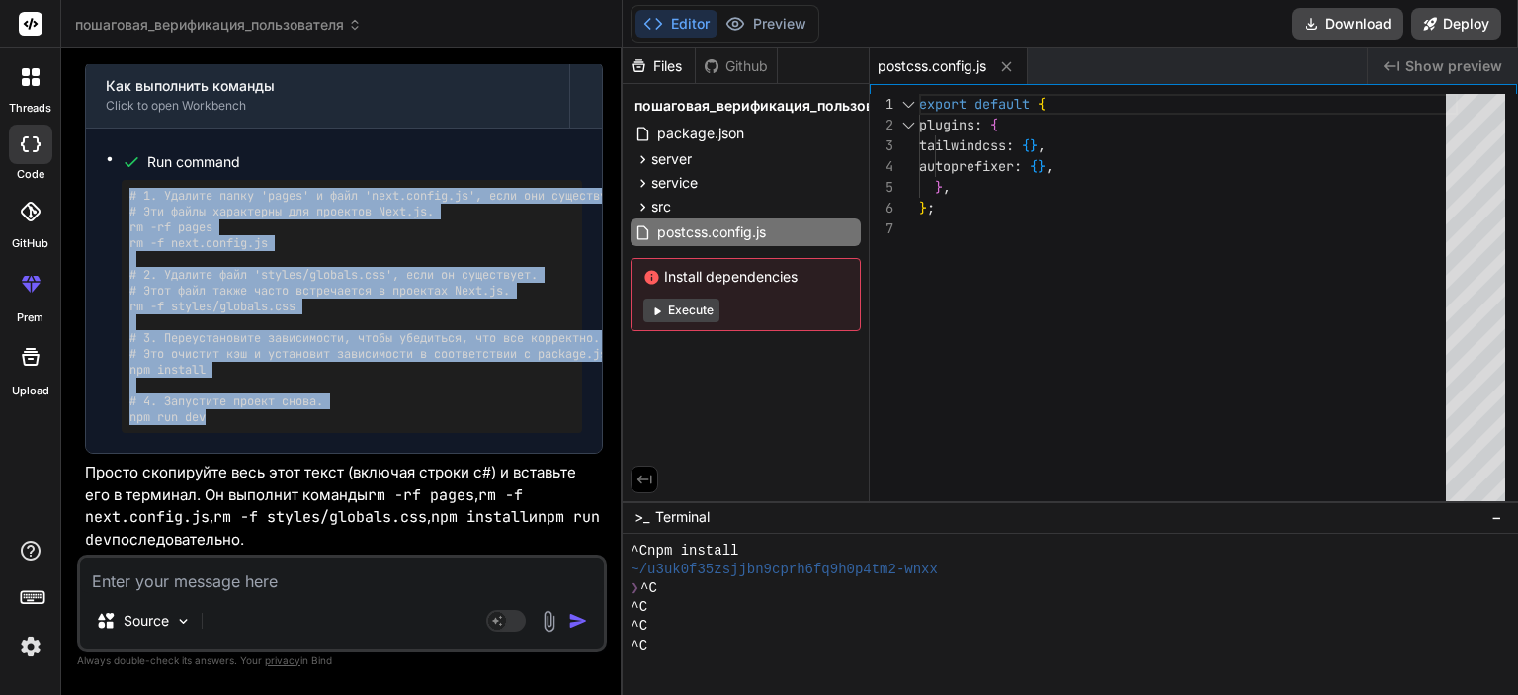
drag, startPoint x: 131, startPoint y: 194, endPoint x: 401, endPoint y: 431, distance: 359.2
click at [401, 431] on div "# 1. Удалите папку 'pages' и файл 'next.config.js', если они существуют. # Эти …" at bounding box center [352, 306] width 461 height 253
click at [467, 411] on pre "# 1. Удалите папку 'pages' и файл 'next.config.js', если они существуют. # Эти …" at bounding box center [351, 306] width 445 height 237
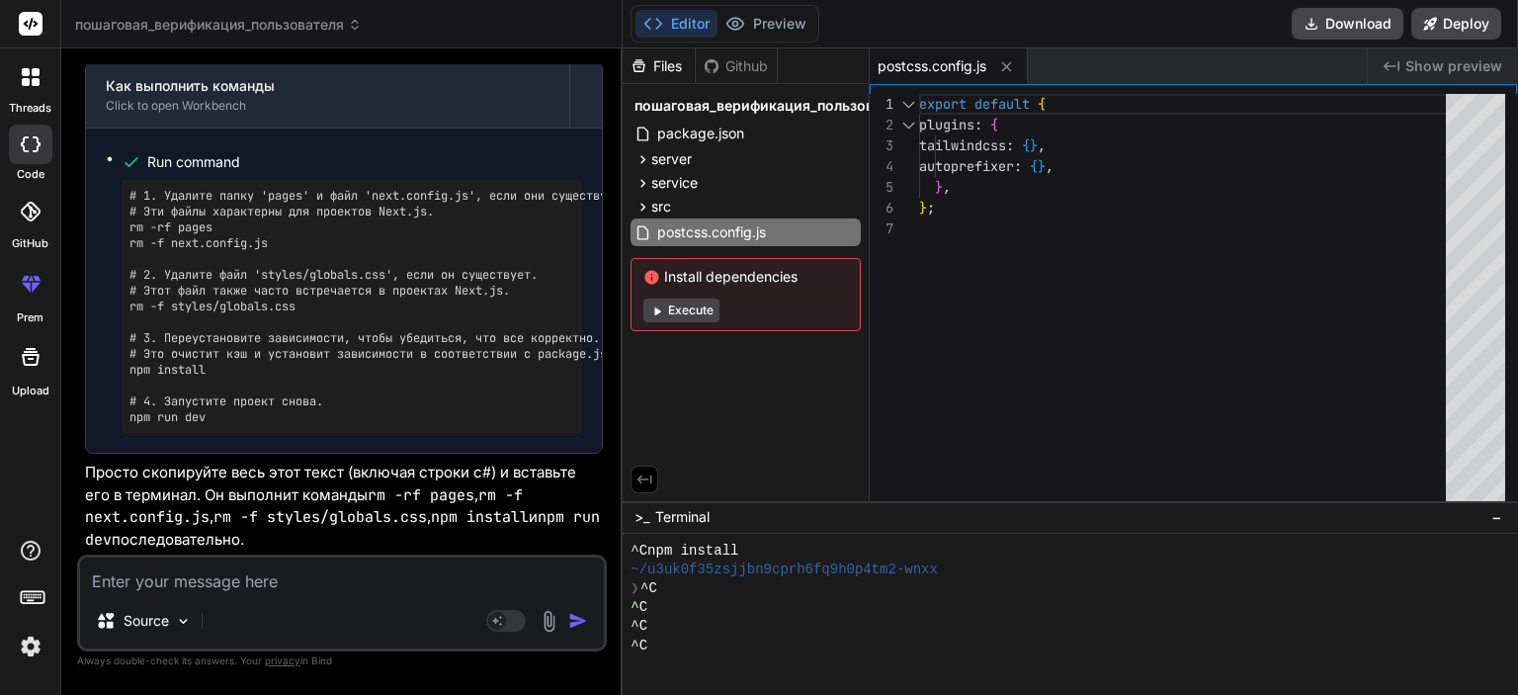
click at [344, 590] on textarea at bounding box center [342, 575] width 524 height 36
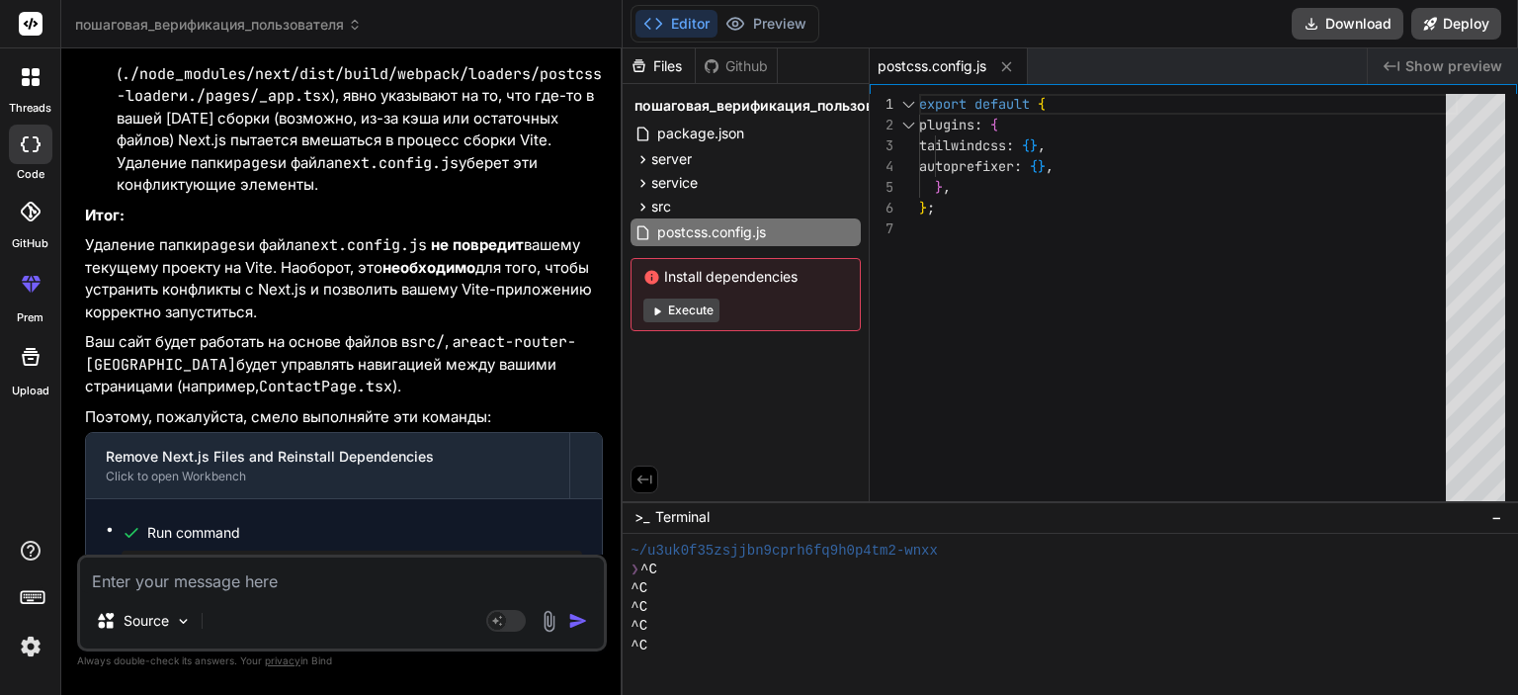
scroll to position [14903, 0]
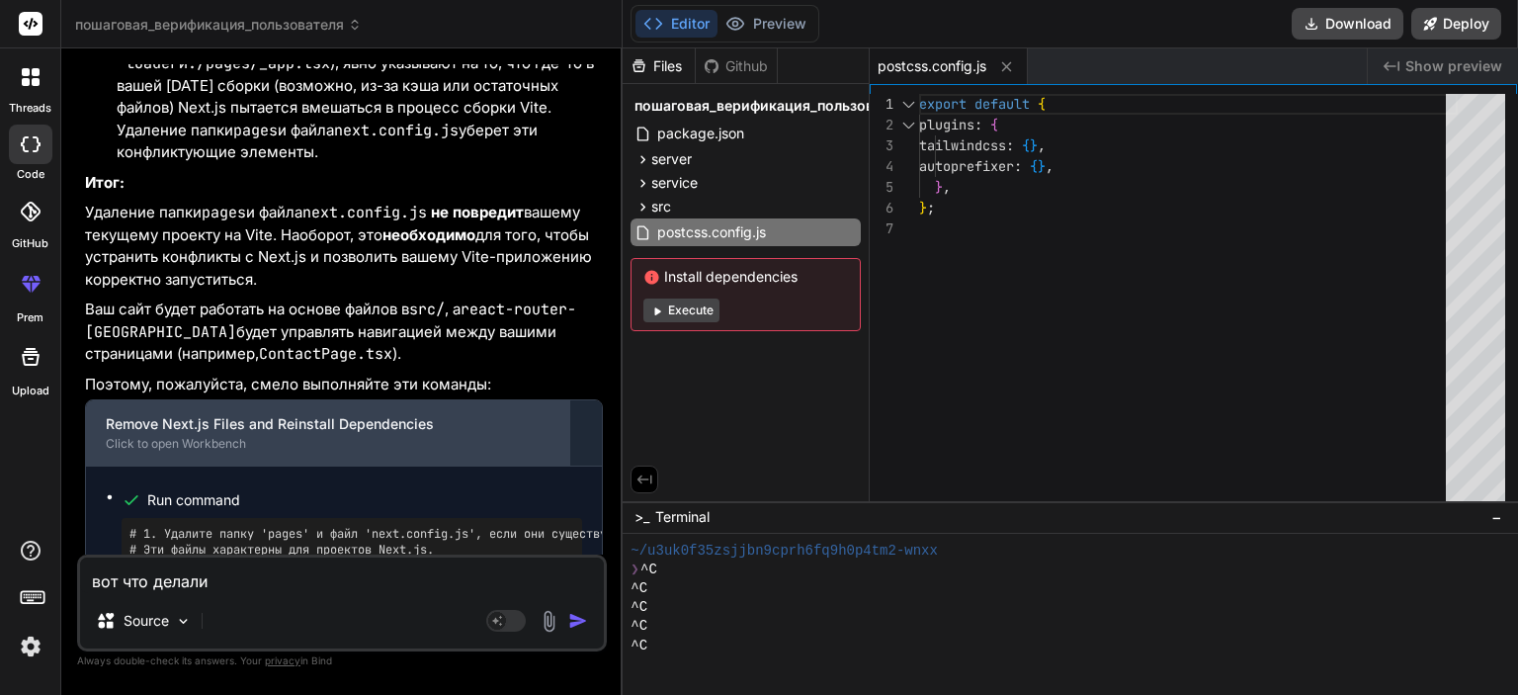
paste textarea "loremip dolo SitAme Consec adipisci elitseddo_eiusmod_tem_incididuntu_l_etdolor…"
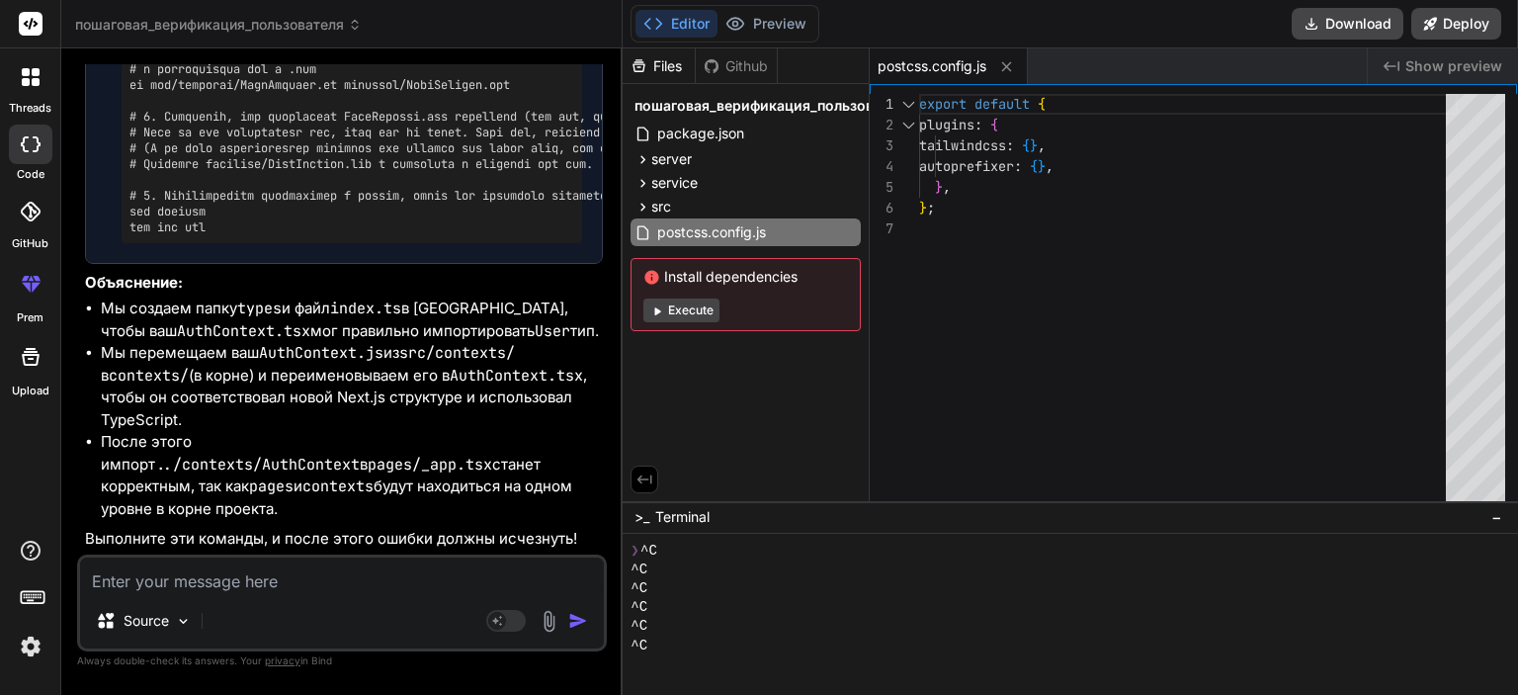
scroll to position [35566, 0]
click at [348, 584] on textarea at bounding box center [342, 575] width 524 height 36
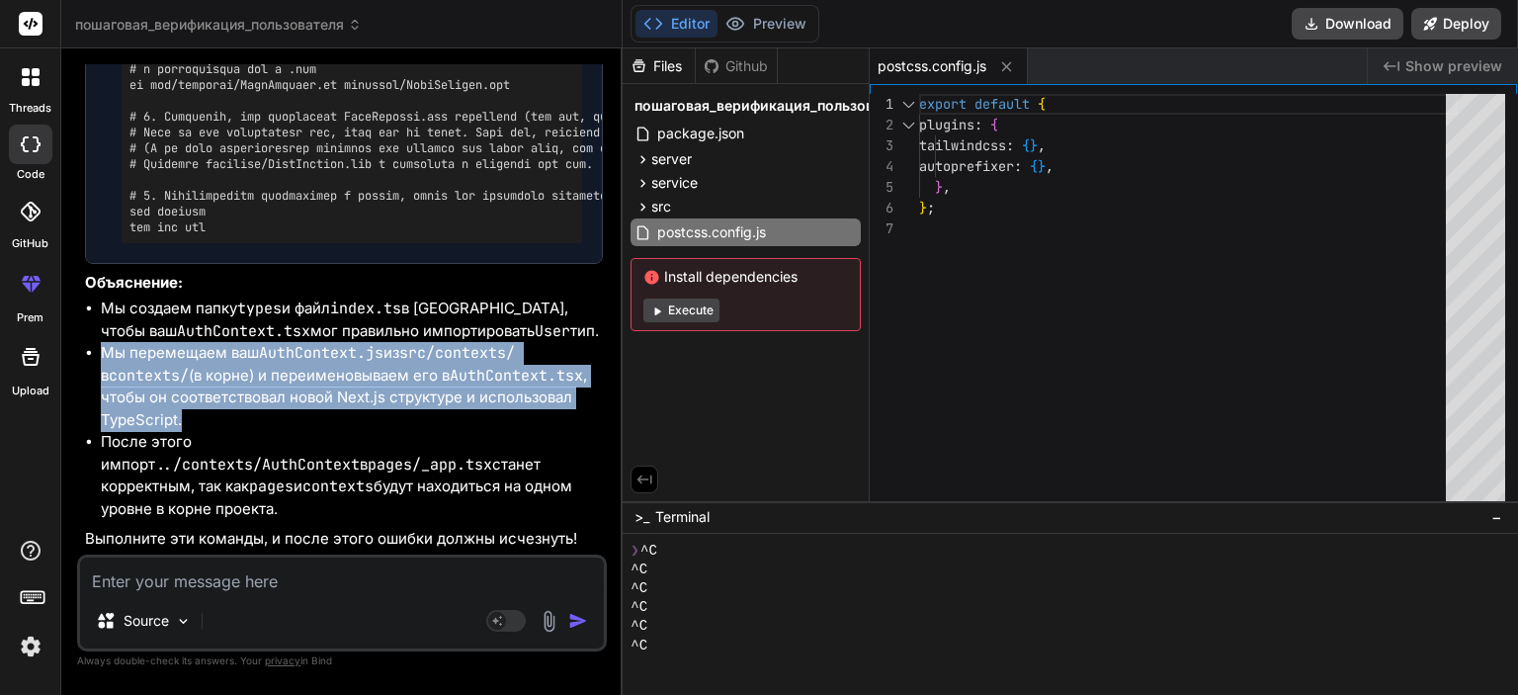
drag, startPoint x: 99, startPoint y: 375, endPoint x: 209, endPoint y: 438, distance: 126.6
click at [209, 438] on ul "Мы создаем папку types и файл index.ts в [GEOGRAPHIC_DATA], чтобы ваш AuthConte…" at bounding box center [344, 408] width 518 height 222
copy li "Мы перемещаем ваш AuthContext.js из src/contexts/ в contexts/ (в корне) и переи…"
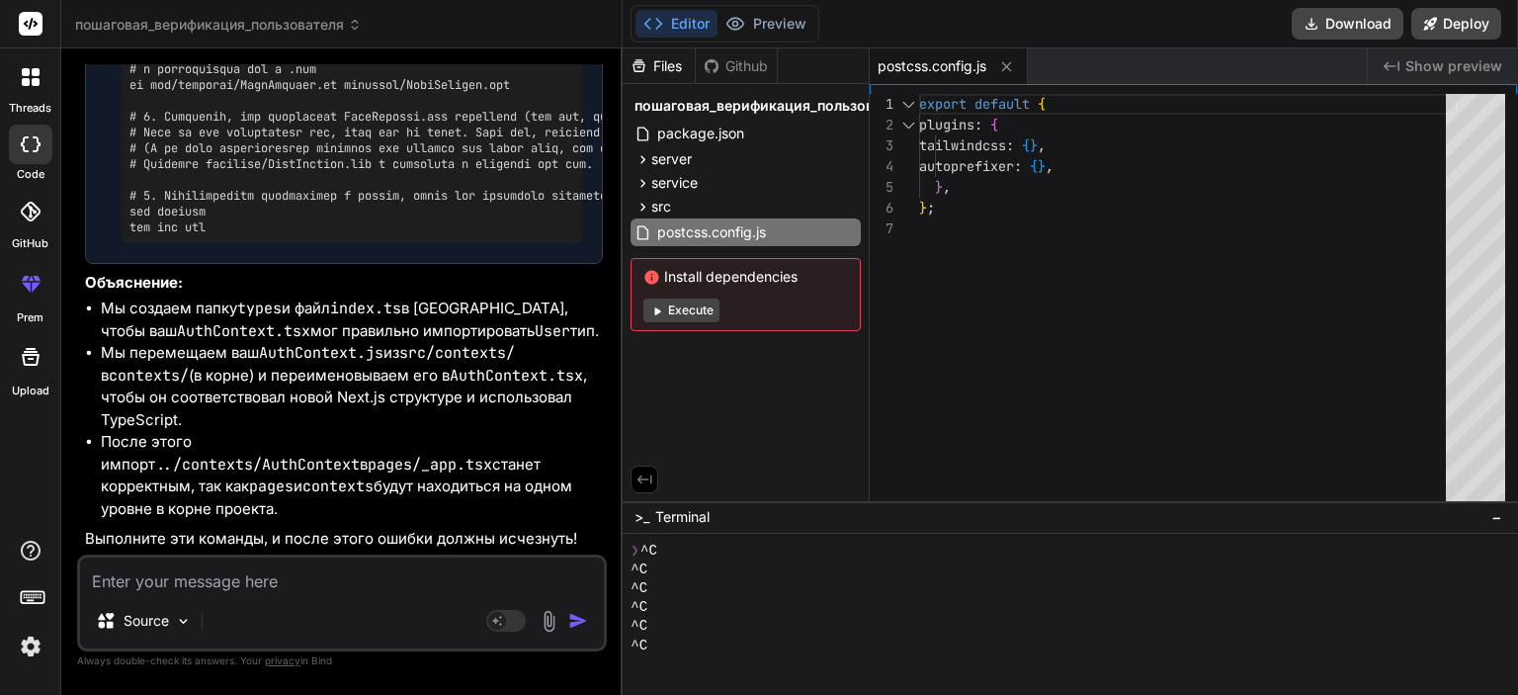
click at [273, 584] on textarea at bounding box center [342, 575] width 524 height 36
paste textarea "Мы перемещаем ваш AuthContext.js из src/contexts/ в contexts/ (в корне) и переи…"
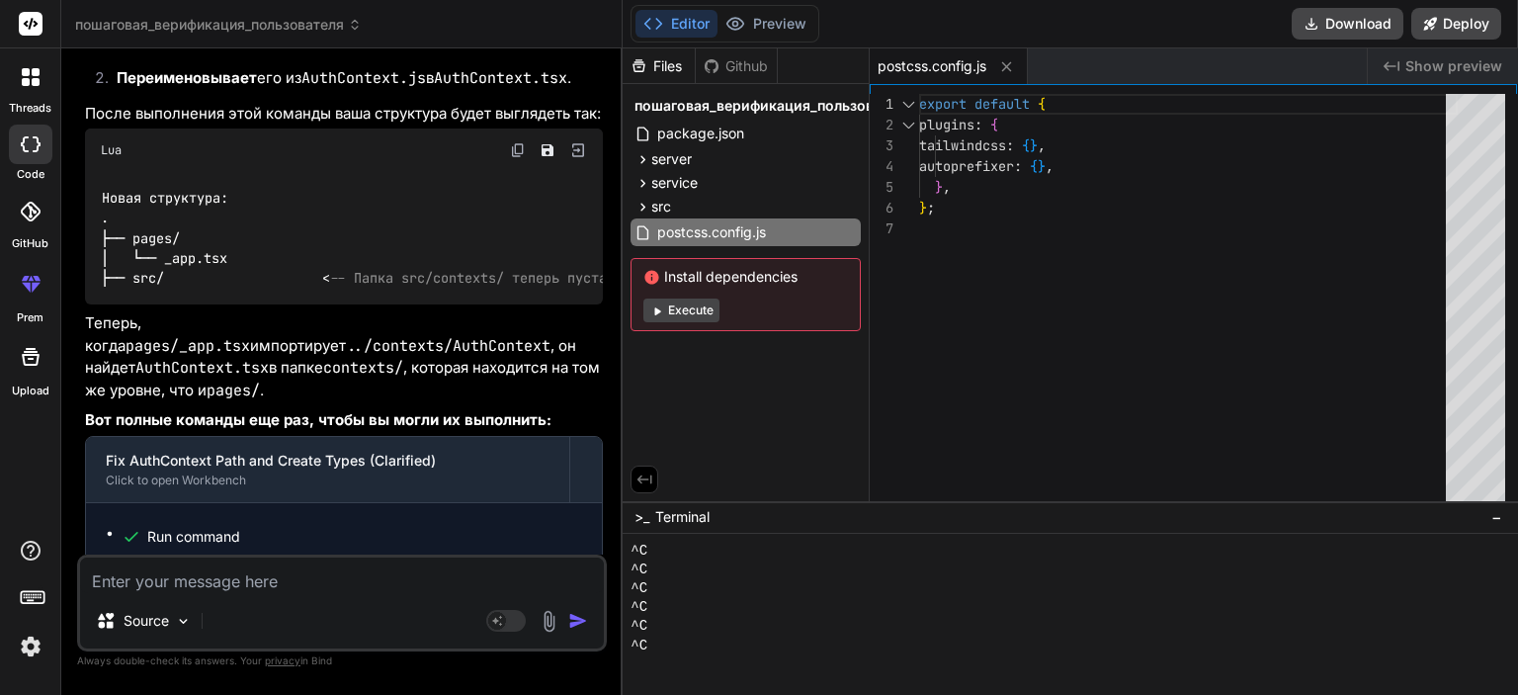
scroll to position [36787, 0]
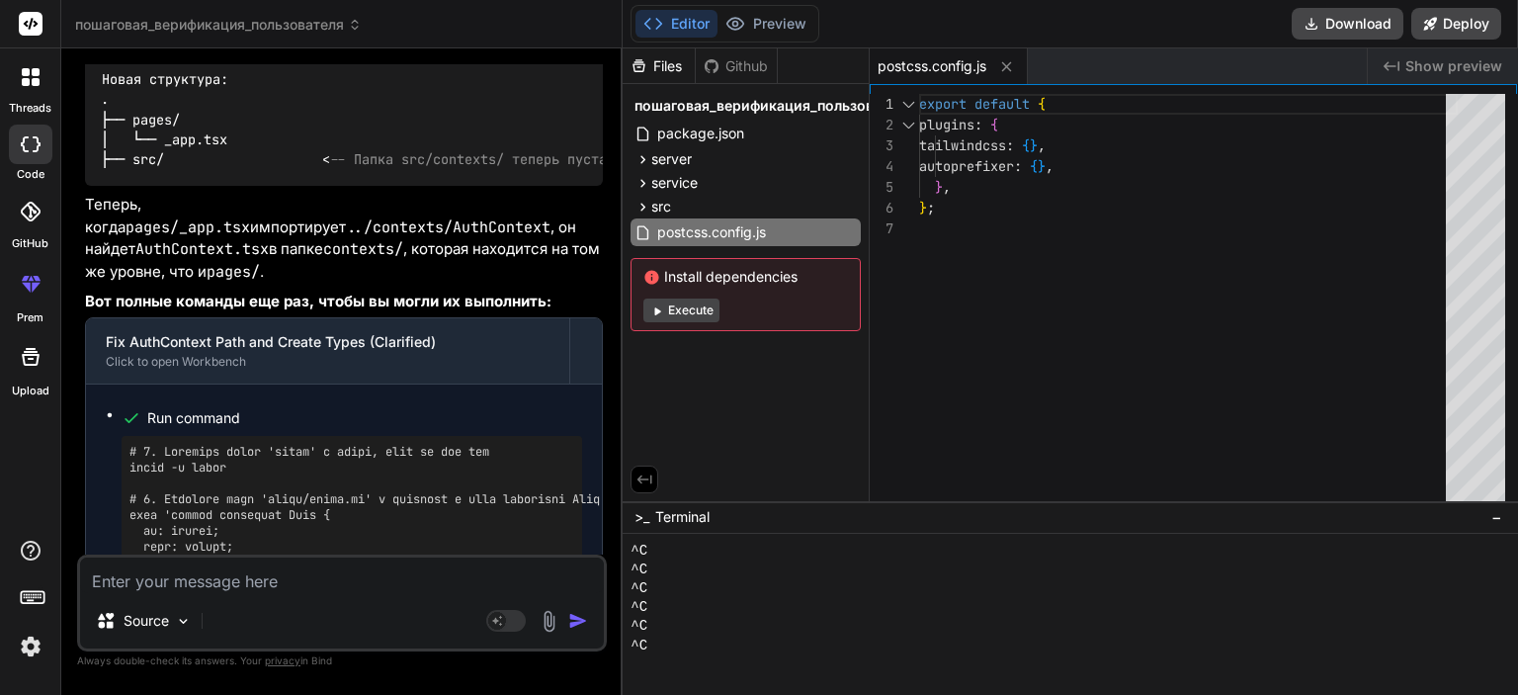
drag, startPoint x: 241, startPoint y: 322, endPoint x: 302, endPoint y: 341, distance: 64.1
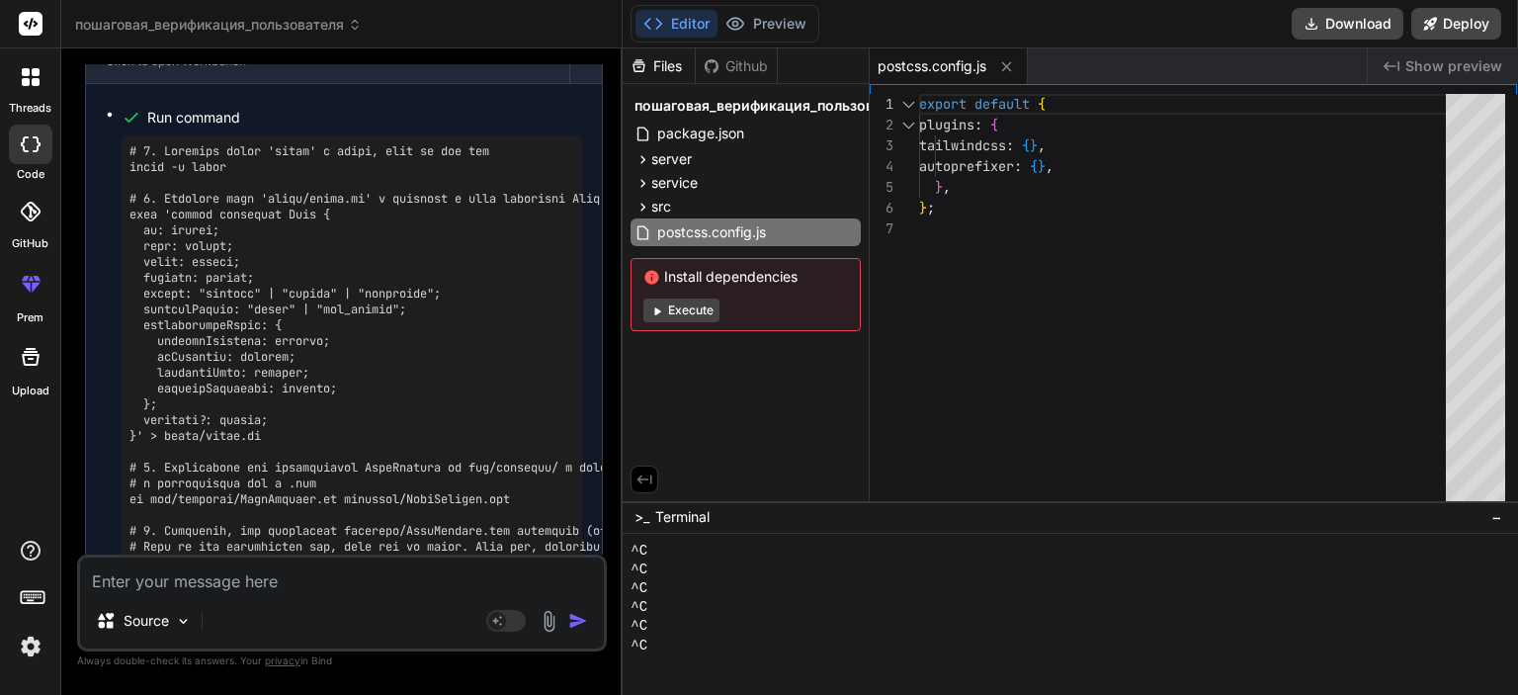
scroll to position [37143, 0]
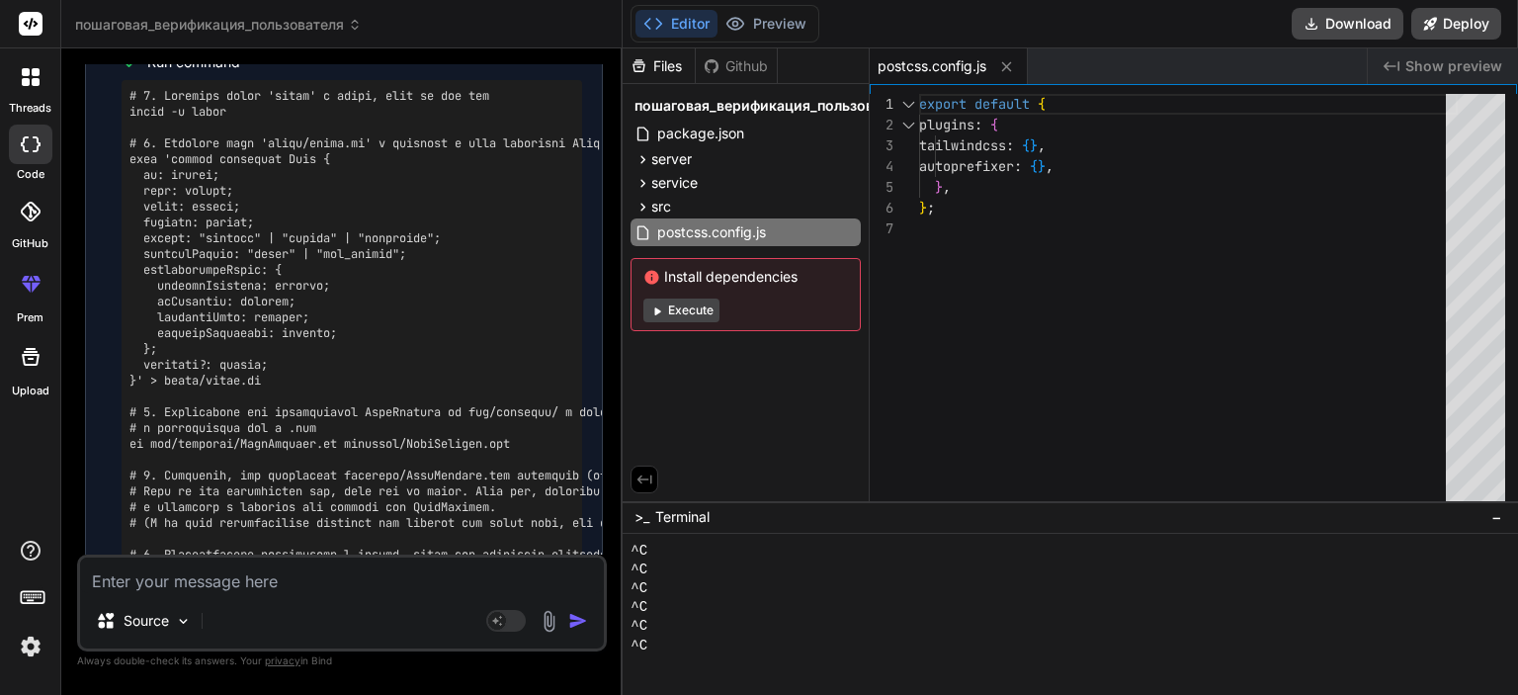
click at [247, 567] on textarea at bounding box center [342, 575] width 524 height 36
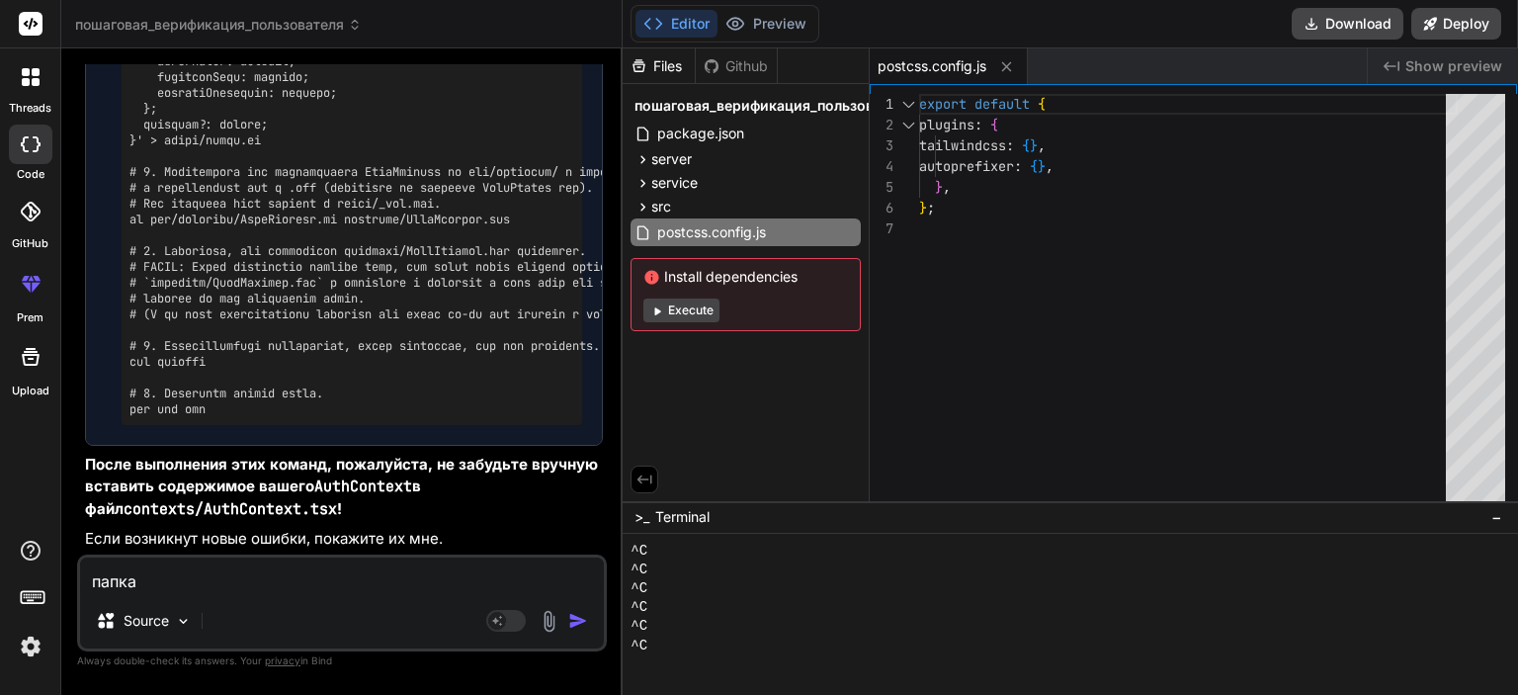
scroll to position [38686, 0]
drag, startPoint x: 308, startPoint y: 141, endPoint x: 273, endPoint y: 136, distance: 35.9
click at [273, 136] on pre at bounding box center [351, 116] width 445 height 601
copy pre "types"
click at [173, 595] on div "папка Source Agent Mode. When this toggle is activated, AI automatically makes …" at bounding box center [342, 602] width 530 height 97
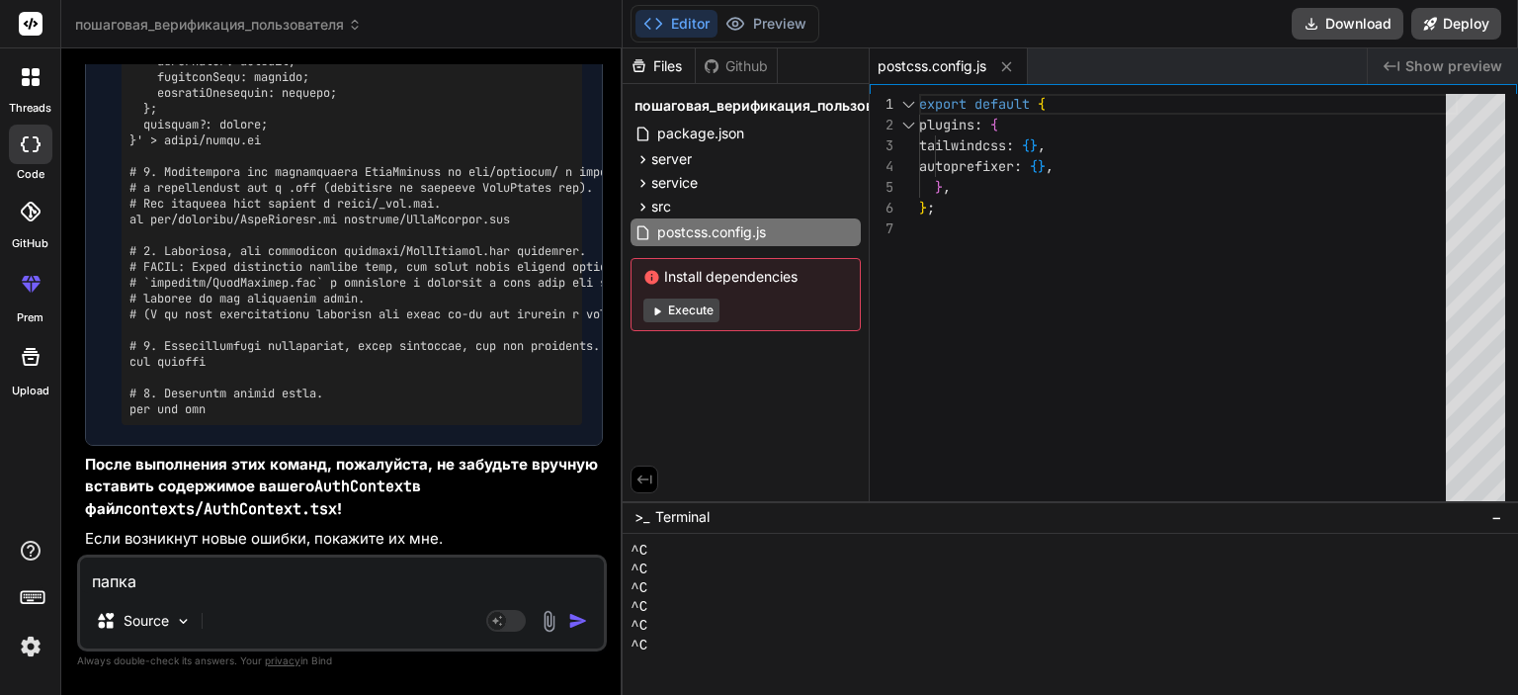
click at [179, 584] on textarea "папка" at bounding box center [342, 575] width 524 height 36
paste textarea "types"
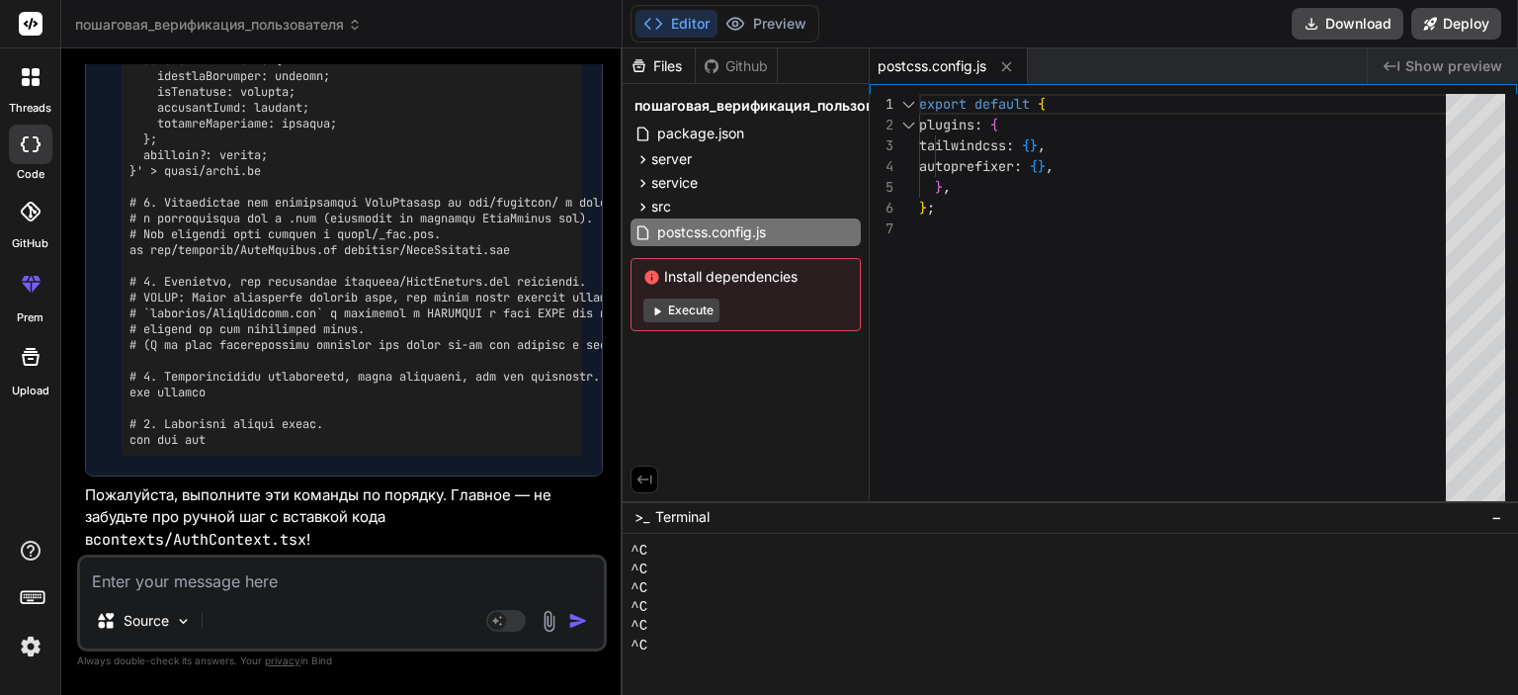
scroll to position [39925, 0]
drag, startPoint x: 521, startPoint y: 251, endPoint x: 127, endPoint y: 250, distance: 394.3
click at [127, 250] on div at bounding box center [352, 178] width 461 height 553
copy pre "mv src/contexts/AuthContext.js contexts/AuthContext.tsx"
click at [309, 590] on textarea at bounding box center [342, 575] width 524 height 36
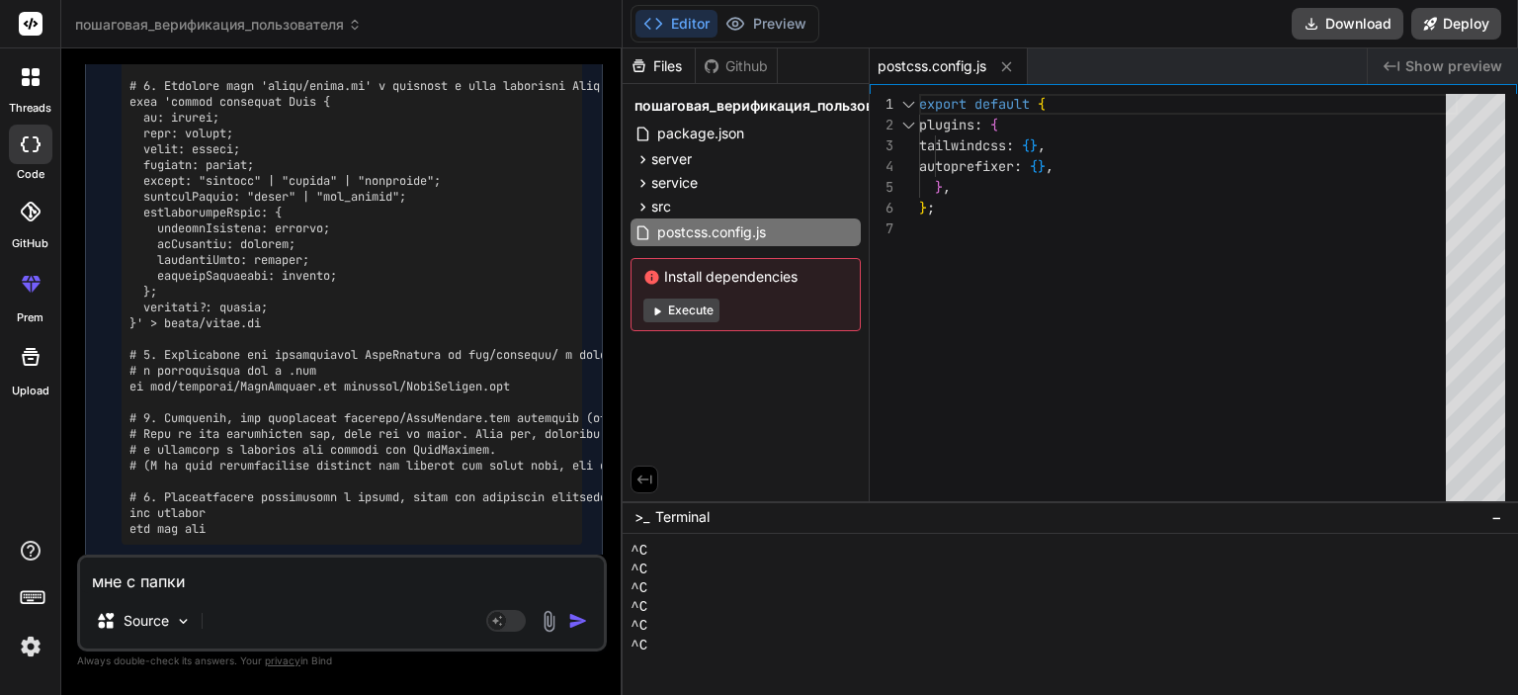
scroll to position [37197, 0]
drag, startPoint x: 183, startPoint y: 462, endPoint x: 113, endPoint y: 462, distance: 70.2
copy code "contexts"
click at [196, 579] on textarea "мне с папки" at bounding box center [342, 575] width 524 height 36
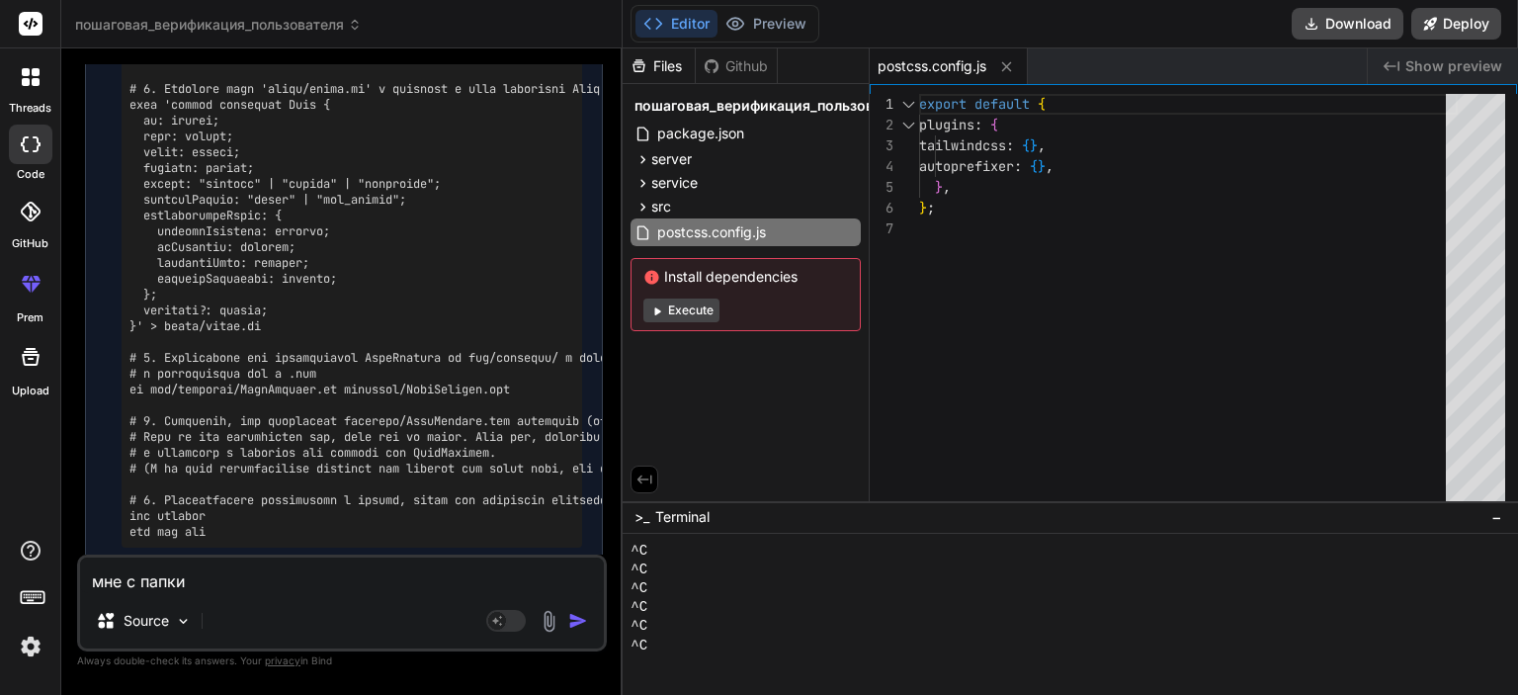
paste textarea "contexts"
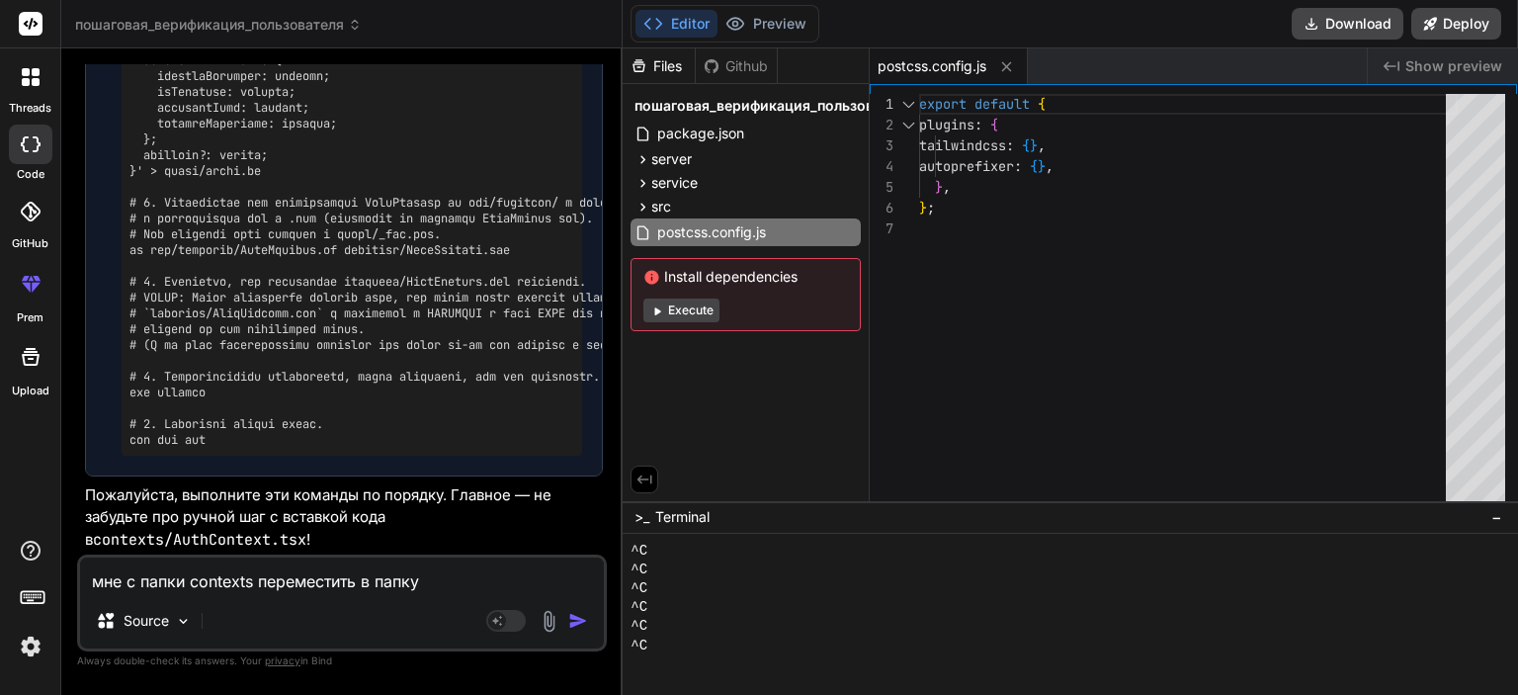
scroll to position [39925, 0]
drag, startPoint x: 194, startPoint y: 171, endPoint x: 162, endPoint y: 173, distance: 31.7
click at [162, 173] on pre at bounding box center [351, 179] width 445 height 538
copy pre "types"
click at [457, 586] on textarea "мне с папки contexts переместить в папку" at bounding box center [342, 575] width 524 height 36
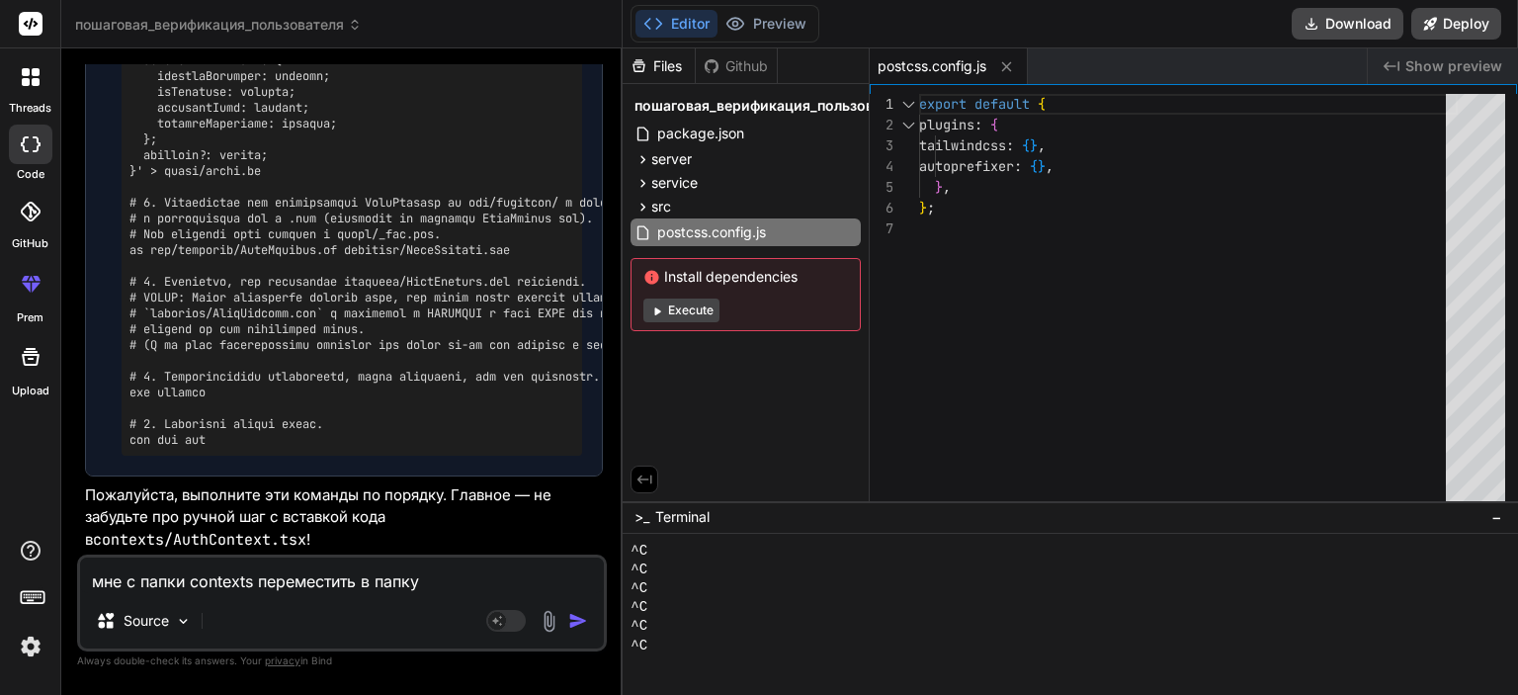
paste textarea "types"
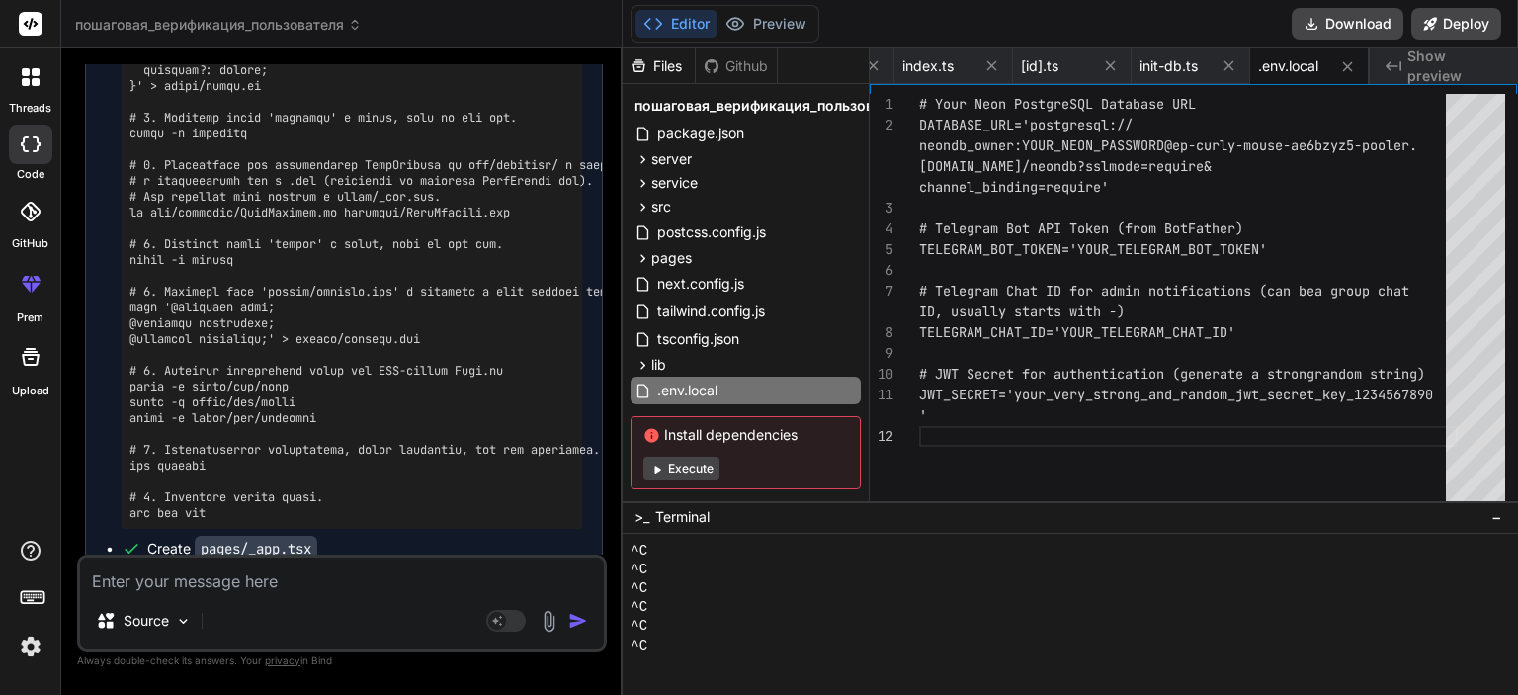
scroll to position [41265, 0]
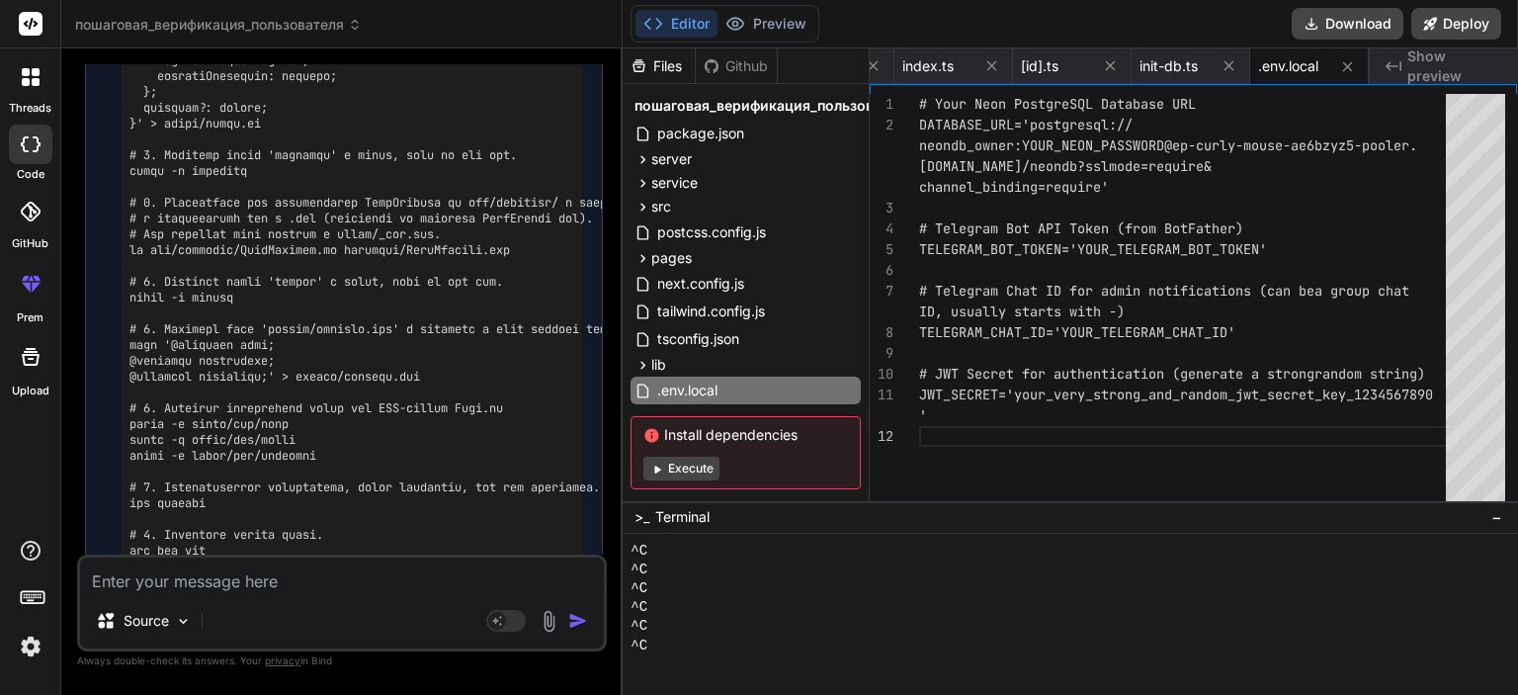
click at [551, 621] on img at bounding box center [549, 621] width 23 height 23
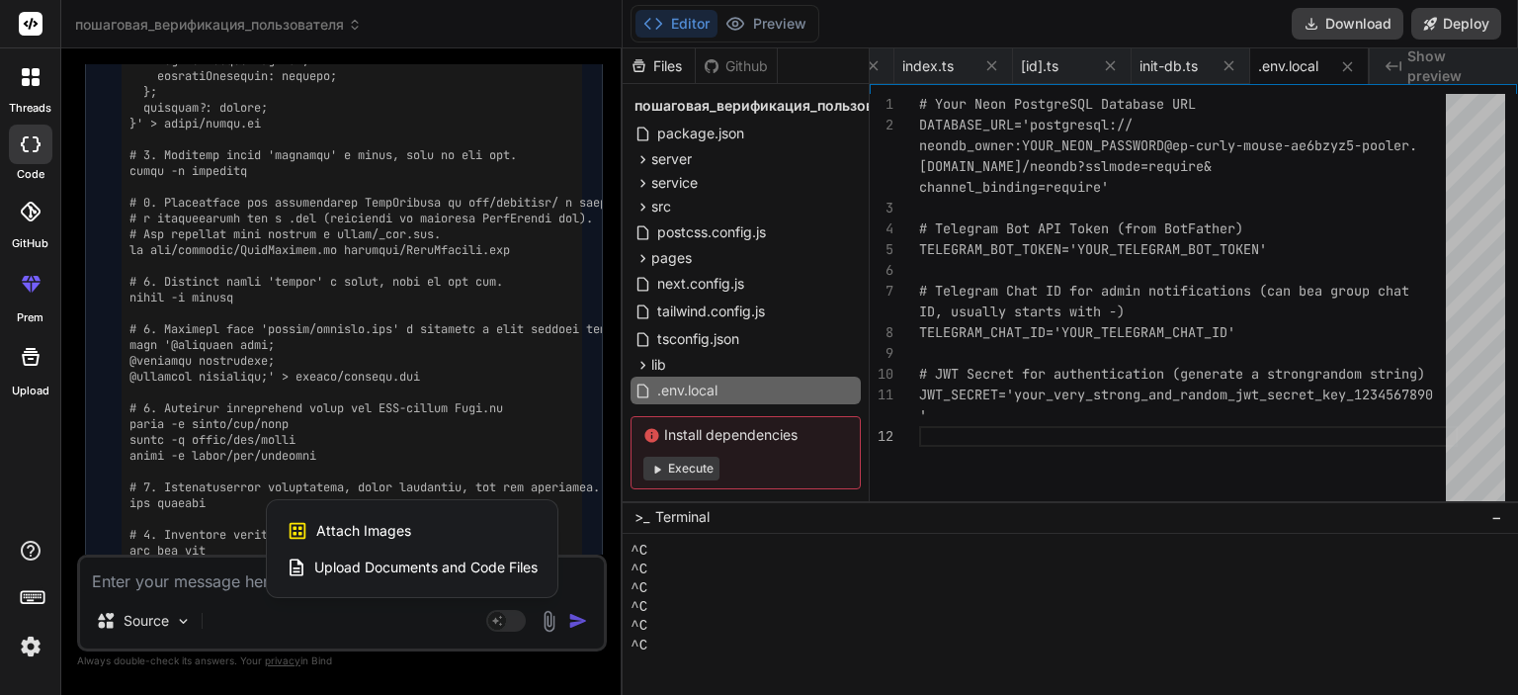
click at [415, 525] on div "Attach Images Image attachments are only supported in [PERSON_NAME] and Gemini …" at bounding box center [412, 531] width 251 height 38
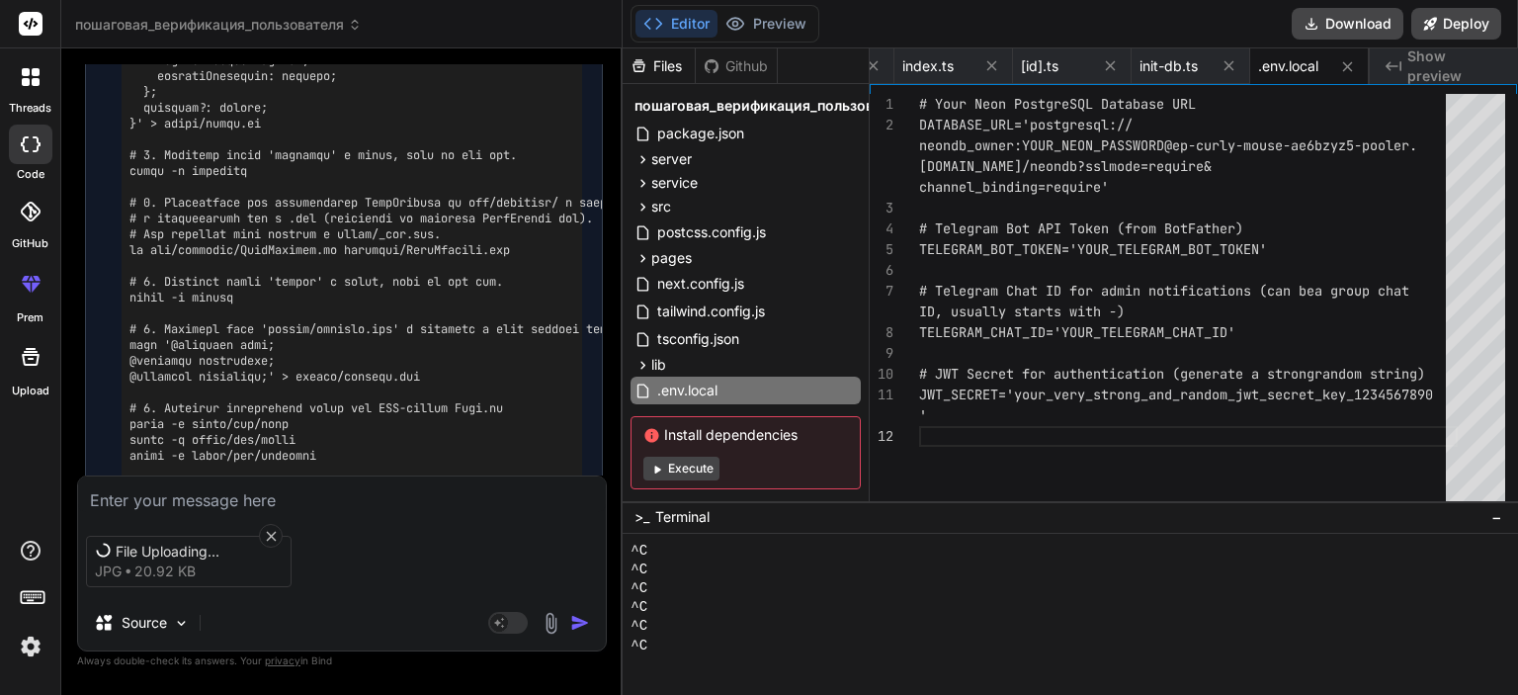
click at [333, 487] on textarea at bounding box center [342, 494] width 528 height 36
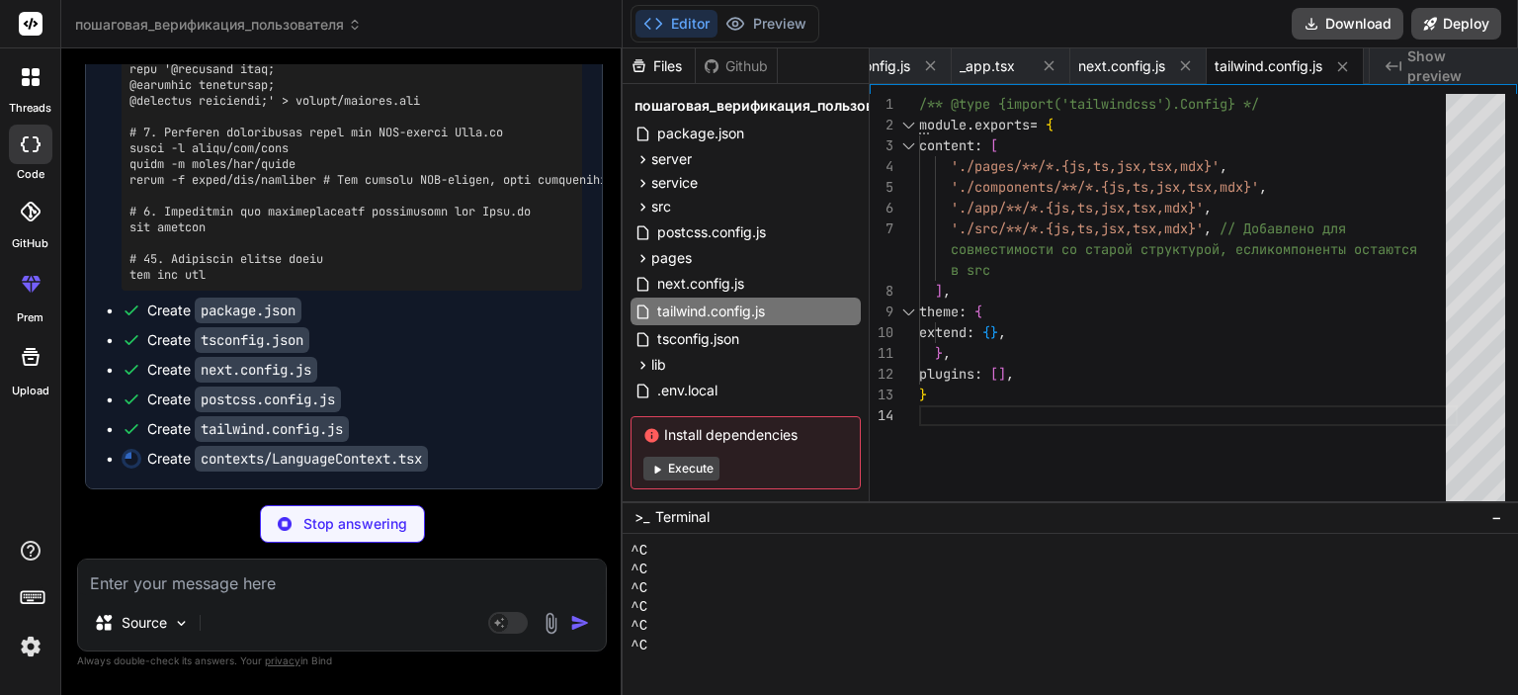
scroll to position [45420, 0]
click at [326, 521] on p "Stop answering" at bounding box center [355, 524] width 104 height 20
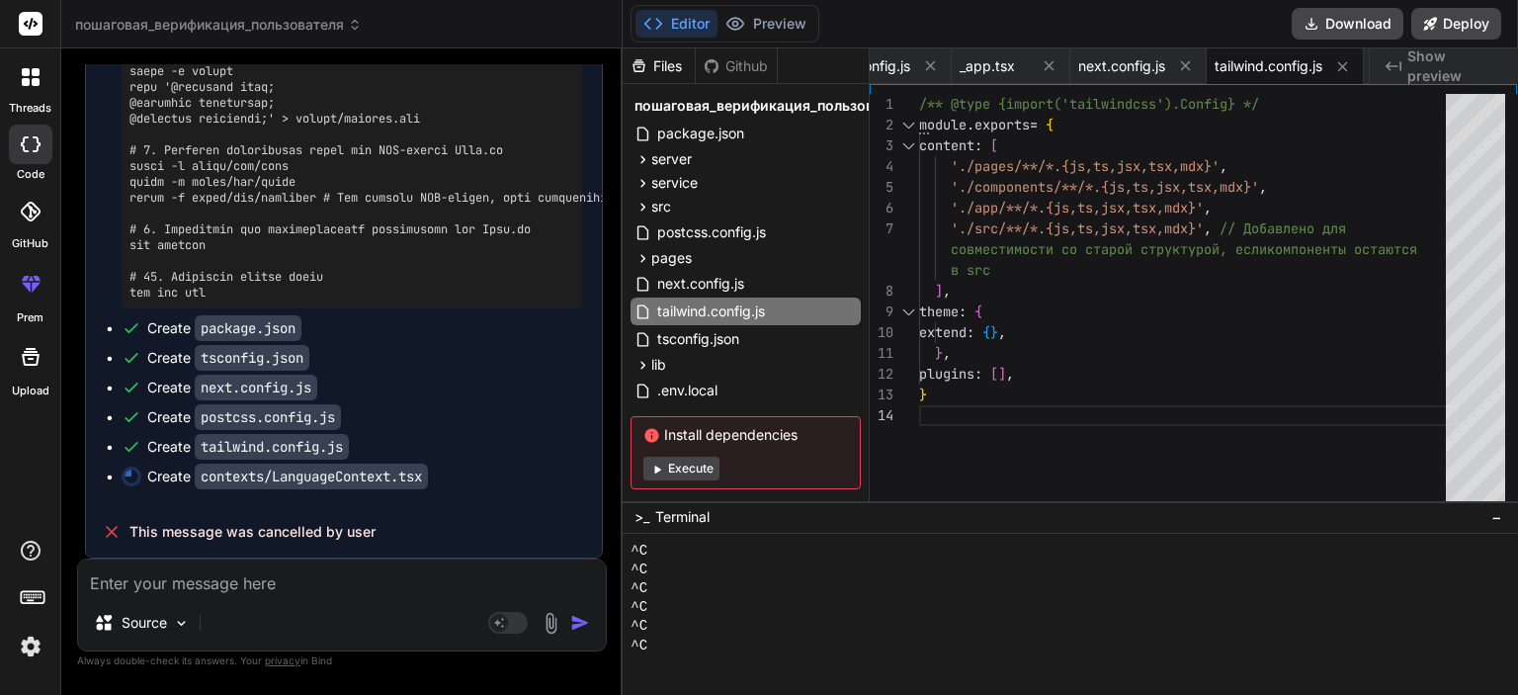
click at [328, 580] on textarea at bounding box center [342, 577] width 528 height 36
paste textarea "X ./node_modules/next/dist/build/webpack/loaders/css-loader/src/index.js??ruleS…"
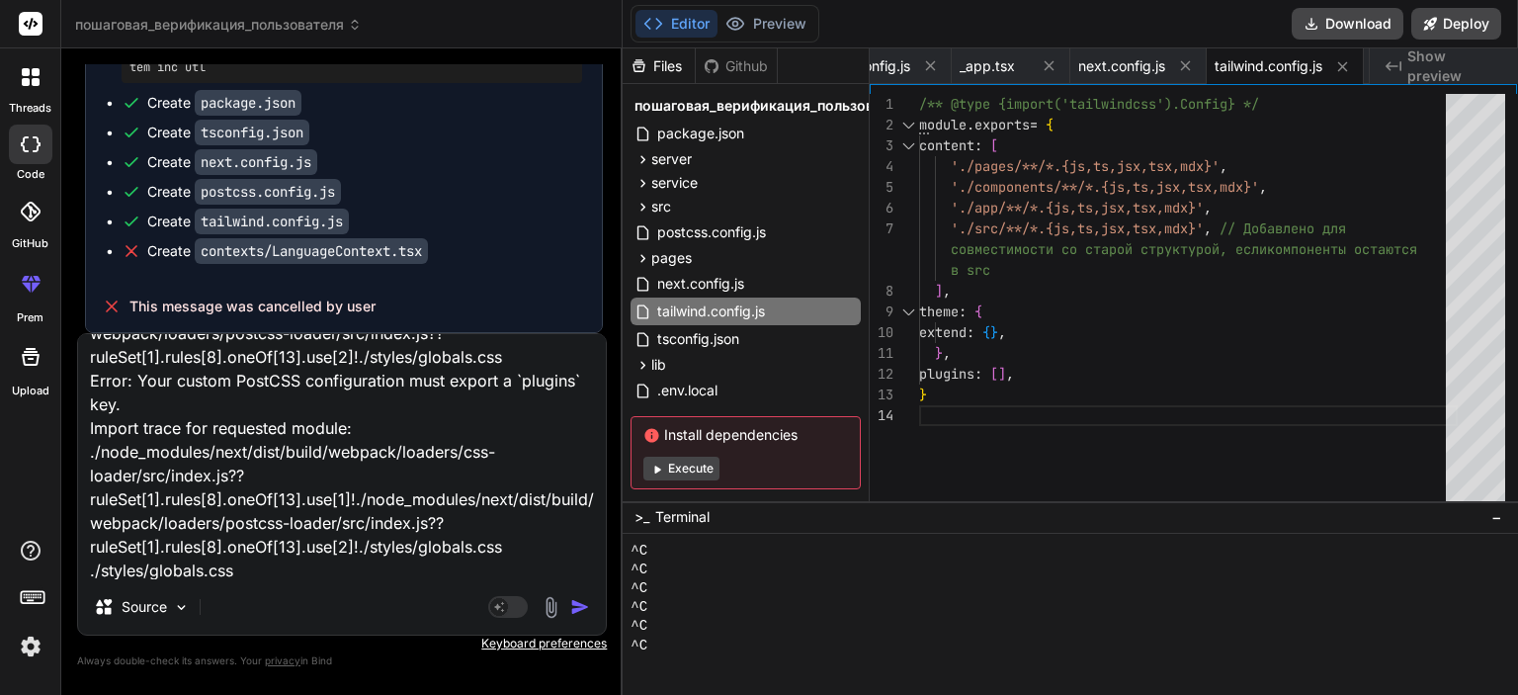
click at [587, 606] on img "button" at bounding box center [580, 607] width 20 height 20
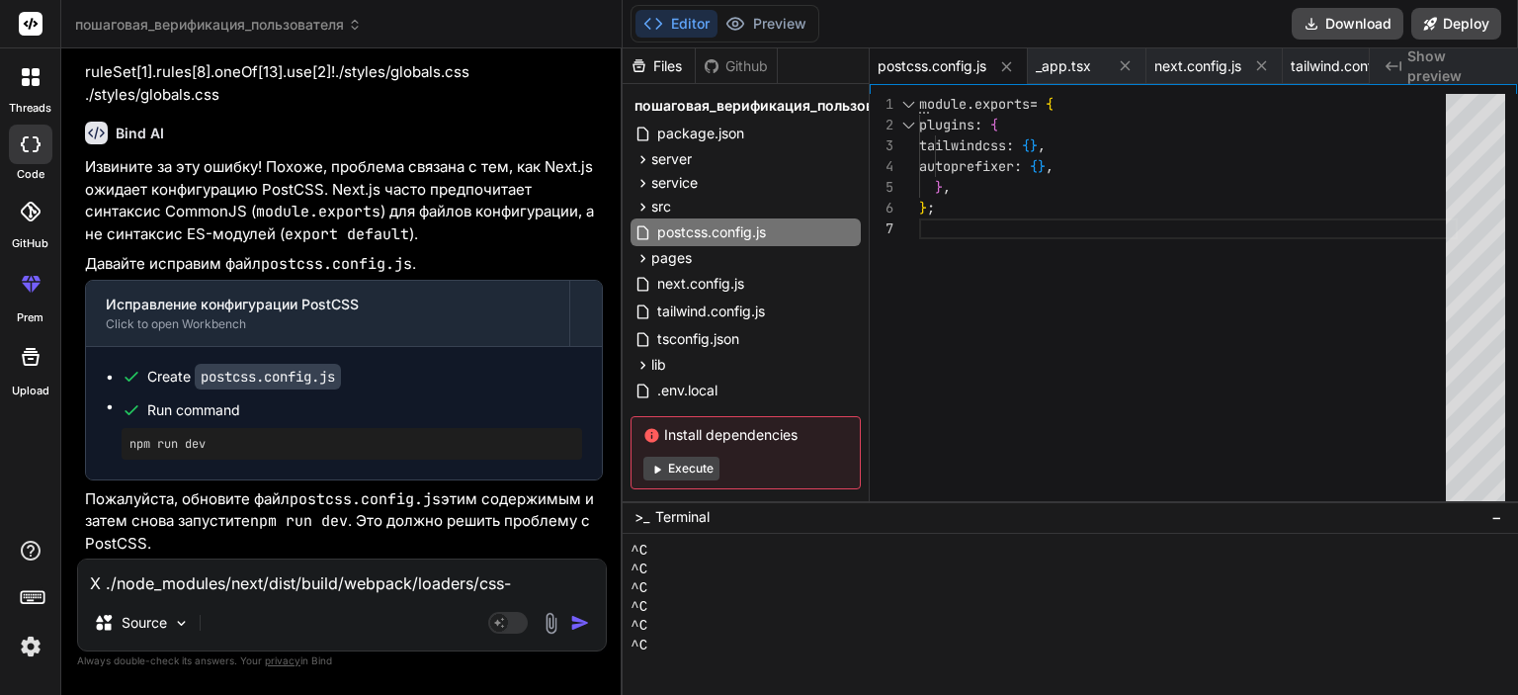
scroll to position [0, 0]
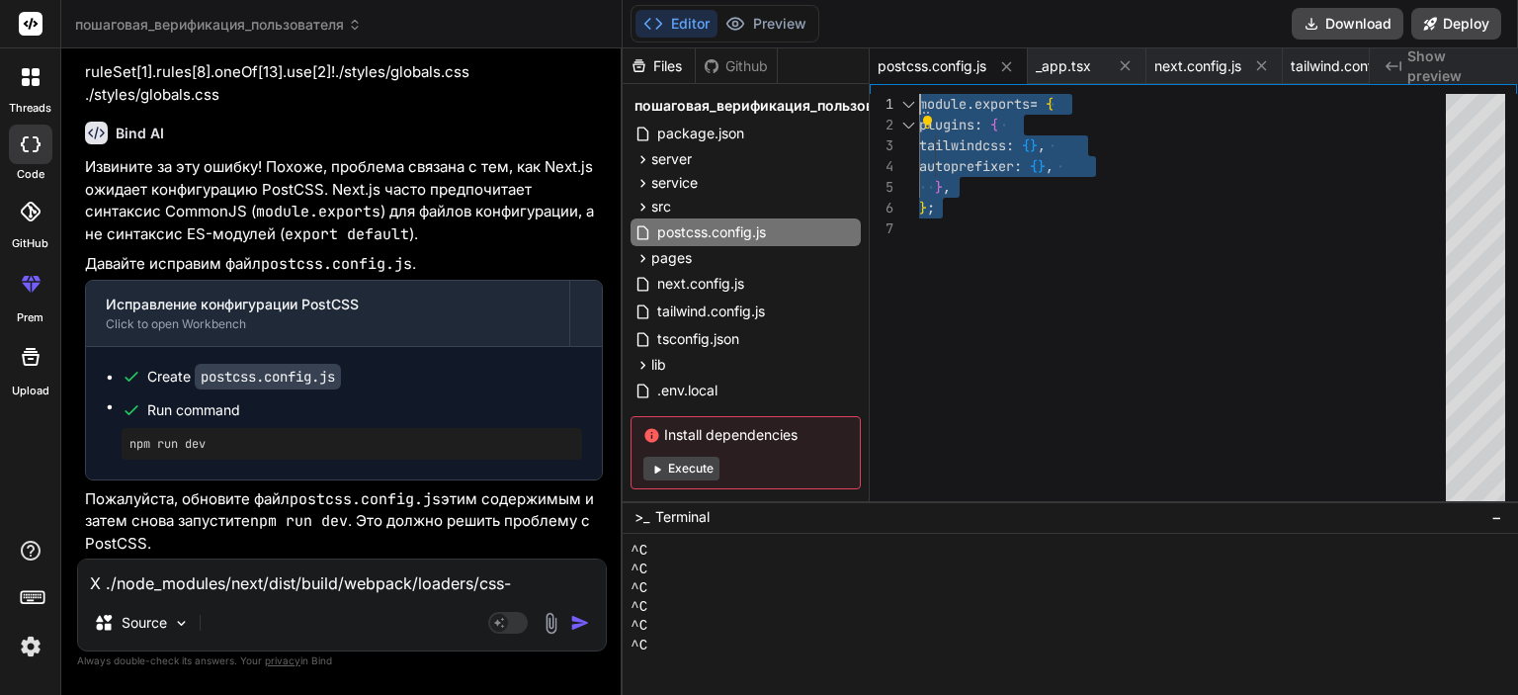
drag, startPoint x: 949, startPoint y: 221, endPoint x: 884, endPoint y: 98, distance: 139.7
click at [919, 98] on div "module . exports = { plugins : { tailwindcss : { } , autoprefixer : { } , } , }…" at bounding box center [1188, 302] width 539 height 416
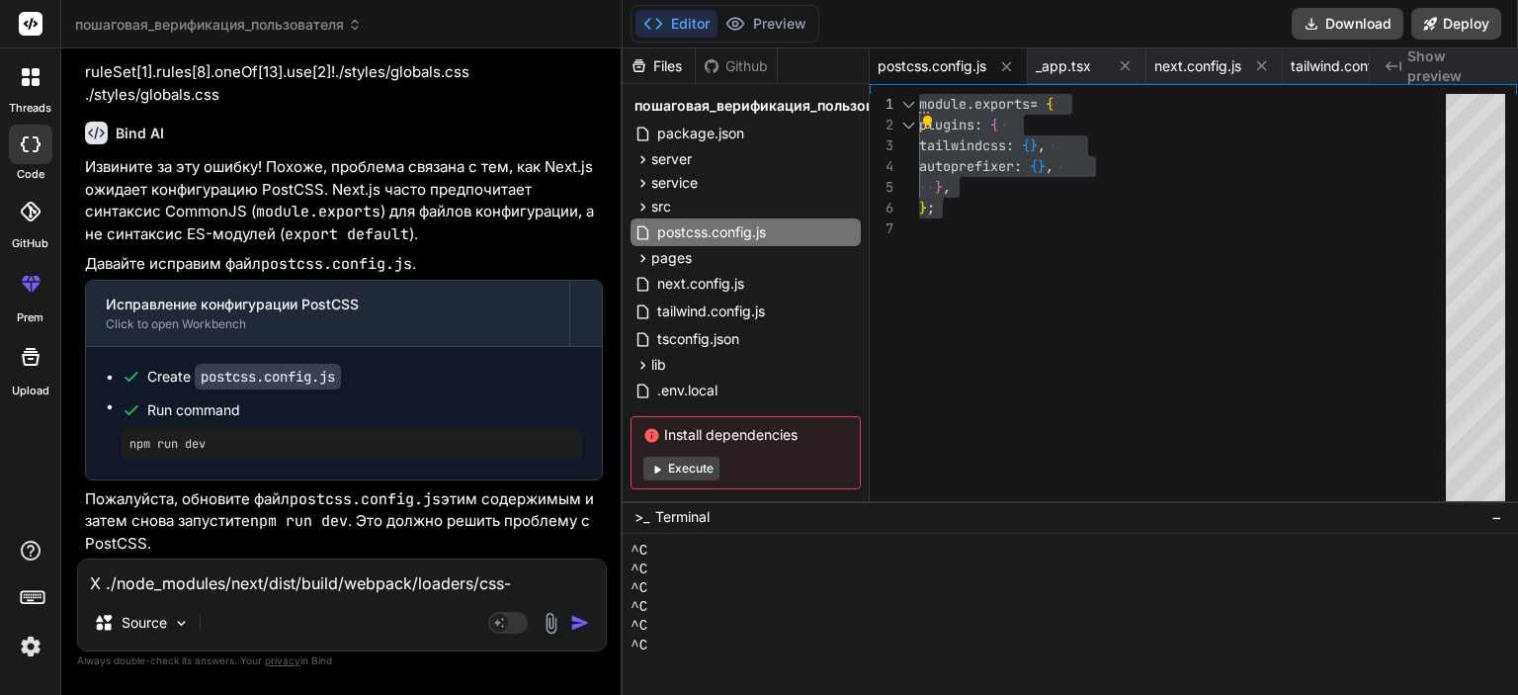
click at [356, 580] on textarea "X ./node_modules/next/dist/build/webpack/loaders/css-loader/src/index.js??ruleS…" at bounding box center [342, 577] width 528 height 36
drag, startPoint x: 374, startPoint y: 378, endPoint x: 187, endPoint y: 383, distance: 186.9
click at [187, 383] on div "Create postcss.config.js" at bounding box center [352, 377] width 461 height 20
copy div "postcss.config.js"
click at [260, 590] on textarea "X ./node_modules/next/dist/build/webpack/loaders/css-loader/src/index.js??ruleS…" at bounding box center [342, 577] width 528 height 36
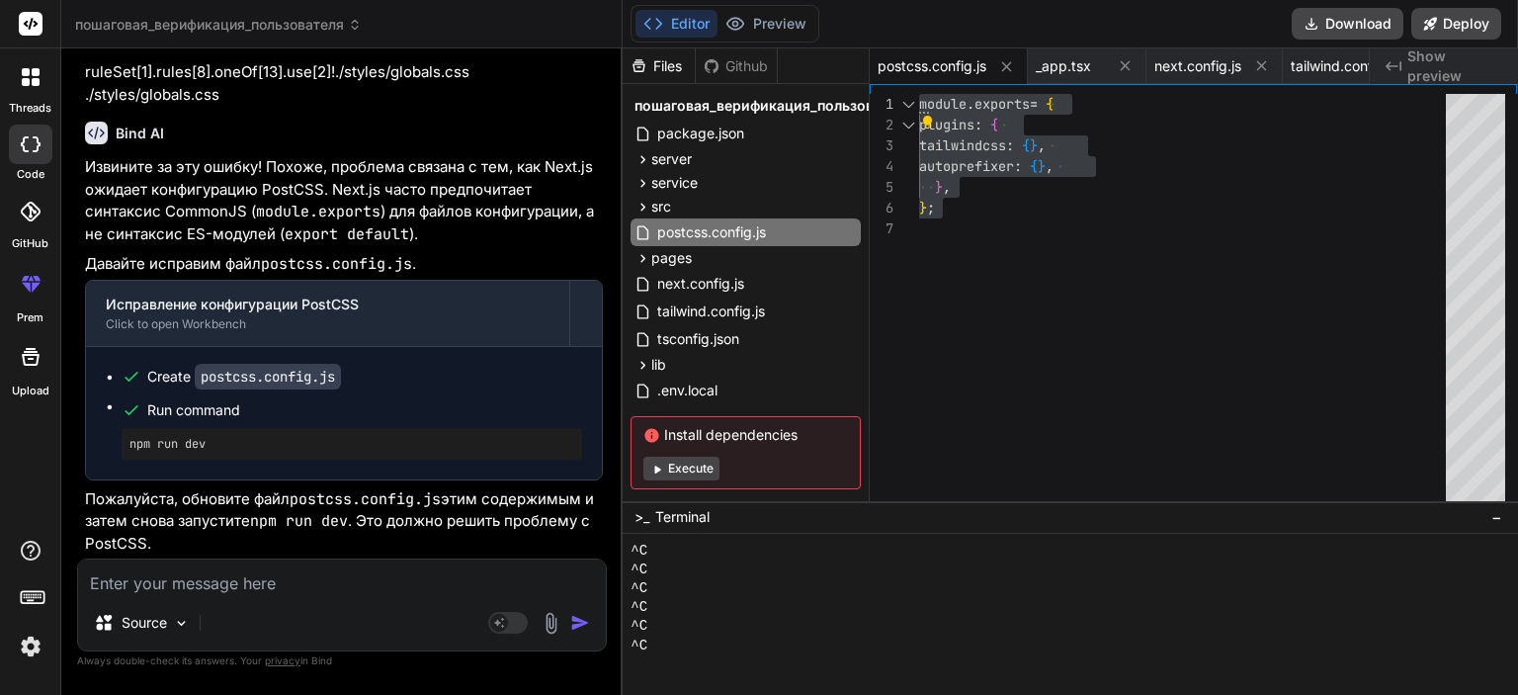
paste textarea "postcss.config.js"
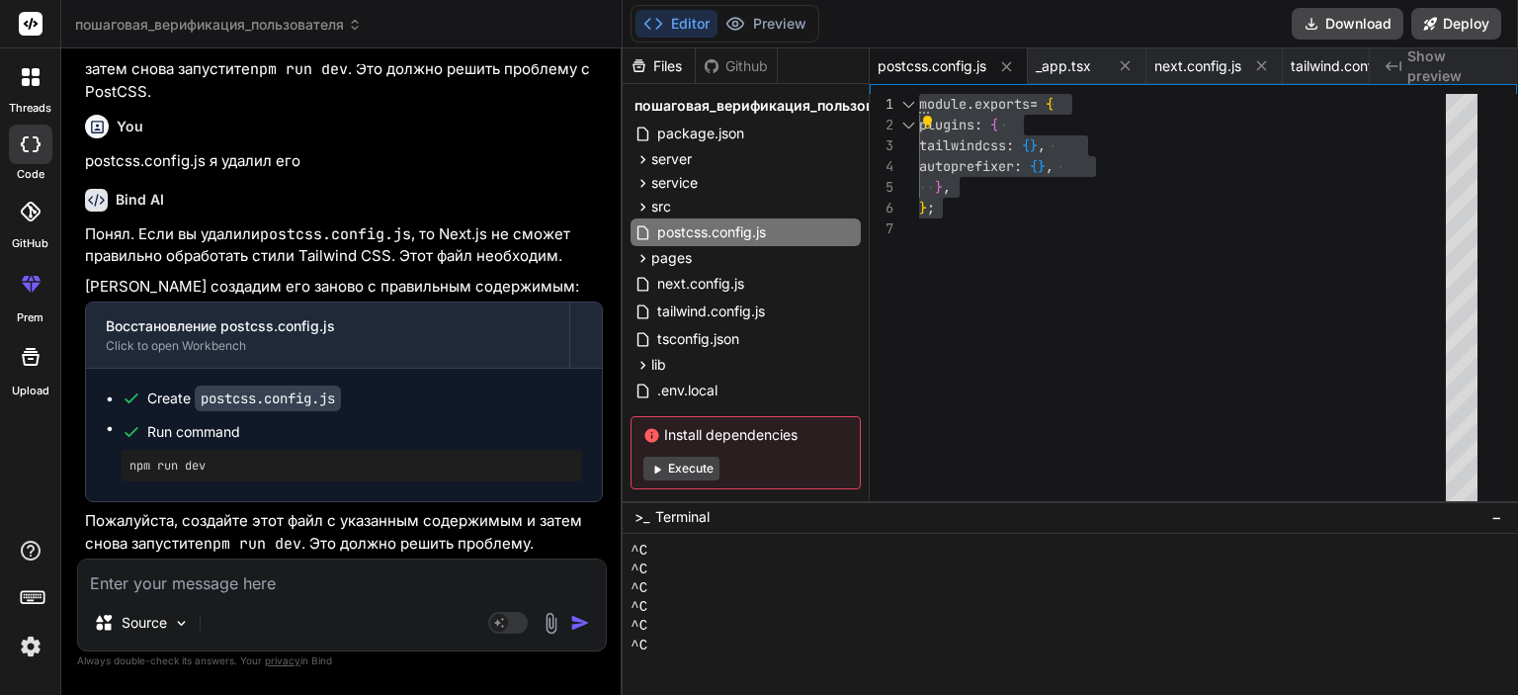
scroll to position [227, 0]
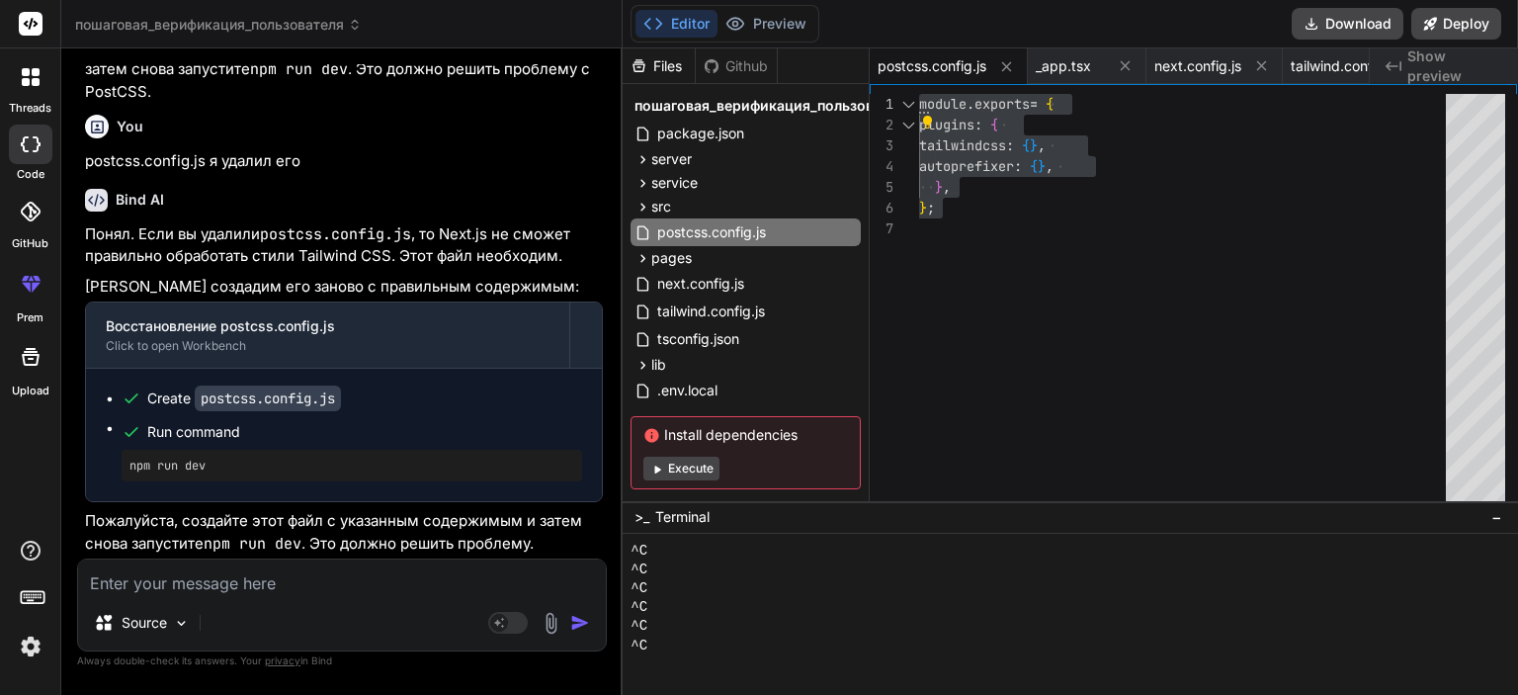
click at [298, 595] on textarea at bounding box center [342, 577] width 528 height 36
paste textarea "404 This page could not be found."
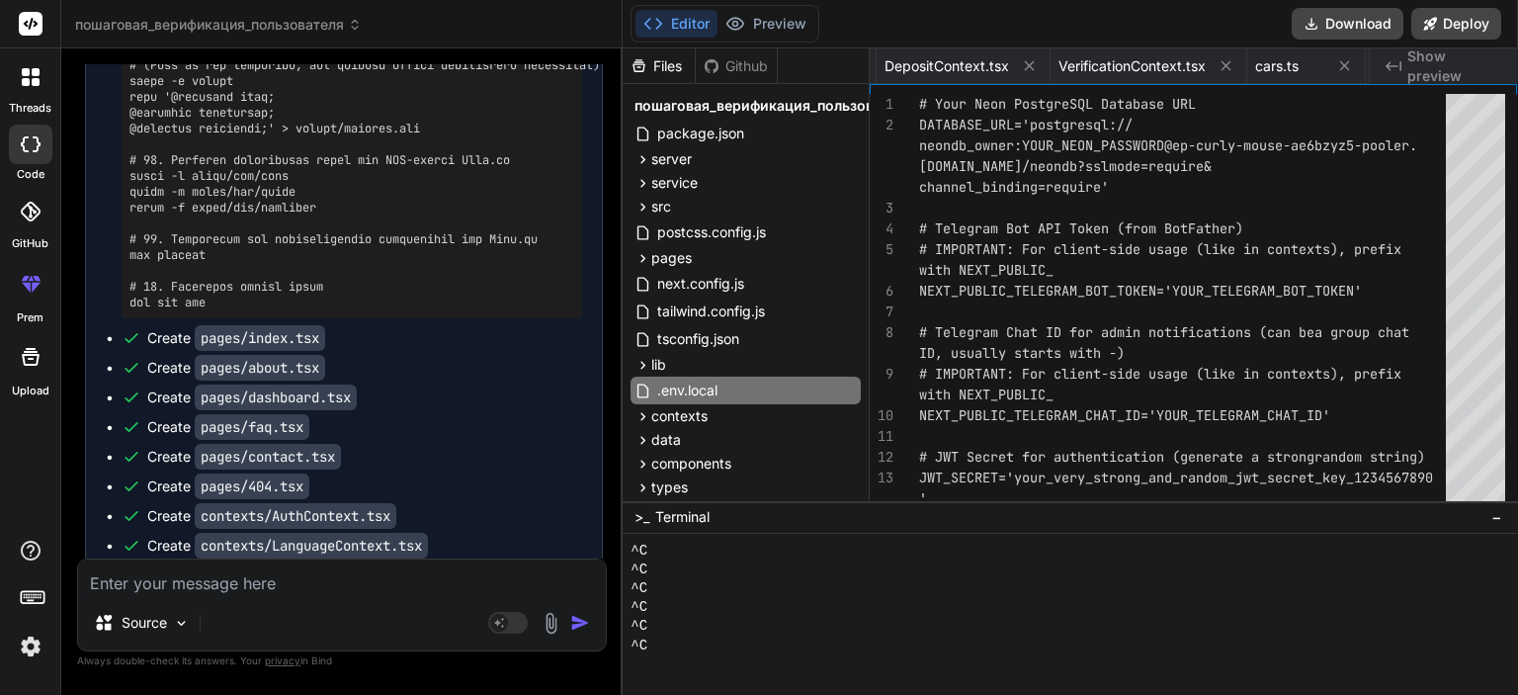
scroll to position [0, 1661]
click at [333, 580] on textarea at bounding box center [342, 577] width 528 height 36
paste textarea "у меня файлы в локалке сохр что можно сделать что бы сохранялось все и передава…"
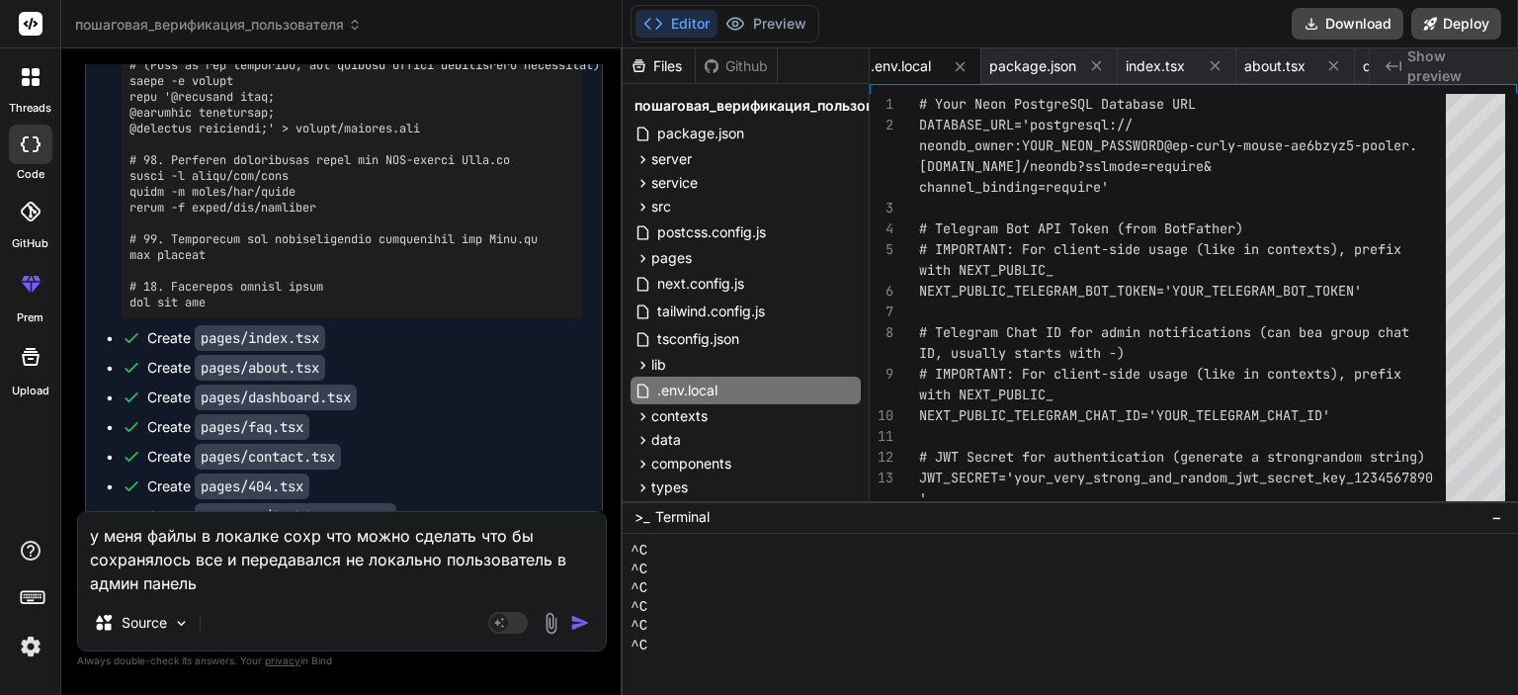
click at [568, 624] on div "Agent Mode. When this toggle is activated, AI automatically makes decisions, re…" at bounding box center [541, 623] width 114 height 24
click at [572, 620] on img "button" at bounding box center [580, 623] width 20 height 20
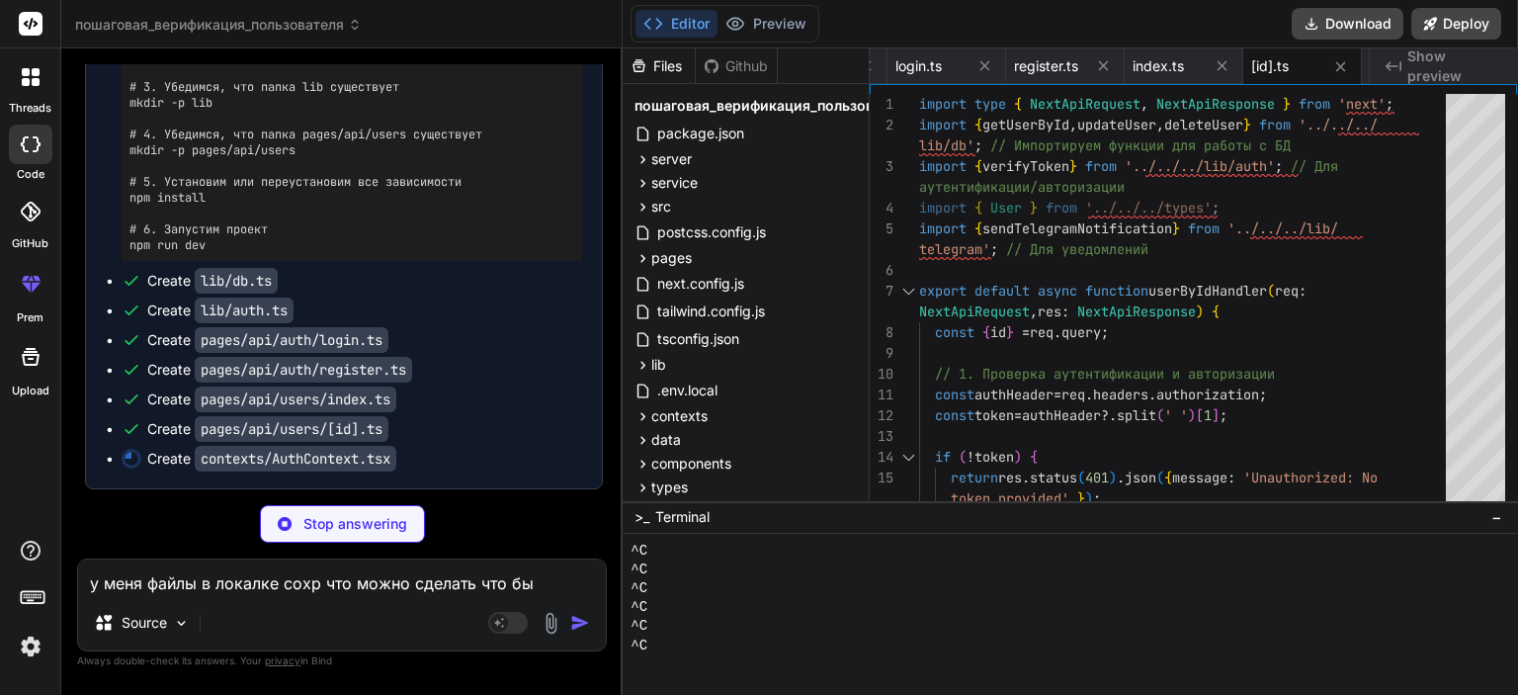
scroll to position [51542, 0]
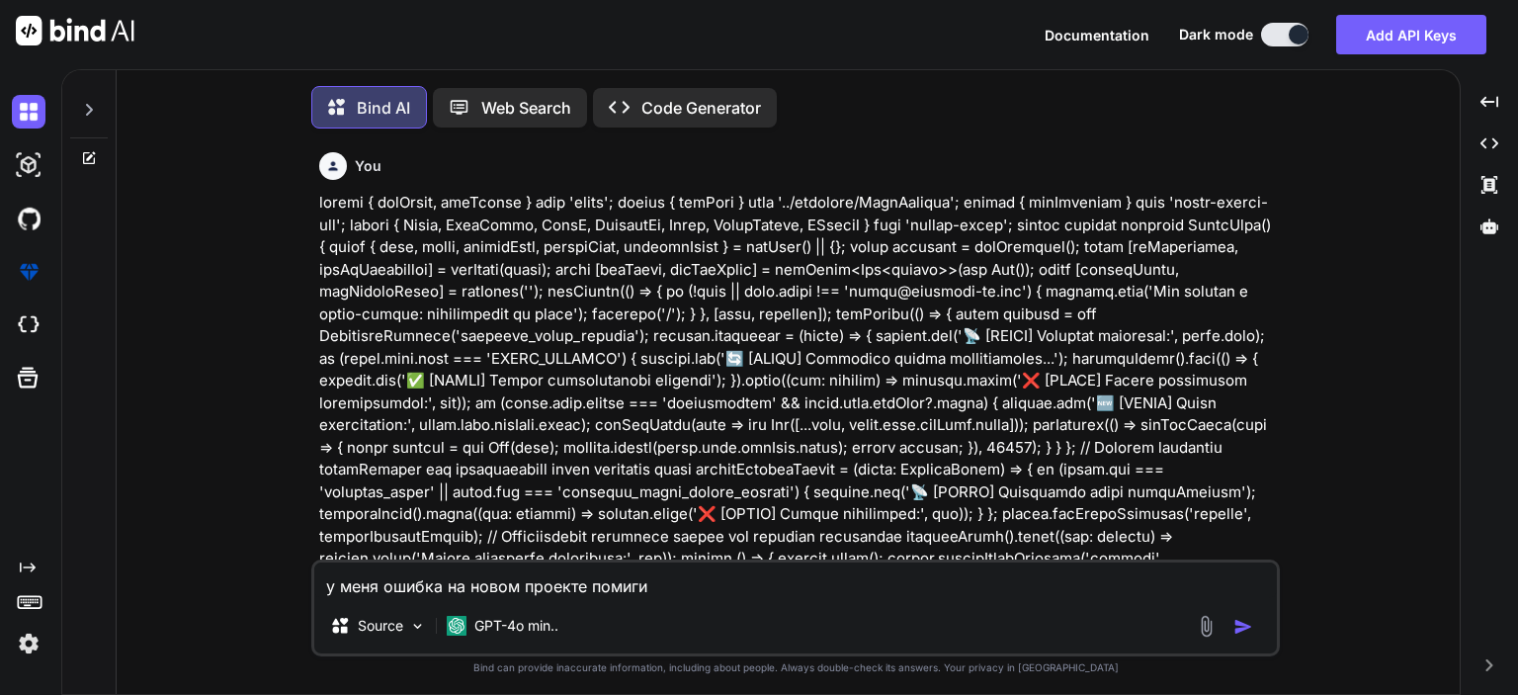
type textarea "x"
